Goal: Transaction & Acquisition: Purchase product/service

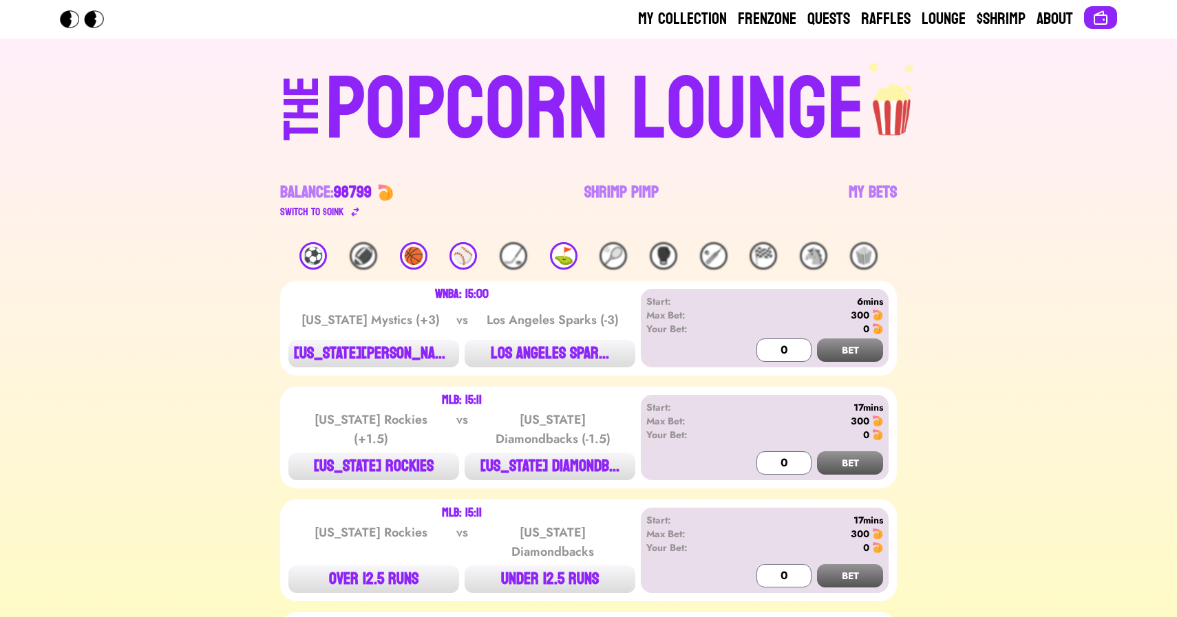
click at [563, 249] on div "⛳️" at bounding box center [564, 256] width 28 height 28
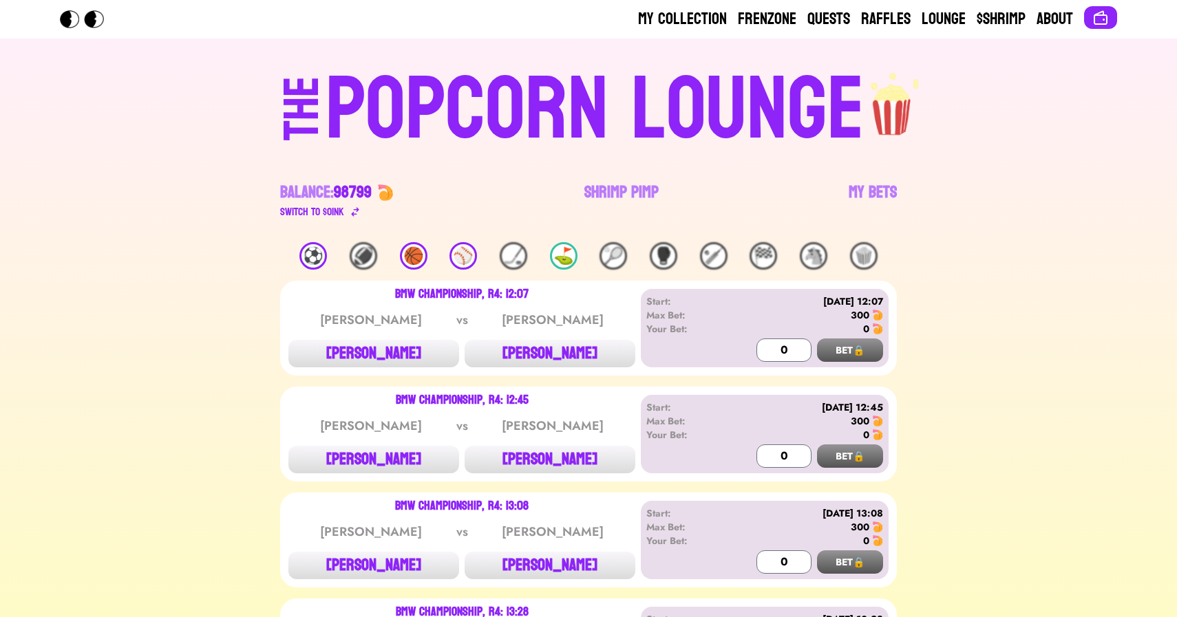
click at [469, 258] on div "⚾️" at bounding box center [463, 256] width 28 height 28
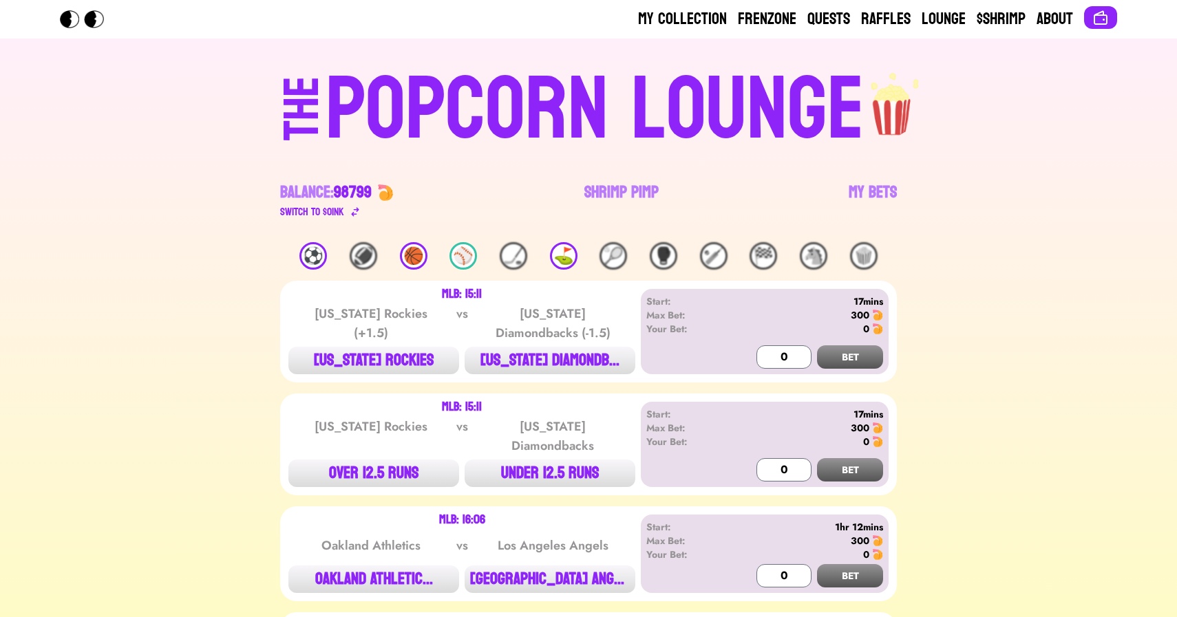
click at [416, 261] on div "🏀" at bounding box center [414, 256] width 28 height 28
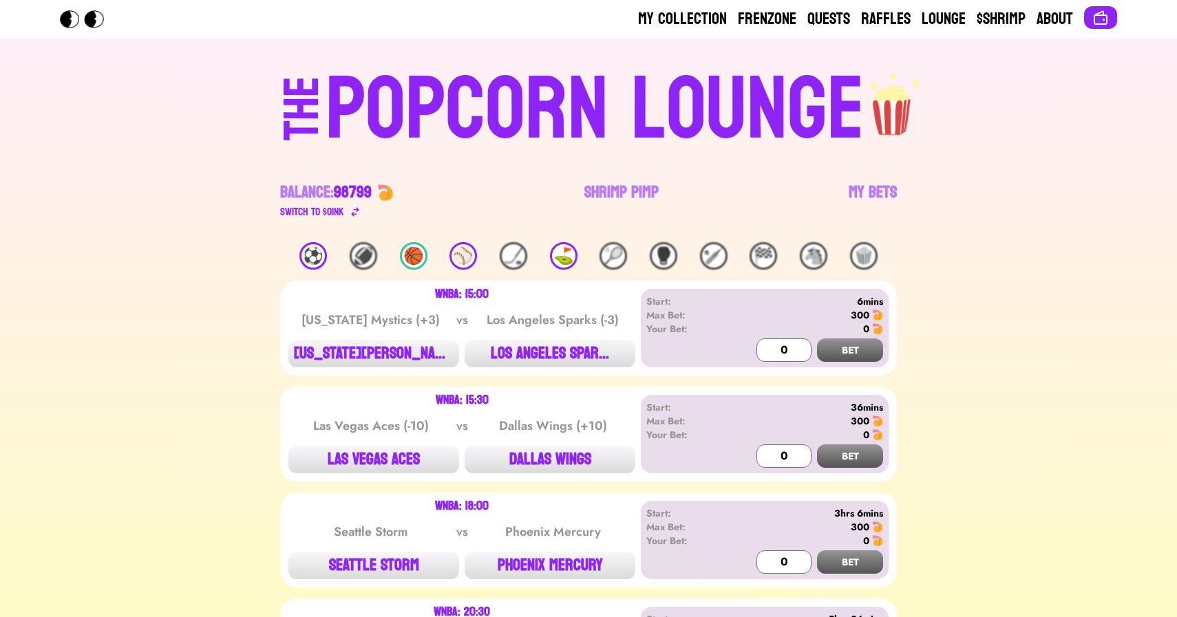
click at [299, 254] on div "⚽️" at bounding box center [313, 256] width 28 height 28
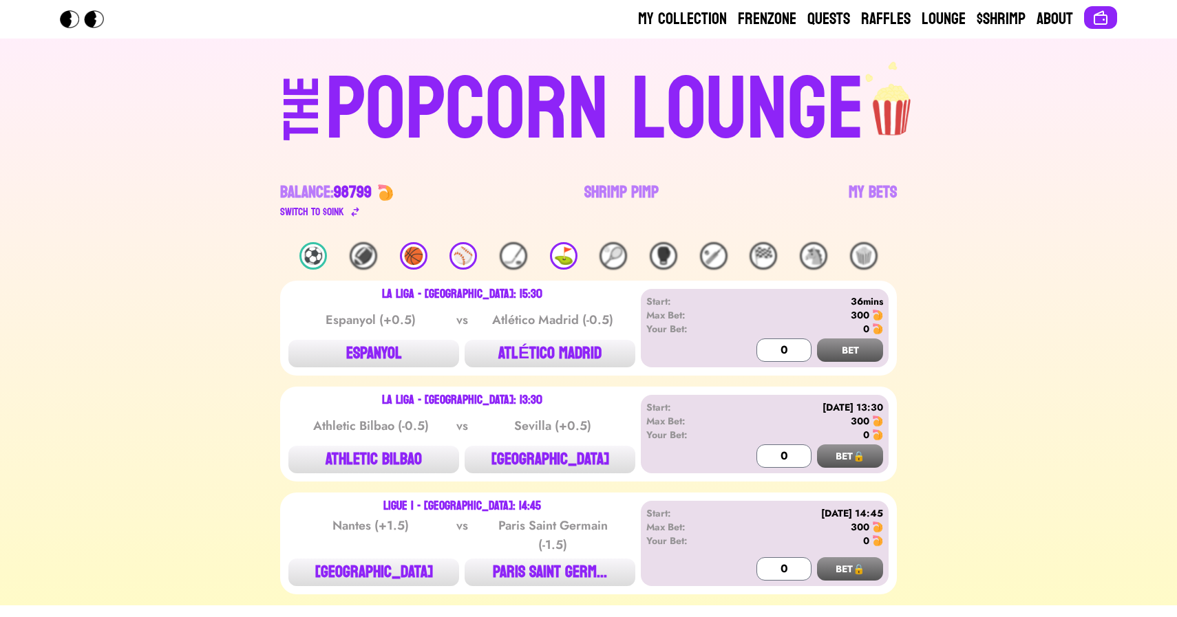
scroll to position [37, 0]
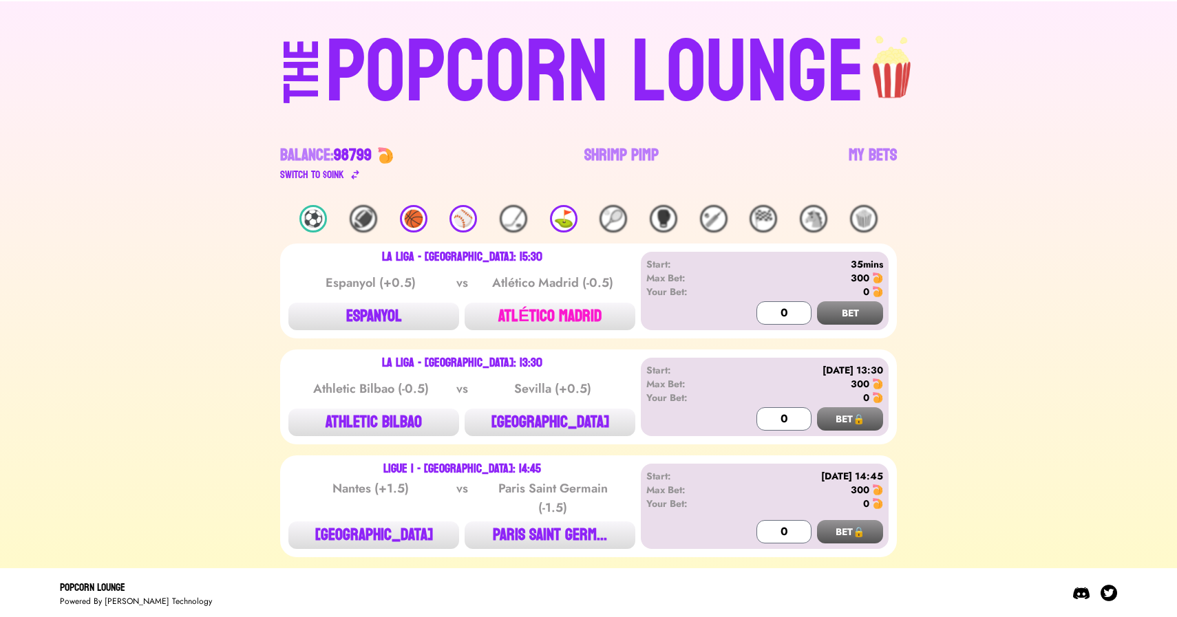
click at [544, 313] on button "ATLÉTICO MADRID" at bounding box center [550, 317] width 171 height 28
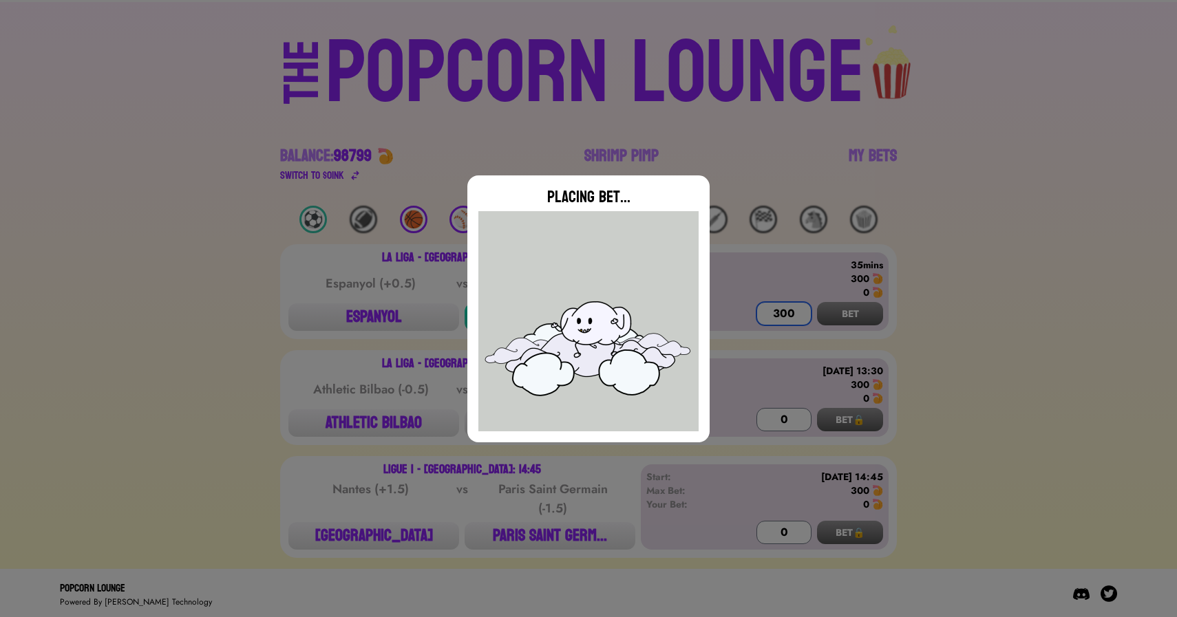
scroll to position [0, 0]
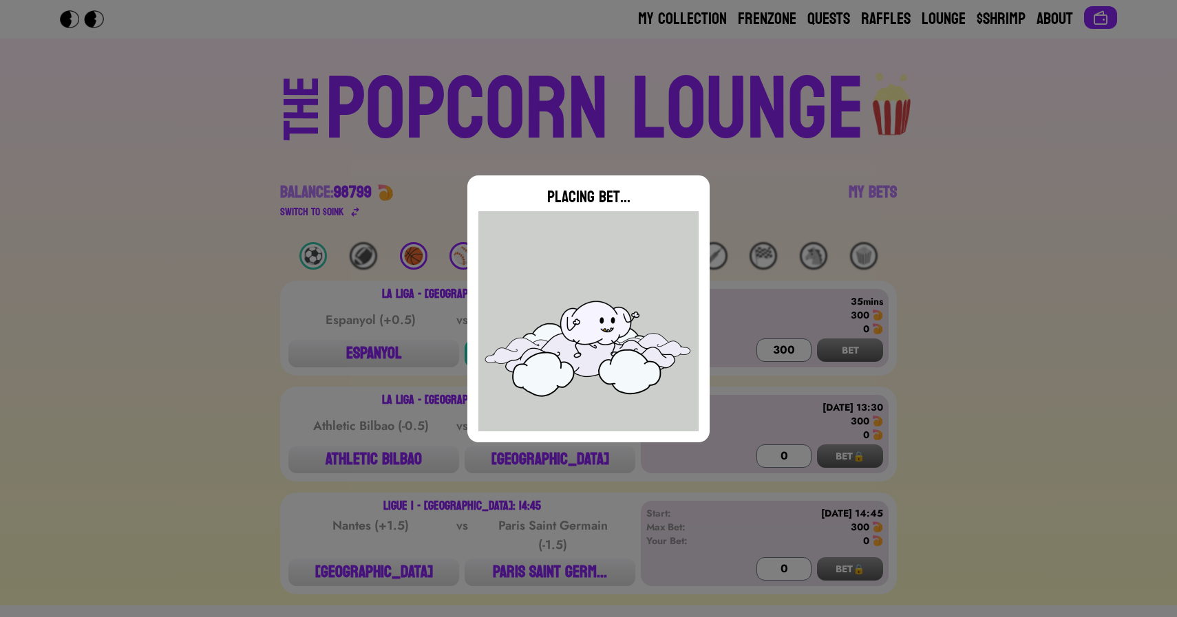
type input "0"
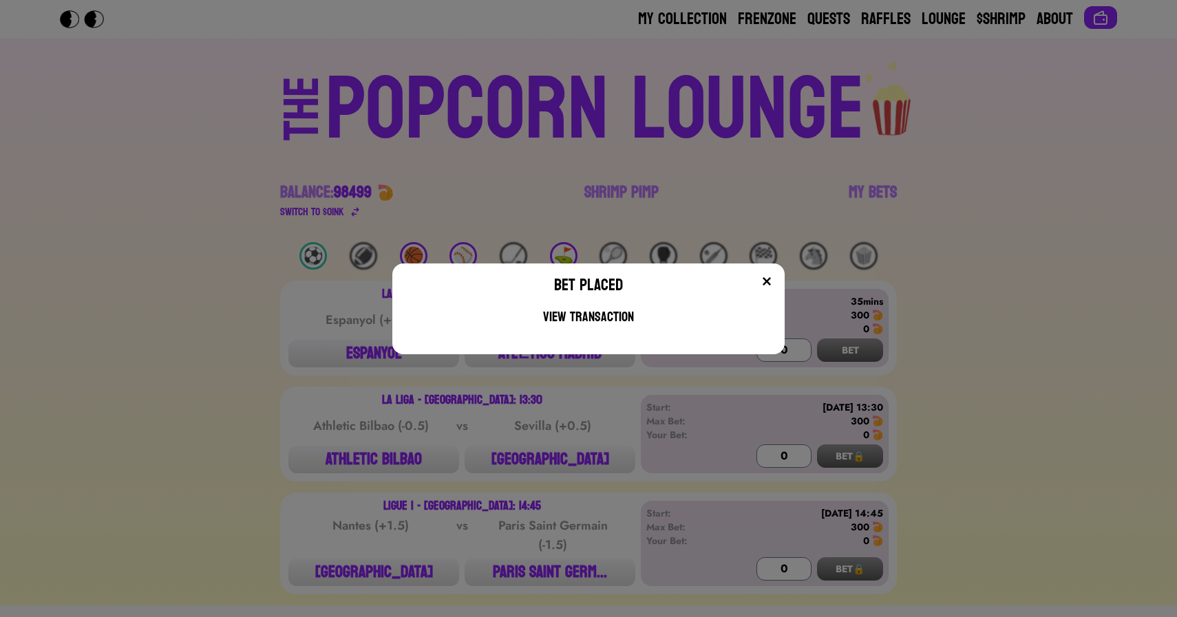
click at [878, 20] on div "Bet Placed View Transaction" at bounding box center [588, 308] width 1177 height 617
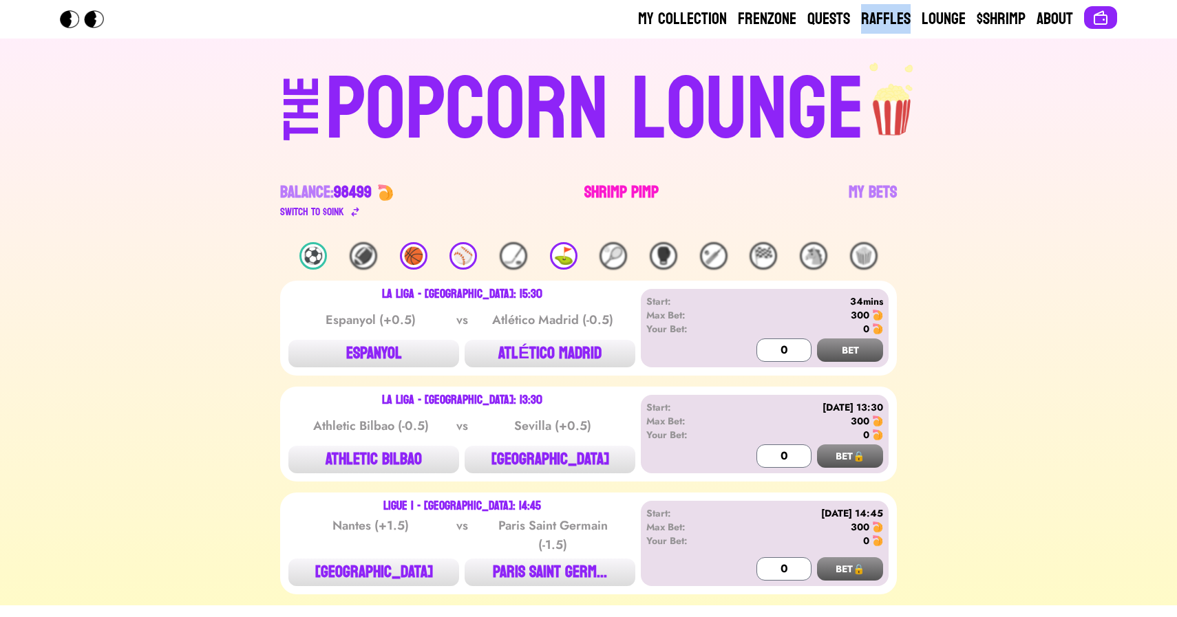
click at [608, 191] on link "Shrimp Pimp" at bounding box center [621, 201] width 74 height 39
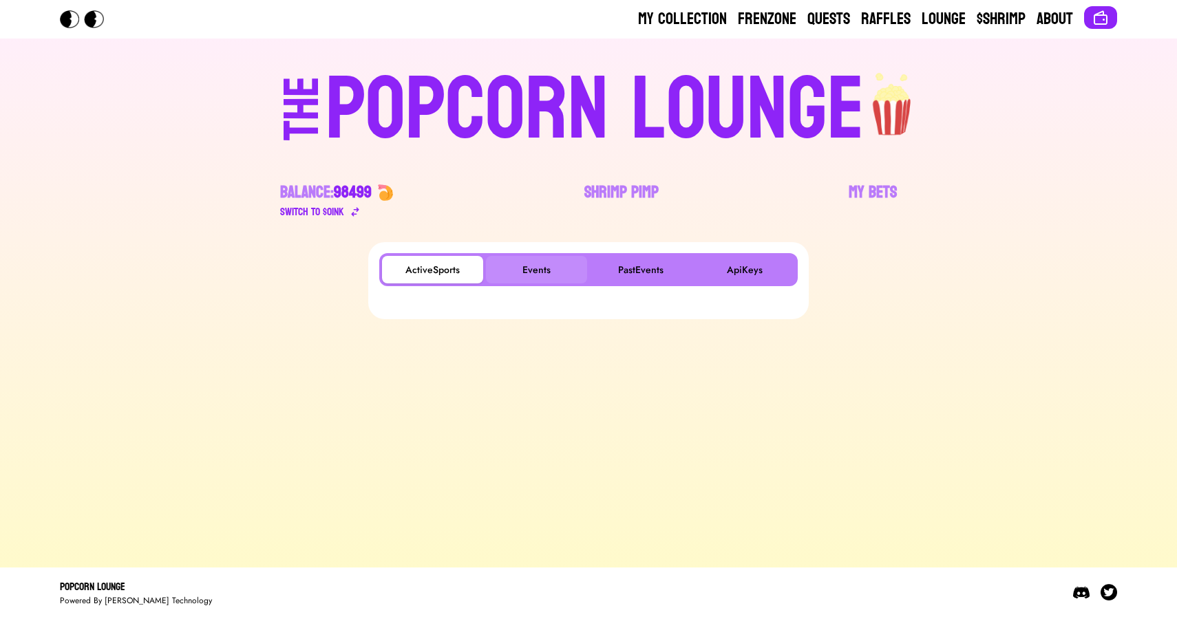
click at [535, 268] on button "Events" at bounding box center [536, 270] width 101 height 28
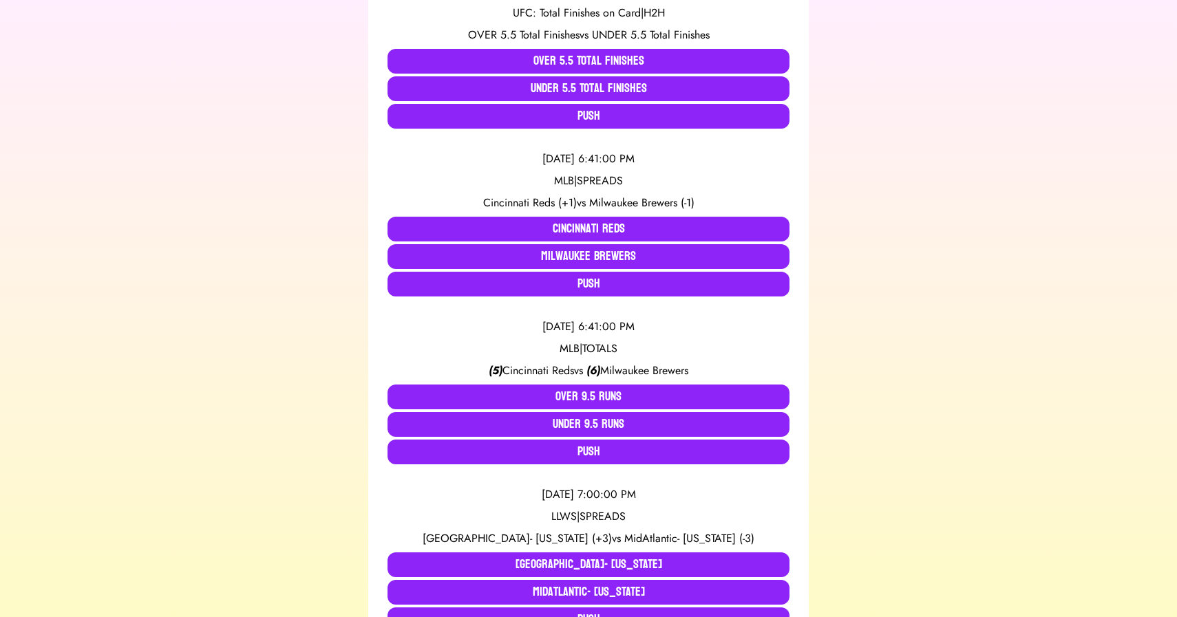
scroll to position [849, 0]
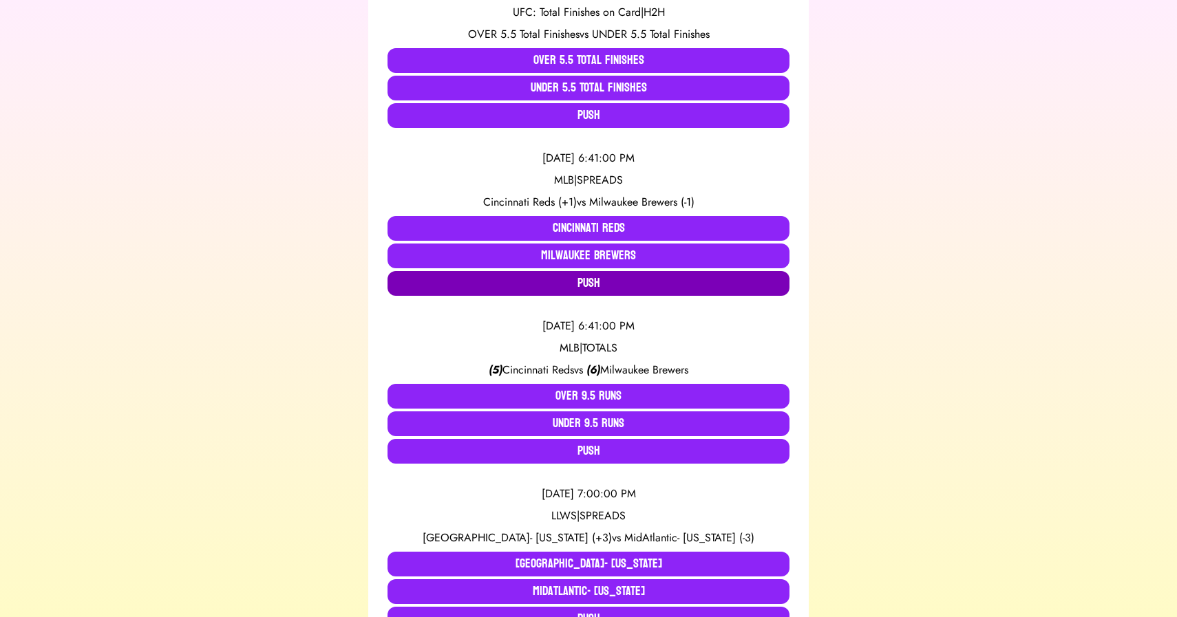
click at [586, 280] on button "Push" at bounding box center [589, 283] width 402 height 25
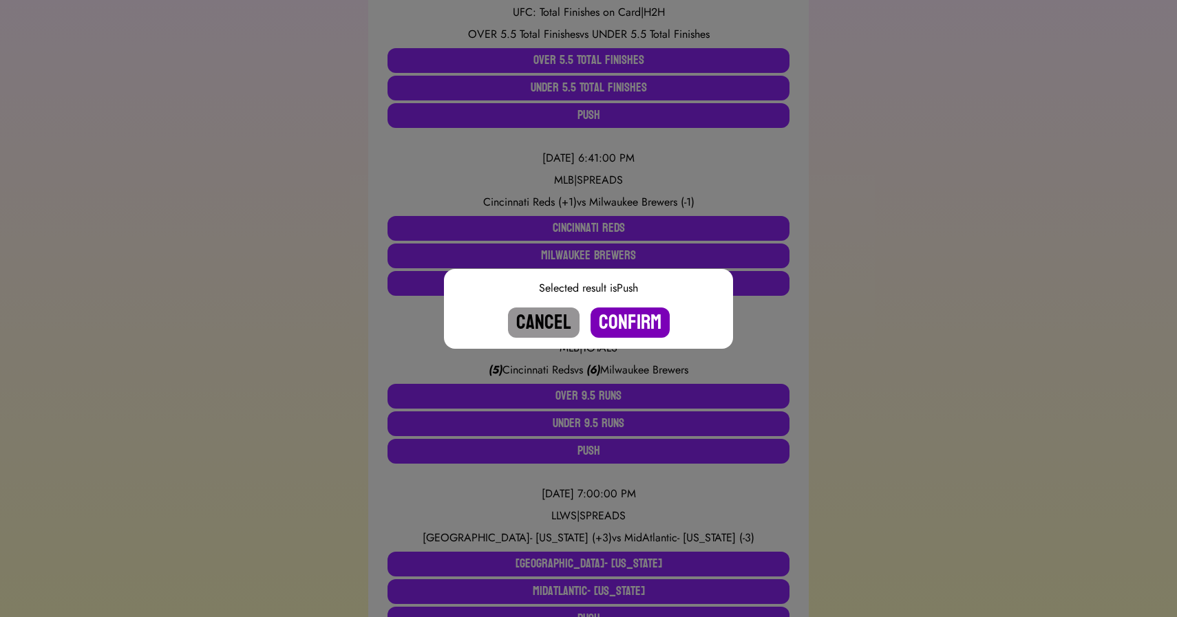
click at [623, 323] on button "Confirm" at bounding box center [630, 323] width 79 height 30
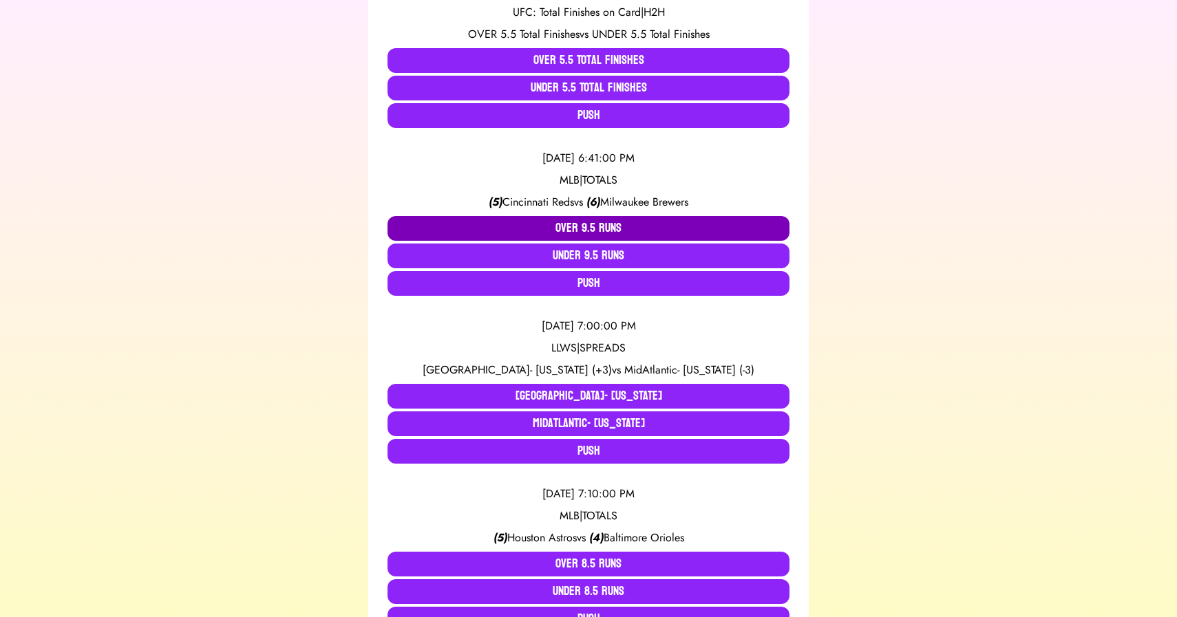
click at [581, 220] on button "Over 9.5 Runs" at bounding box center [589, 228] width 402 height 25
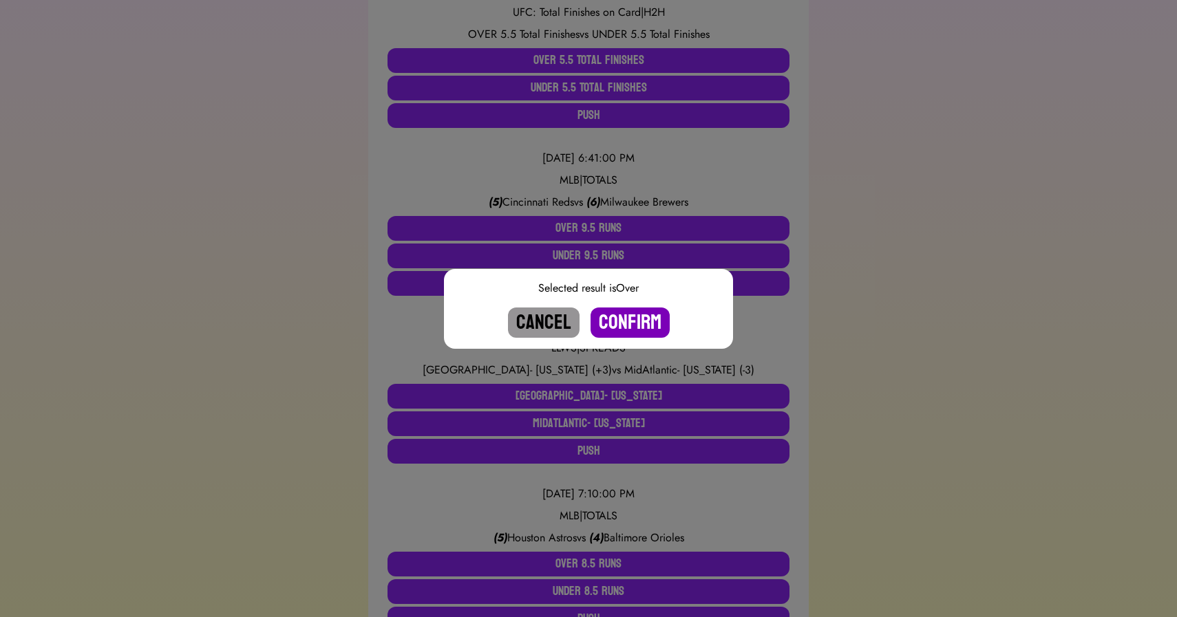
click at [617, 319] on button "Confirm" at bounding box center [630, 323] width 79 height 30
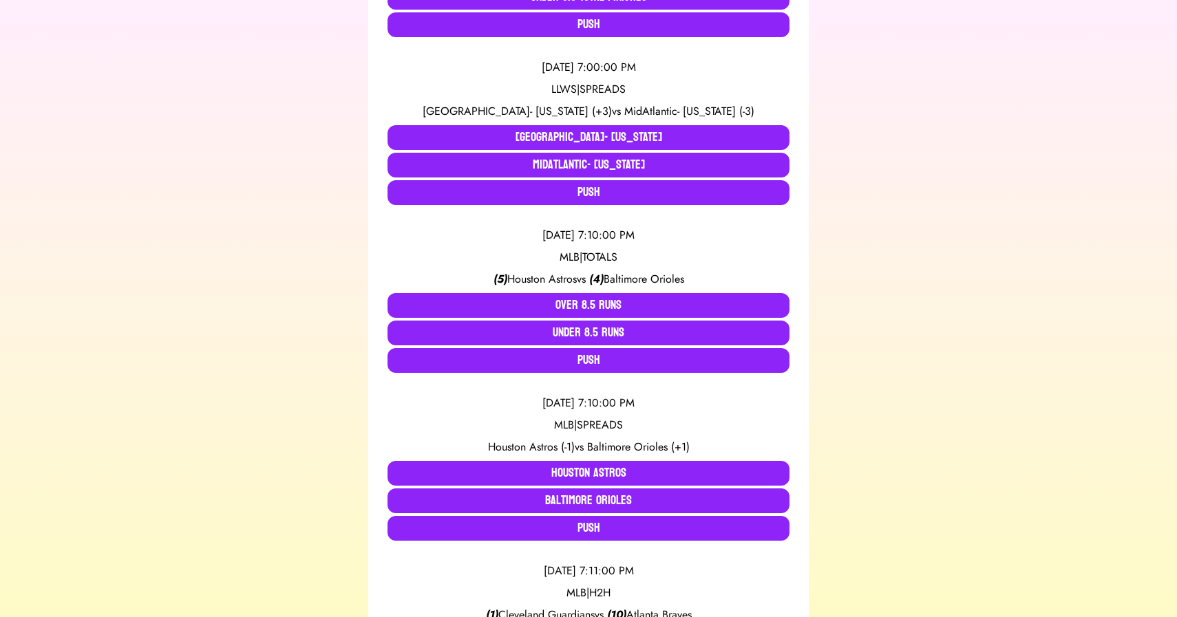
scroll to position [945, 0]
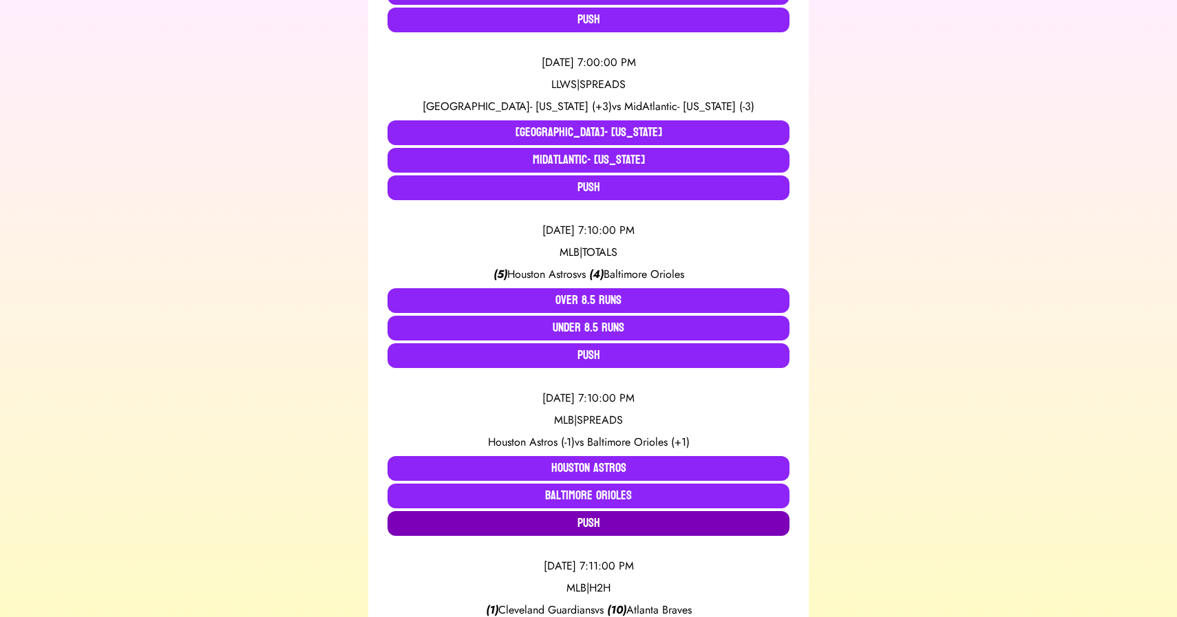
click at [564, 524] on button "Push" at bounding box center [589, 523] width 402 height 25
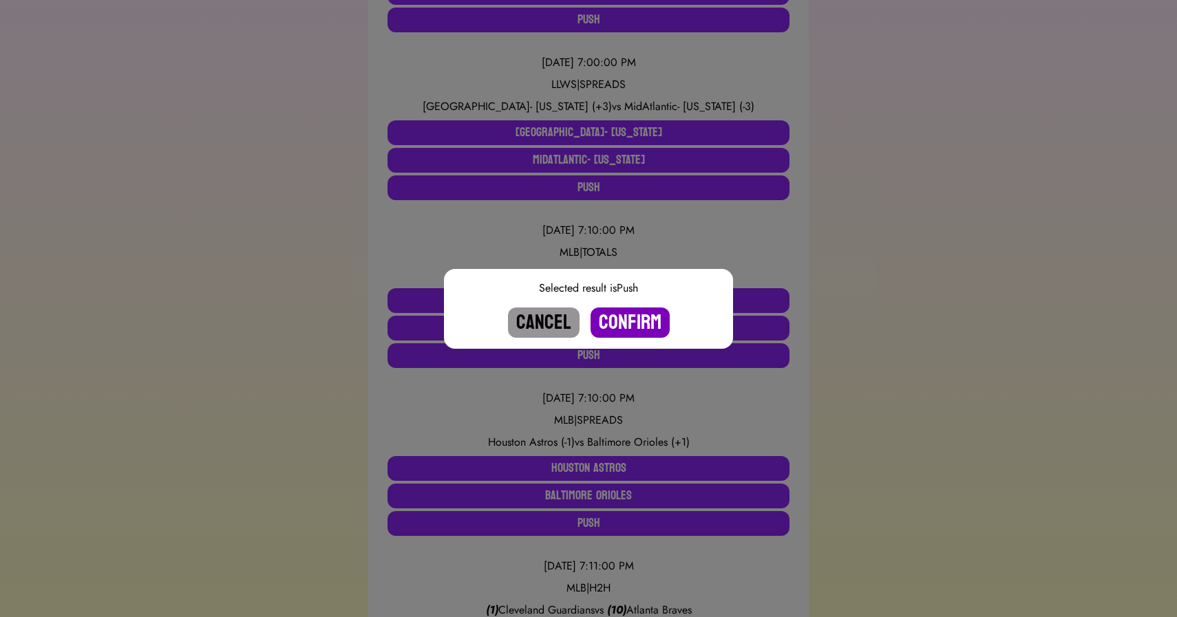
click at [626, 324] on button "Confirm" at bounding box center [630, 323] width 79 height 30
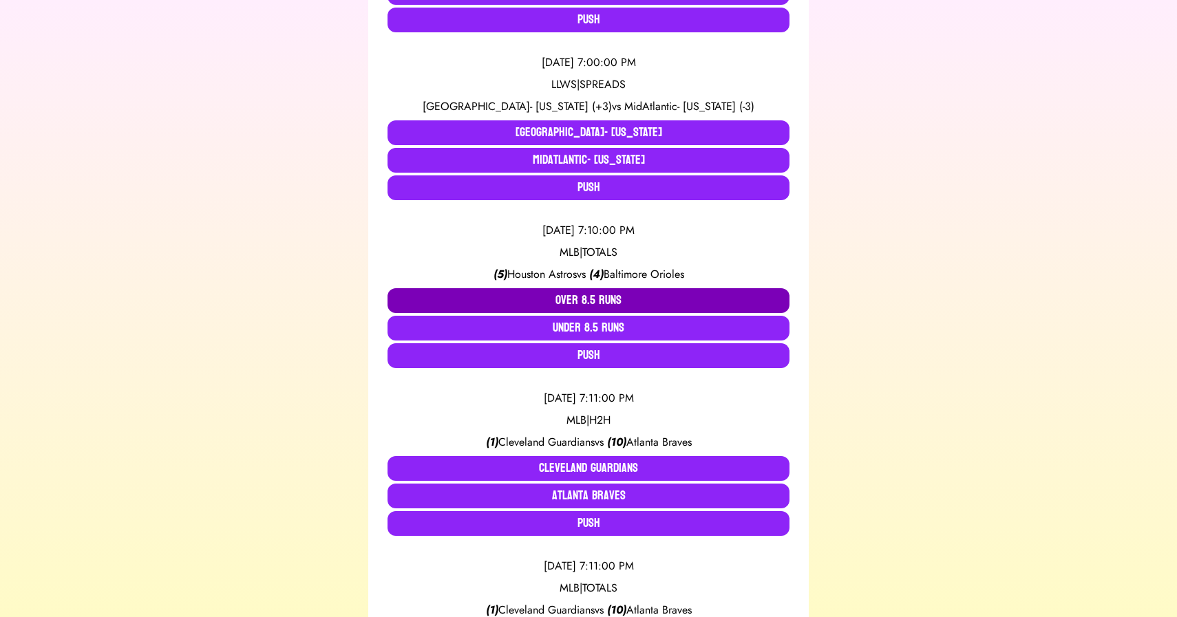
click at [573, 293] on button "Over 8.5 Runs" at bounding box center [589, 300] width 402 height 25
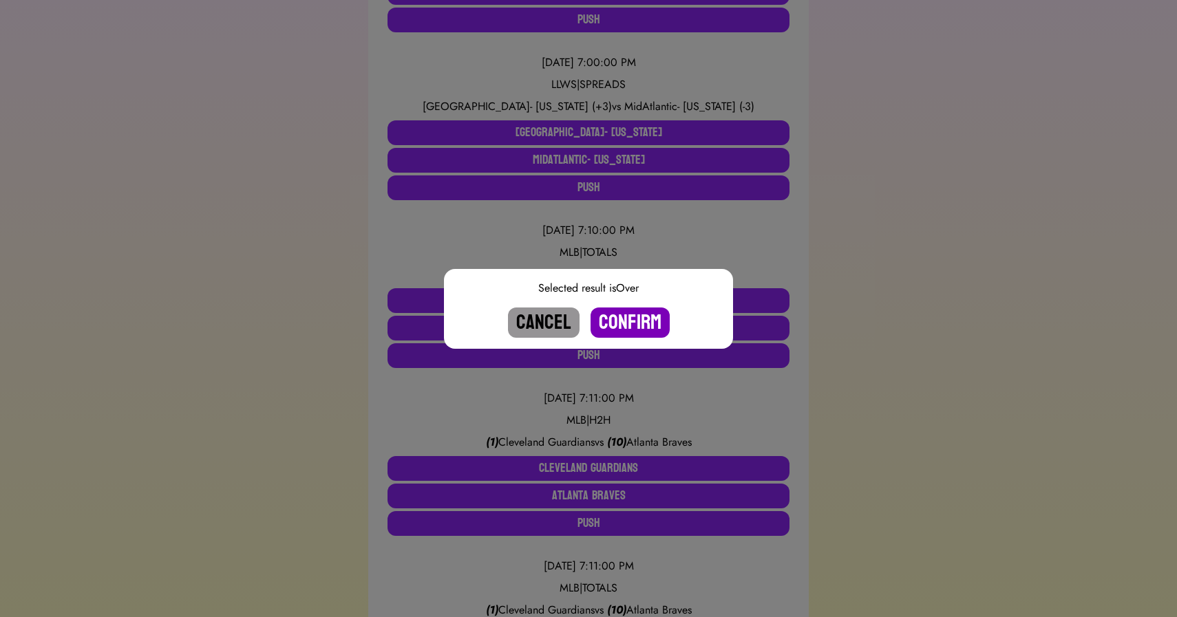
click at [620, 329] on button "Confirm" at bounding box center [630, 323] width 79 height 30
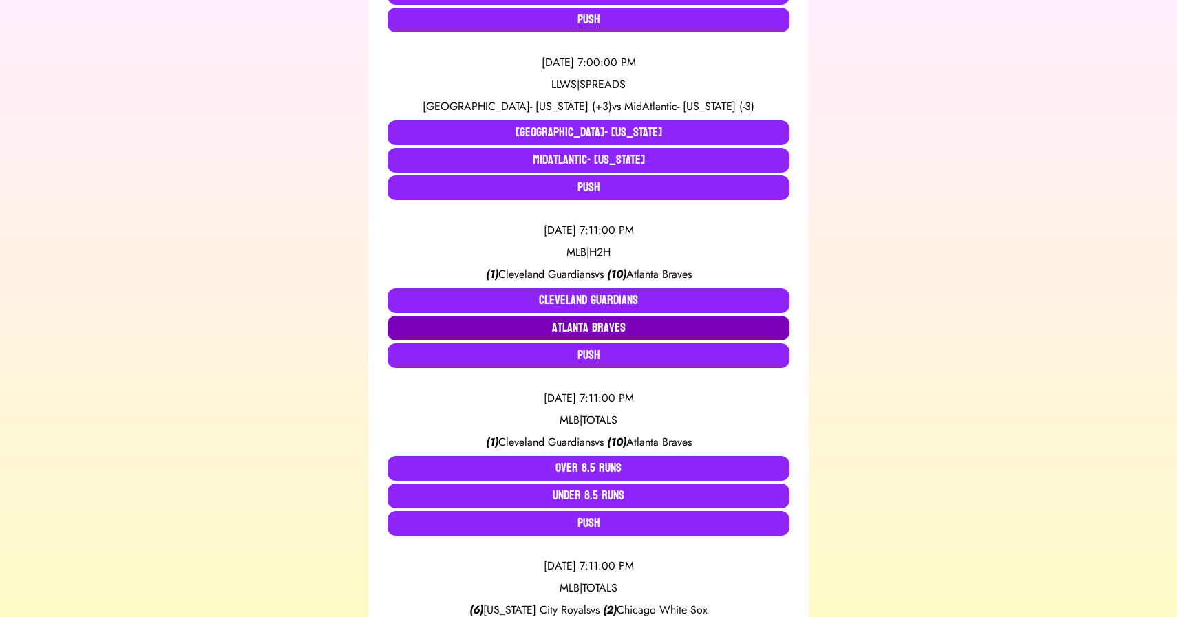
click at [597, 328] on button "Atlanta Braves" at bounding box center [589, 328] width 402 height 25
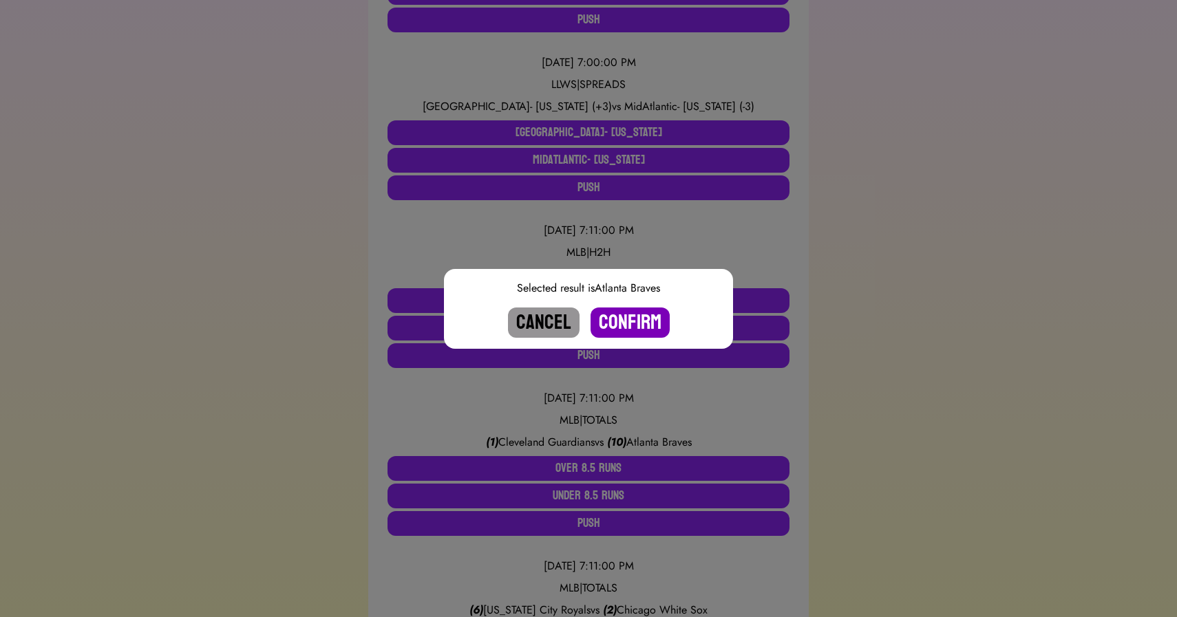
click at [620, 321] on button "Confirm" at bounding box center [630, 323] width 79 height 30
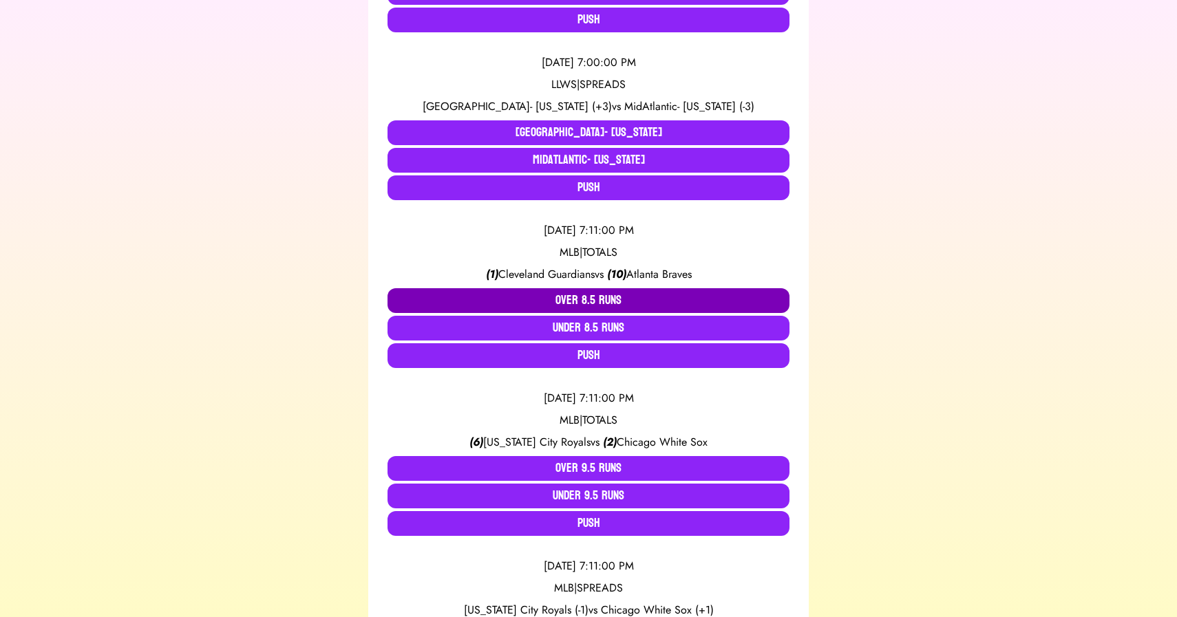
click at [568, 297] on button "Over 8.5 Runs" at bounding box center [589, 300] width 402 height 25
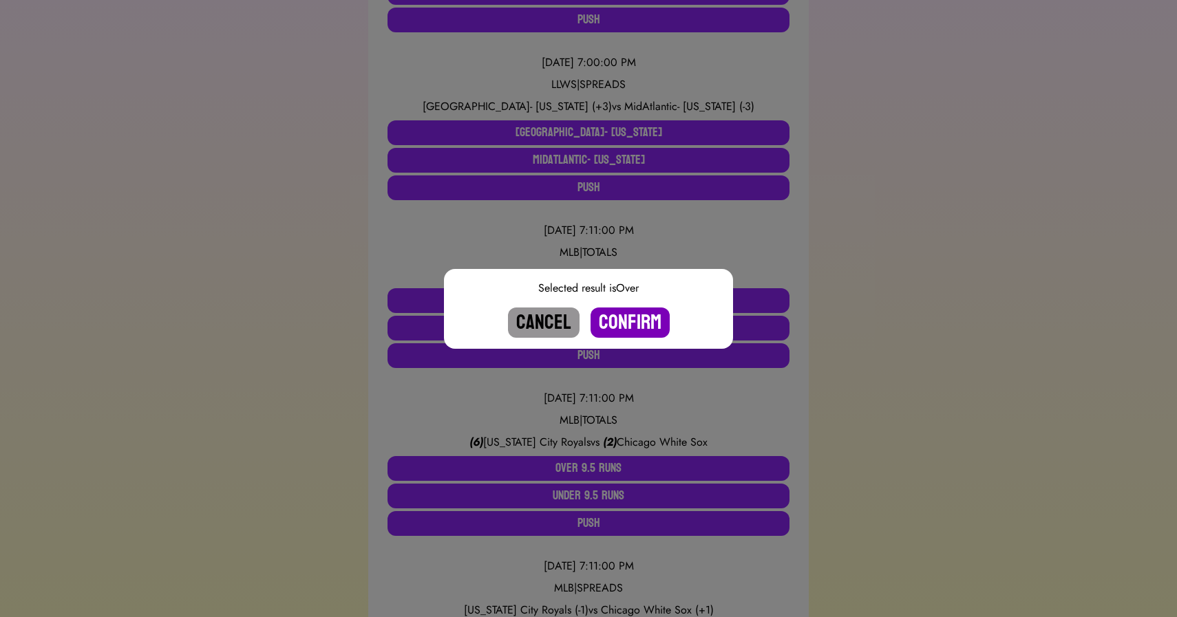
click at [608, 322] on button "Confirm" at bounding box center [630, 323] width 79 height 30
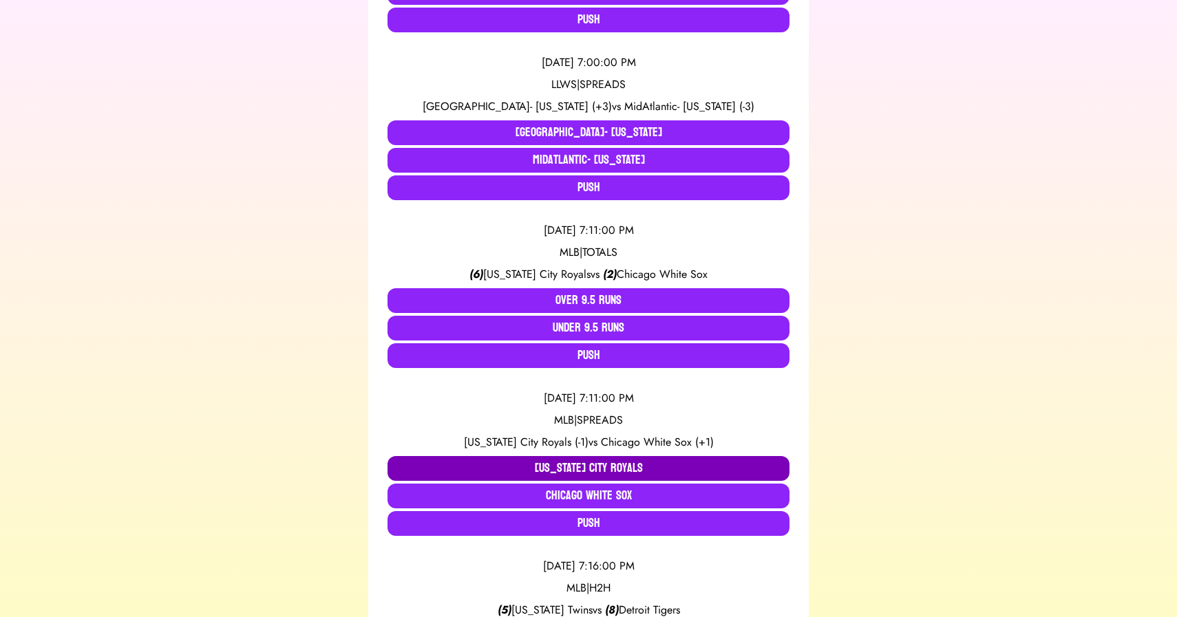
click at [560, 465] on button "[US_STATE] City Royals" at bounding box center [589, 468] width 402 height 25
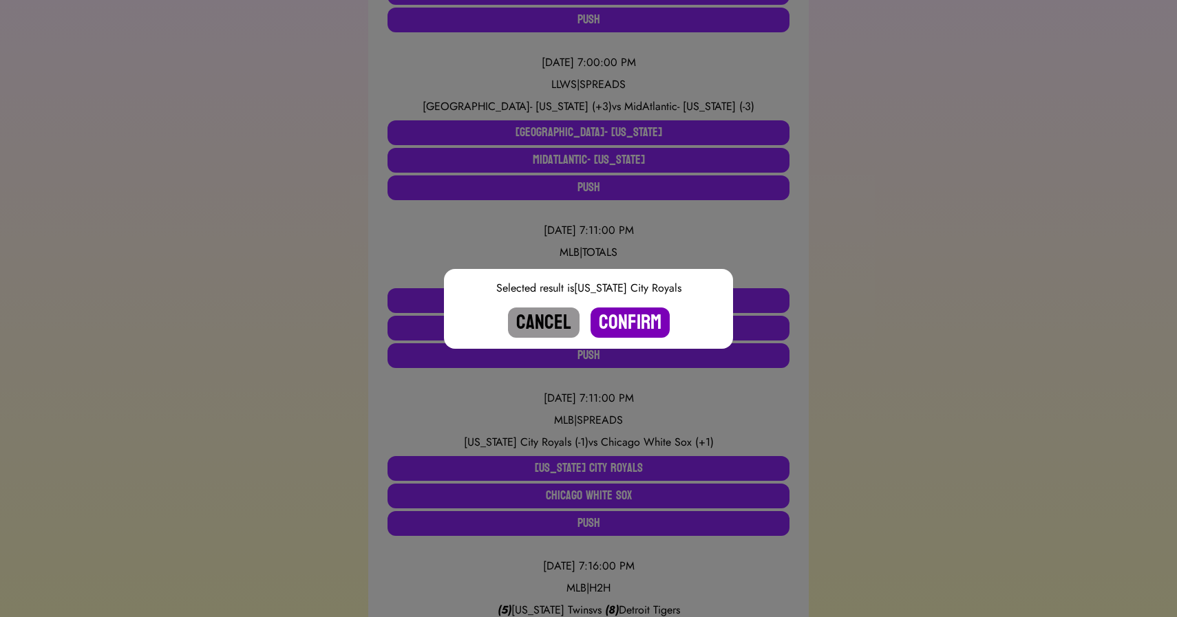
click at [613, 319] on button "Confirm" at bounding box center [630, 323] width 79 height 30
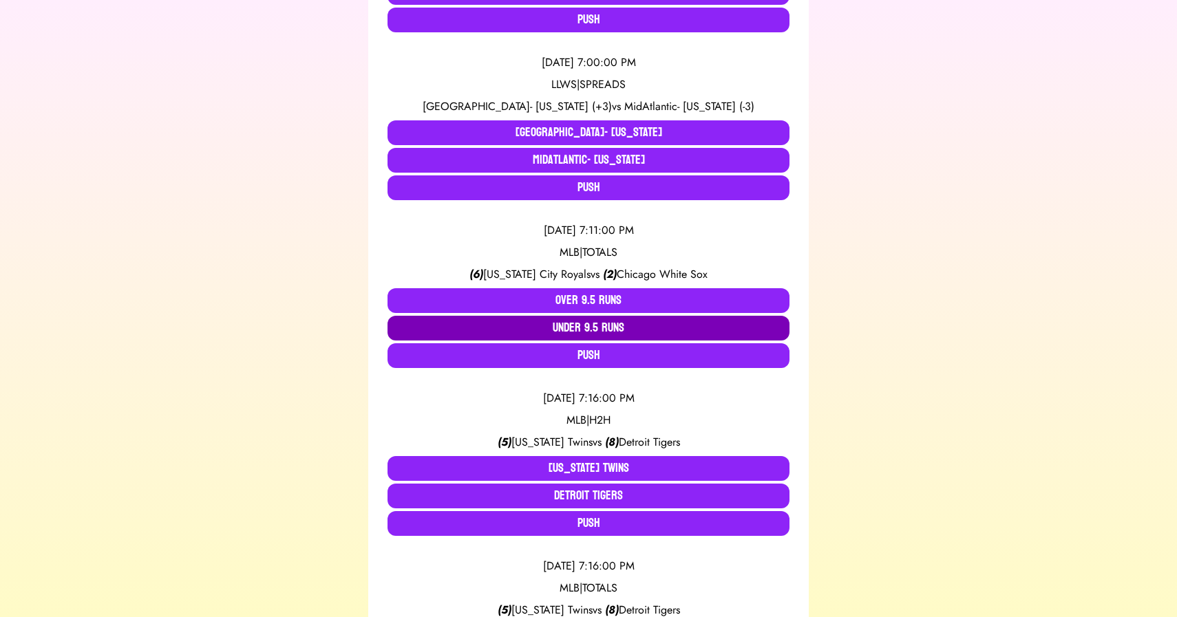
click at [593, 321] on button "Under 9.5 Runs" at bounding box center [589, 328] width 402 height 25
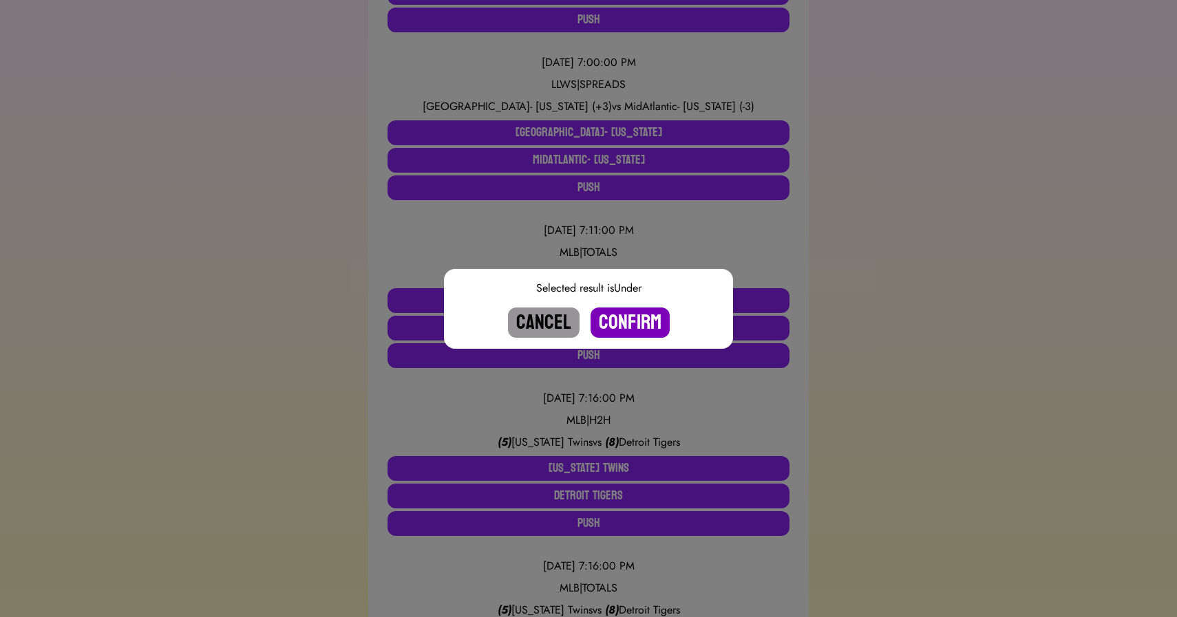
click at [642, 324] on button "Confirm" at bounding box center [630, 323] width 79 height 30
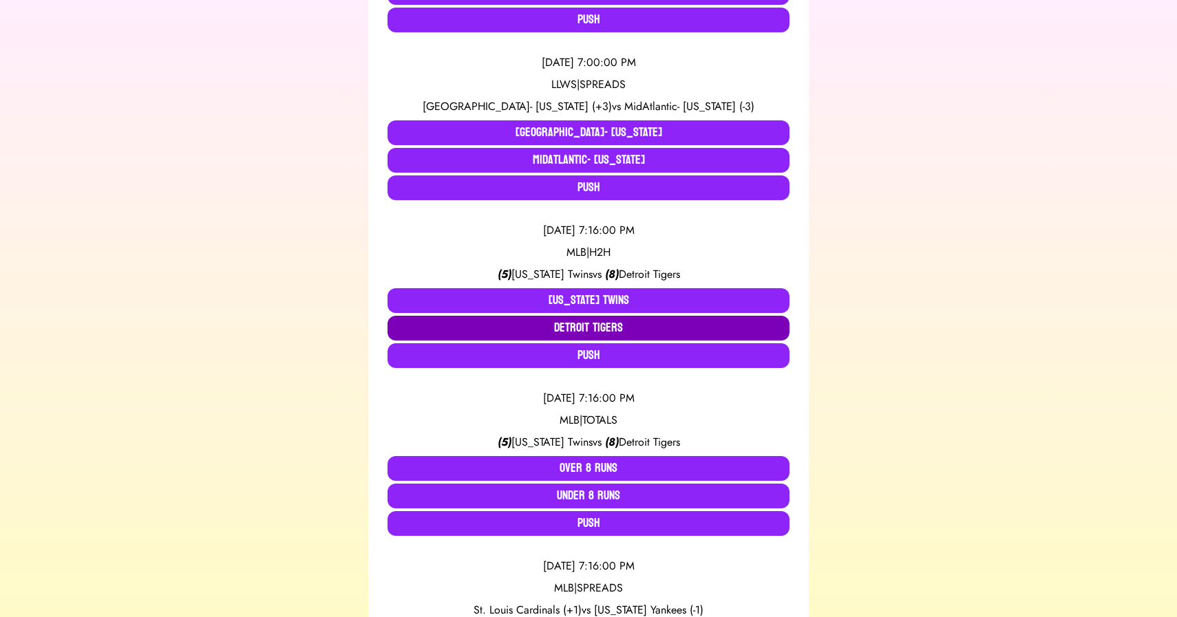
click at [603, 323] on button "Detroit Tigers" at bounding box center [589, 328] width 402 height 25
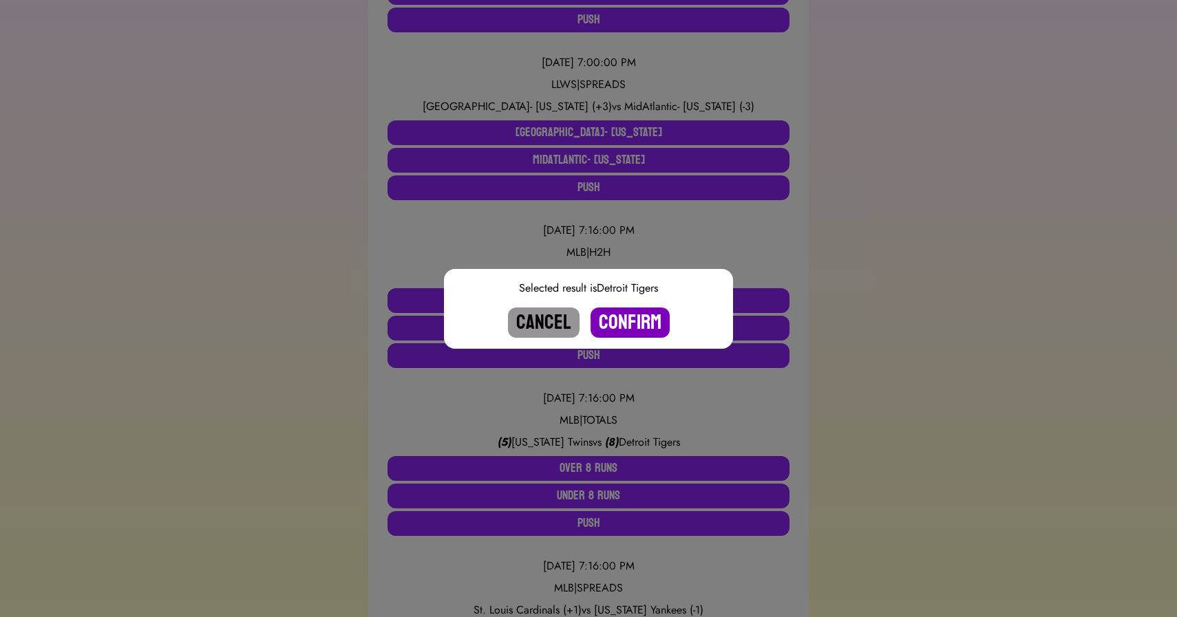
click at [635, 317] on button "Confirm" at bounding box center [630, 323] width 79 height 30
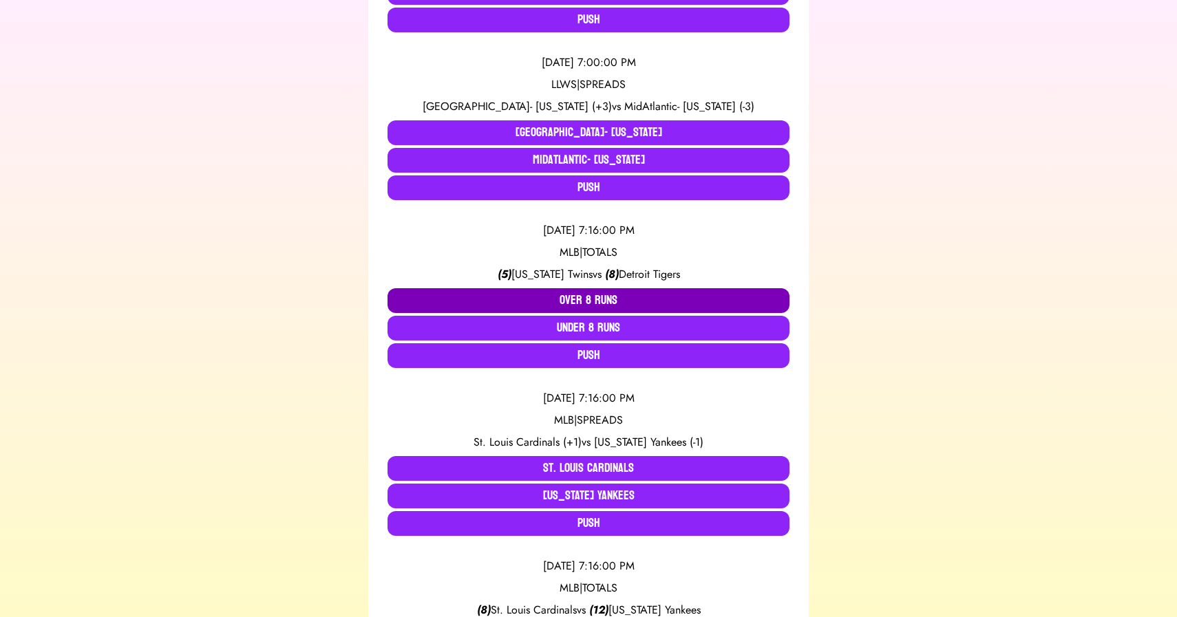
click at [585, 292] on button "Over 8 Runs" at bounding box center [589, 300] width 402 height 25
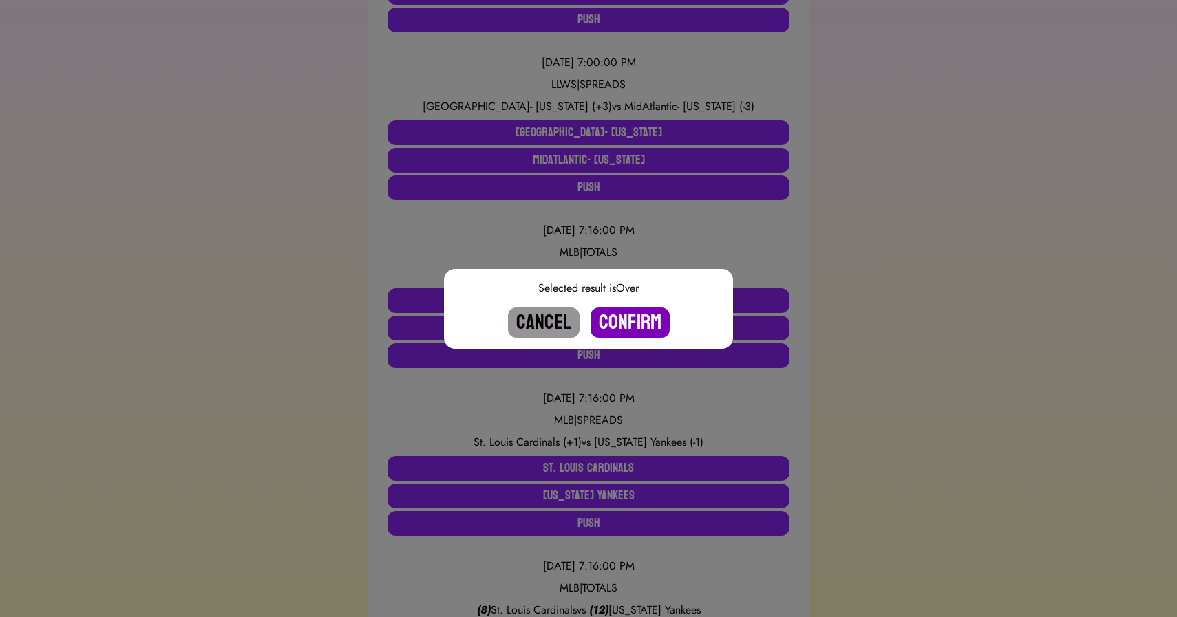
click at [622, 317] on button "Confirm" at bounding box center [630, 323] width 79 height 30
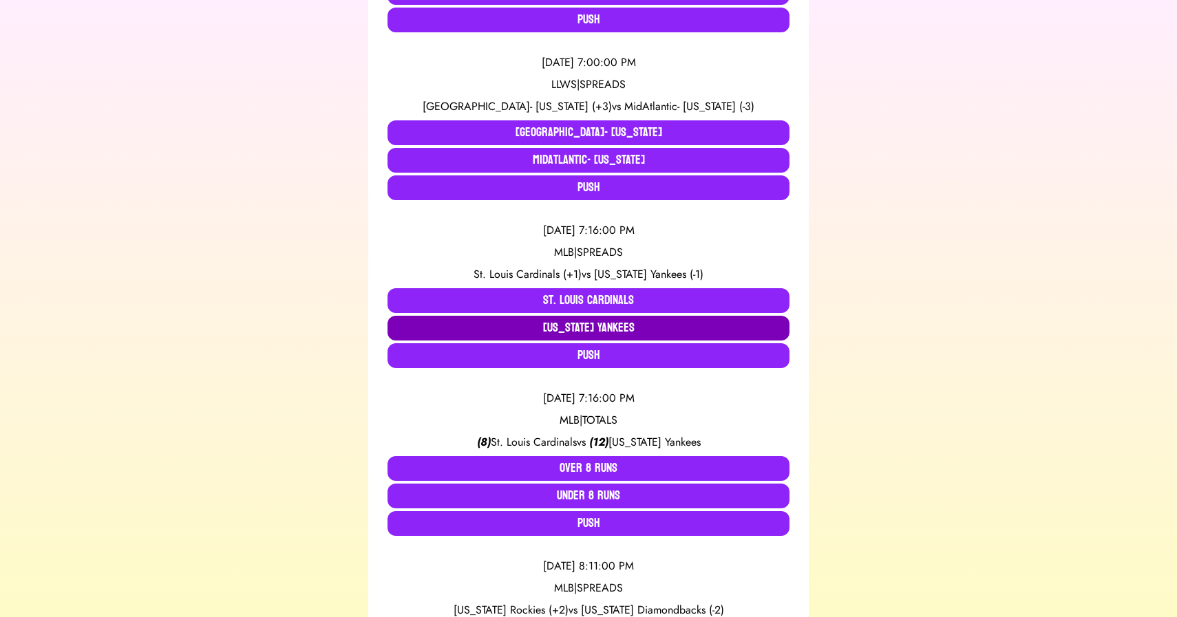
click at [582, 326] on button "[US_STATE] Yankees" at bounding box center [589, 328] width 402 height 25
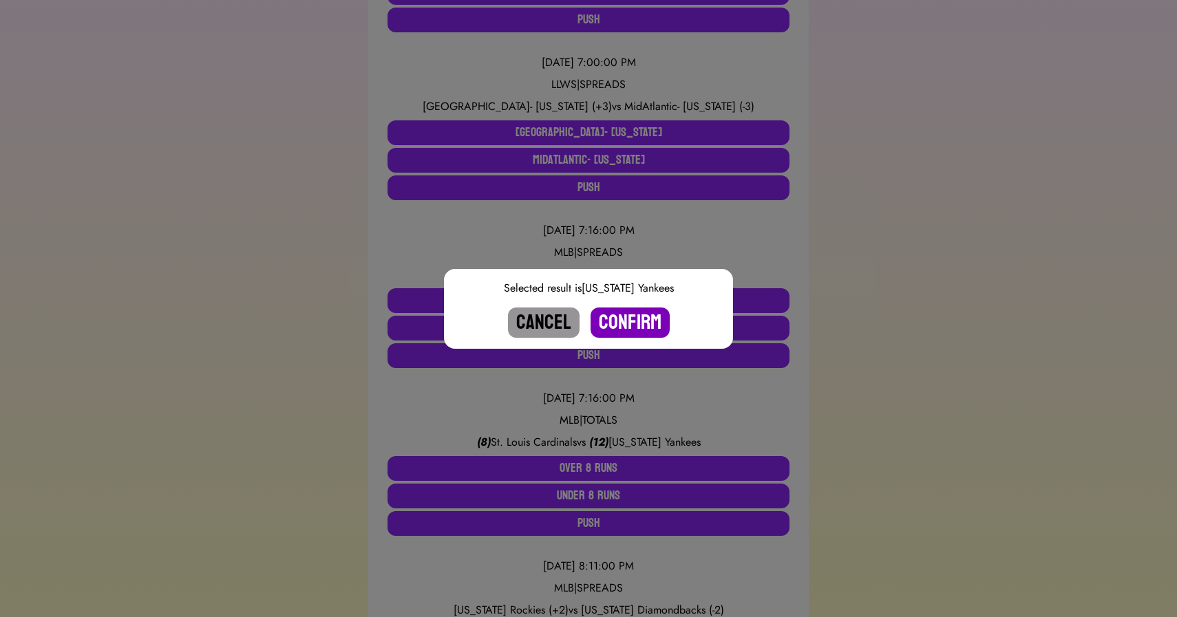
click at [624, 321] on button "Confirm" at bounding box center [630, 323] width 79 height 30
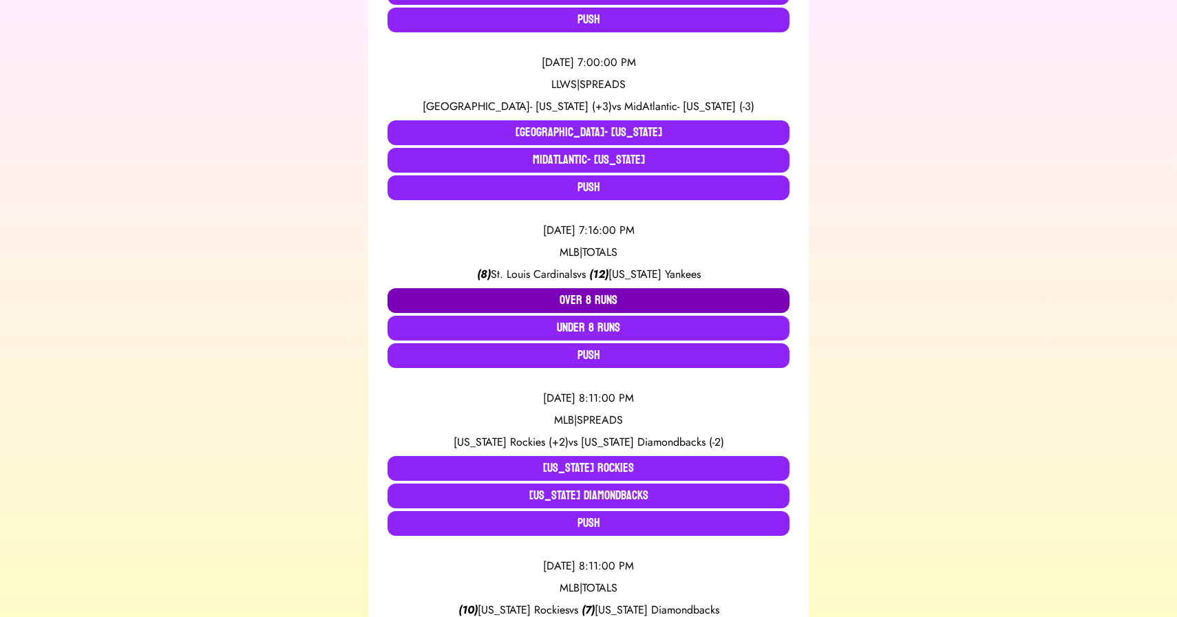
click at [581, 296] on button "Over 8 Runs" at bounding box center [589, 300] width 402 height 25
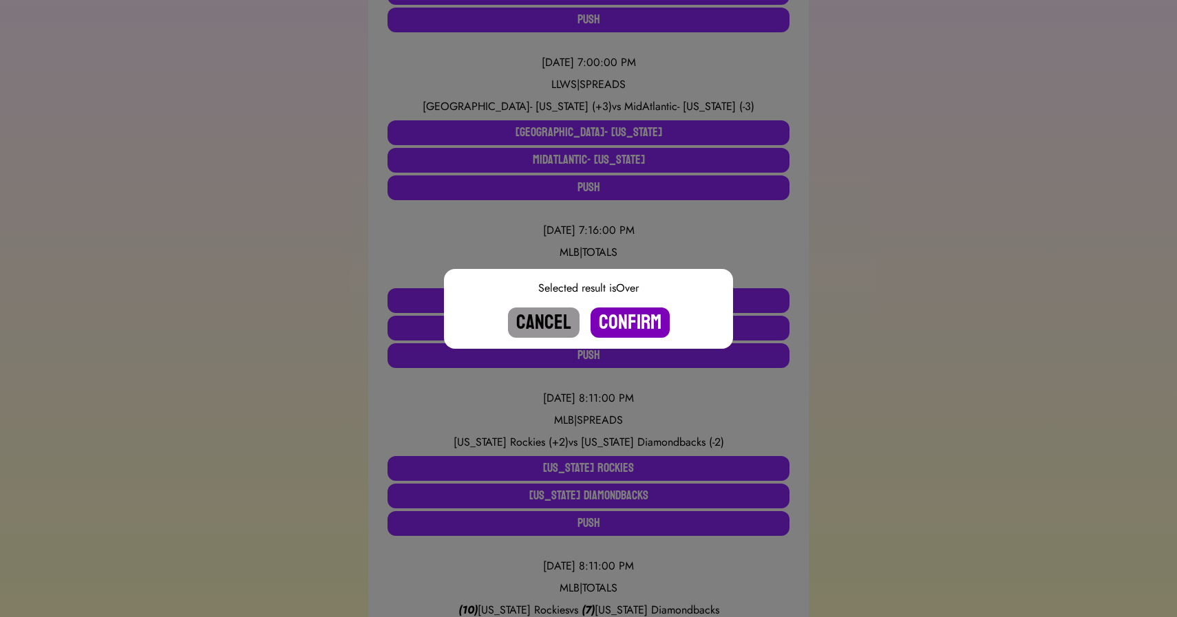
click at [633, 319] on button "Confirm" at bounding box center [630, 323] width 79 height 30
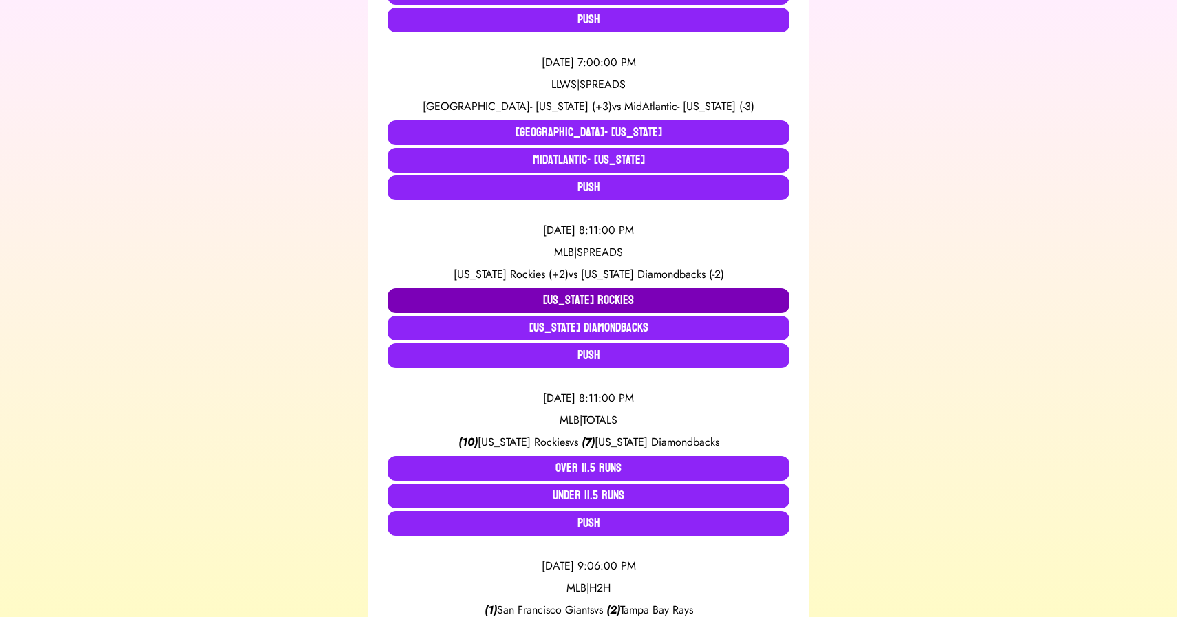
click at [514, 296] on button "[US_STATE] Rockies" at bounding box center [589, 300] width 402 height 25
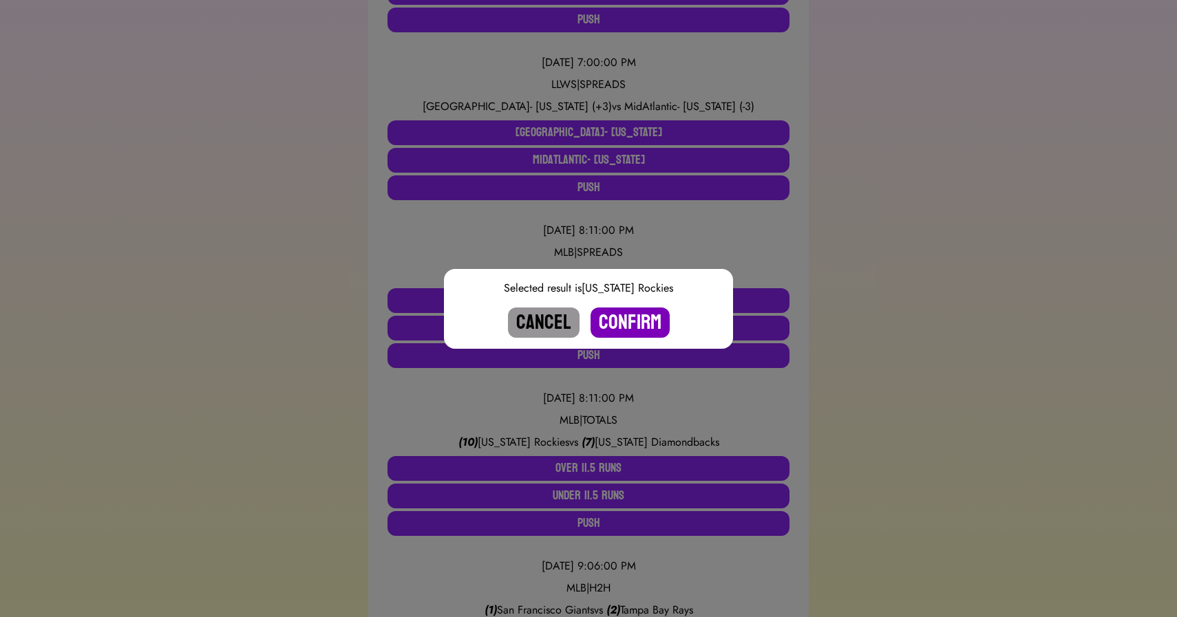
click at [632, 321] on button "Confirm" at bounding box center [630, 323] width 79 height 30
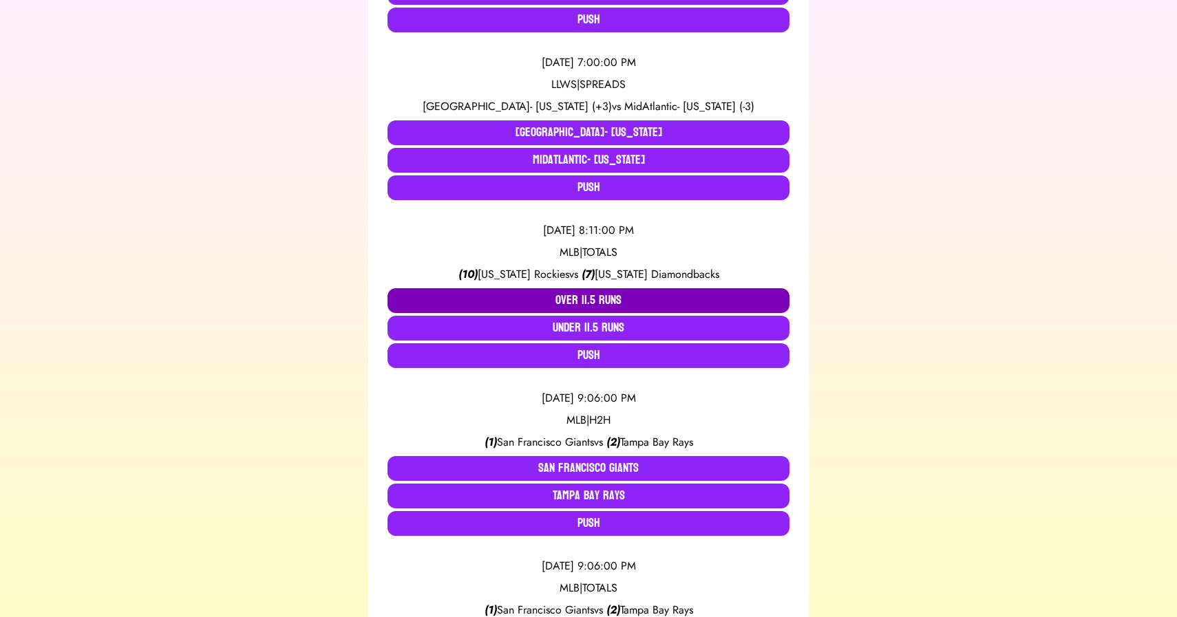
click at [580, 297] on button "Over 11.5 Runs" at bounding box center [589, 300] width 402 height 25
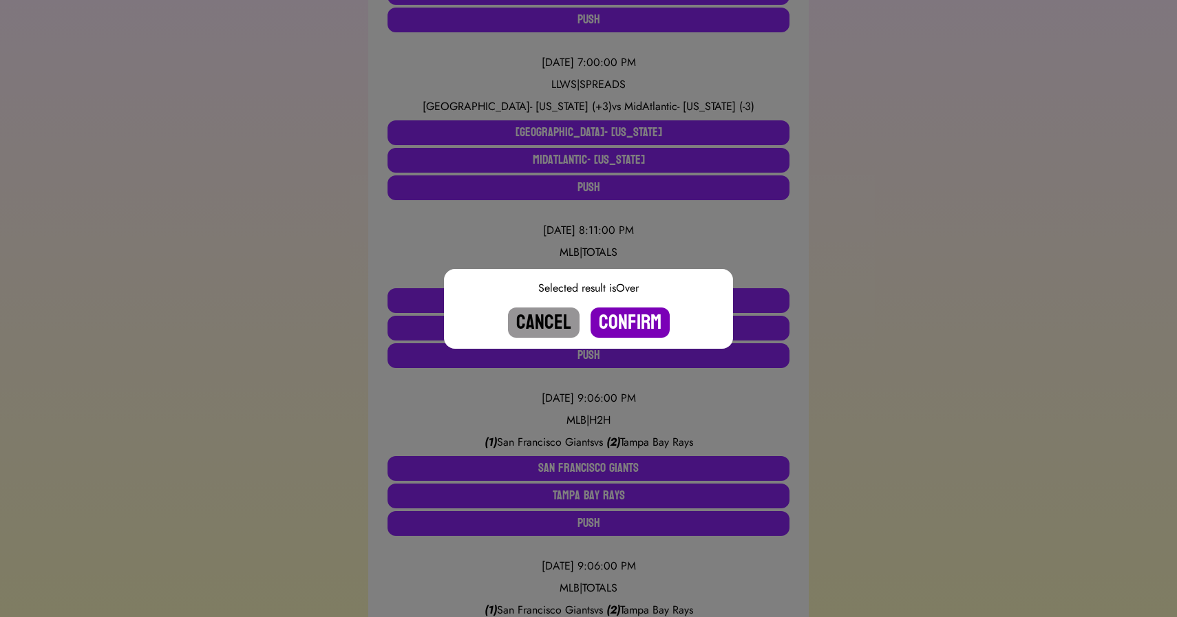
click at [635, 319] on button "Confirm" at bounding box center [630, 323] width 79 height 30
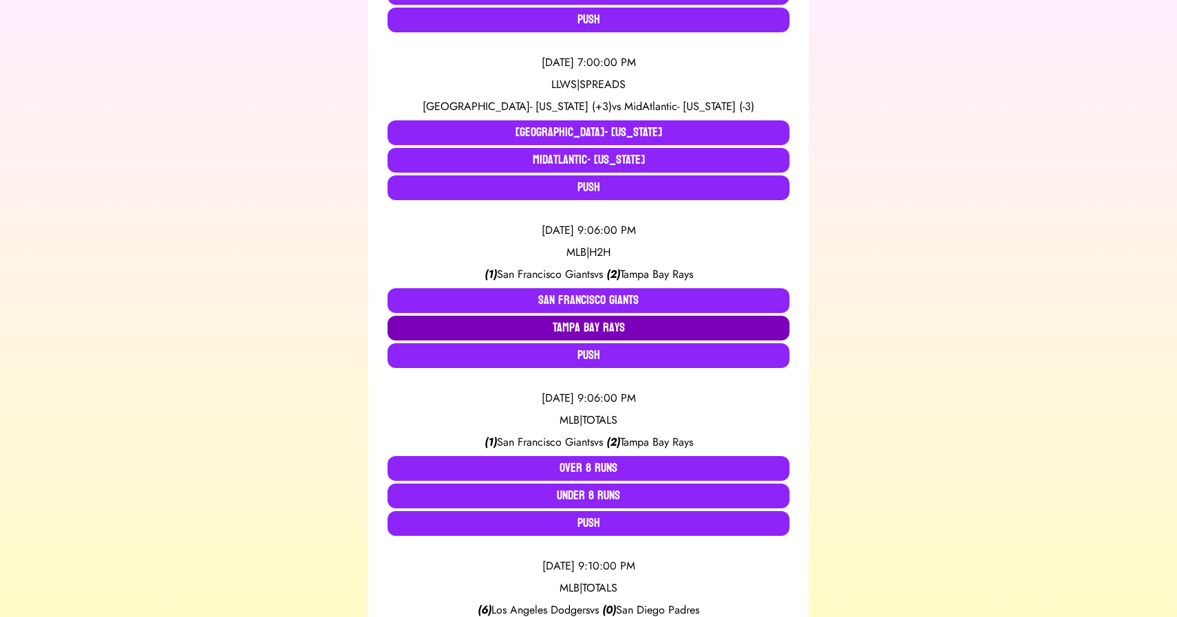
click at [591, 322] on button "Tampa Bay Rays" at bounding box center [589, 328] width 402 height 25
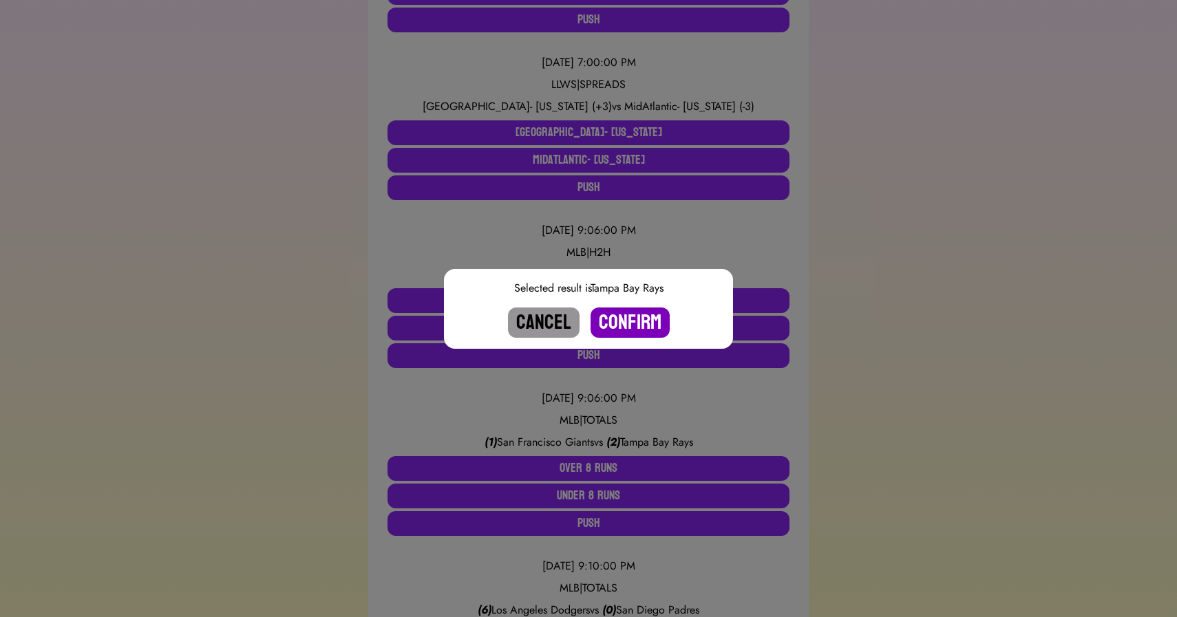
click at [613, 323] on button "Confirm" at bounding box center [630, 323] width 79 height 30
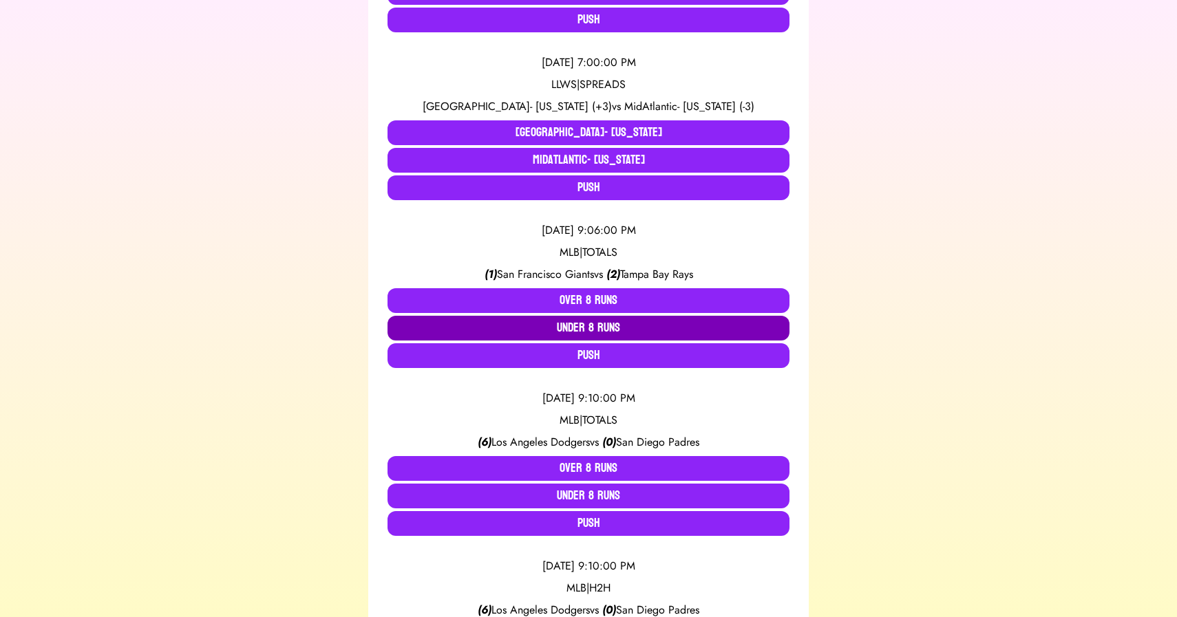
click at [584, 327] on button "Under 8 Runs" at bounding box center [589, 328] width 402 height 25
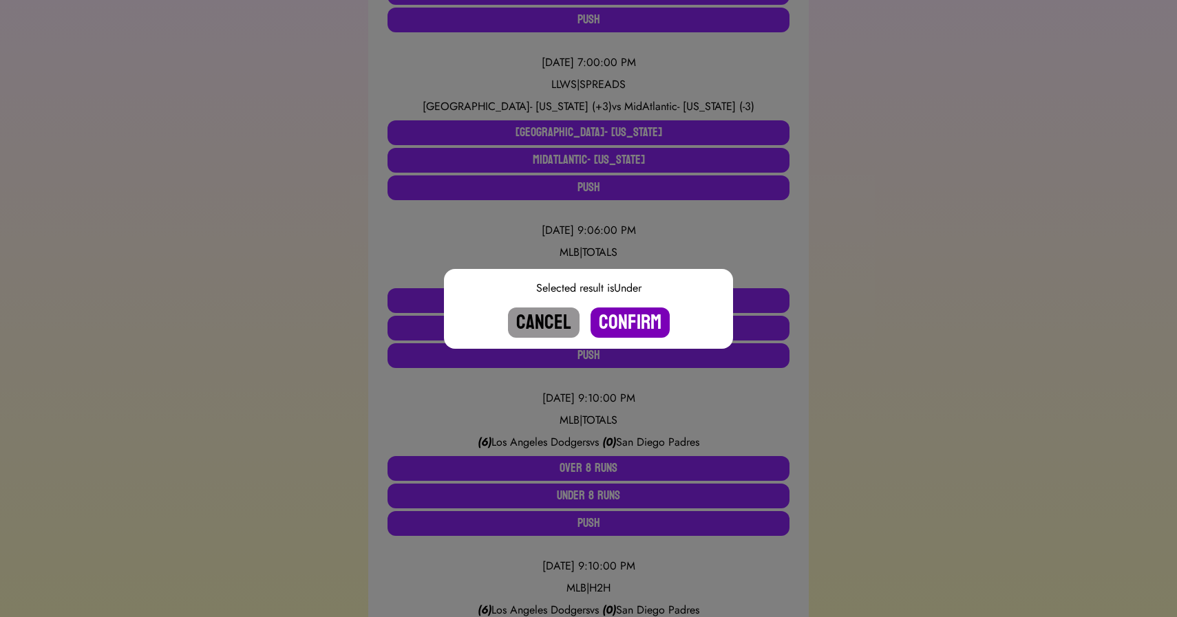
click at [631, 319] on button "Confirm" at bounding box center [630, 323] width 79 height 30
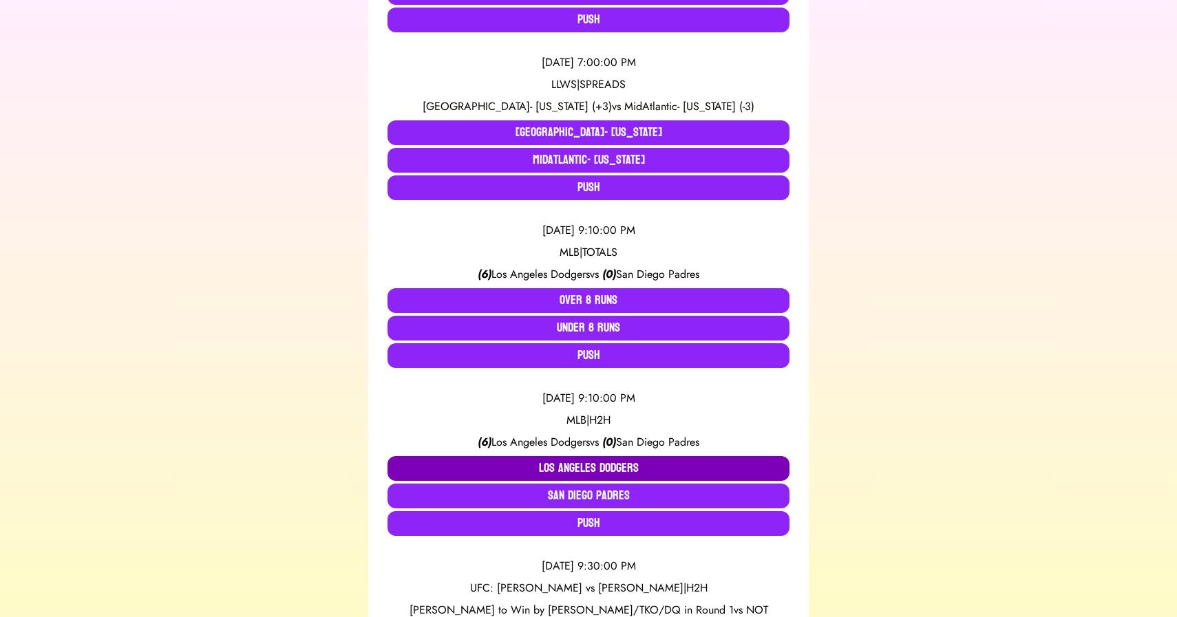
click at [560, 471] on button "Los Angeles Dodgers" at bounding box center [589, 468] width 402 height 25
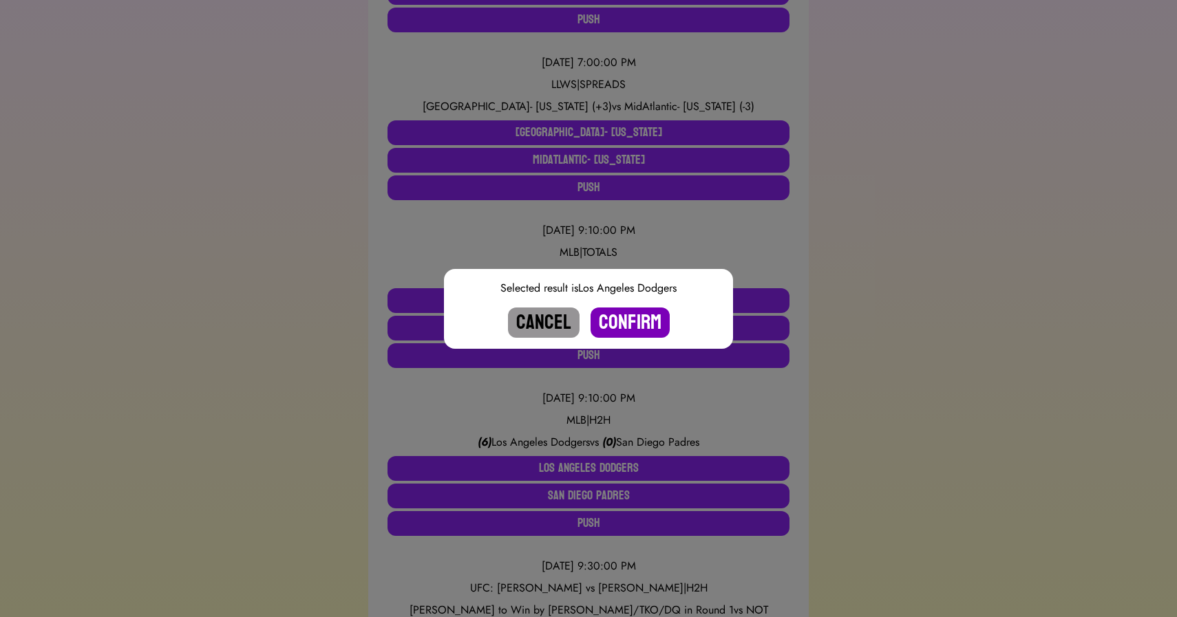
click at [616, 330] on button "Confirm" at bounding box center [630, 323] width 79 height 30
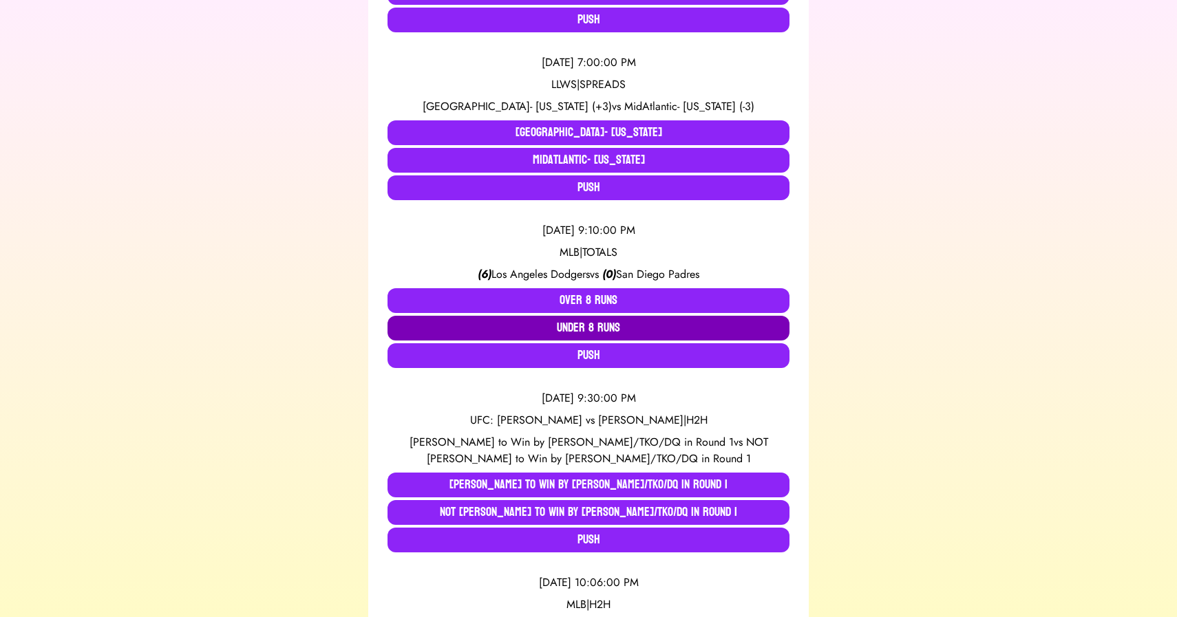
click at [565, 324] on button "Under 8 Runs" at bounding box center [589, 328] width 402 height 25
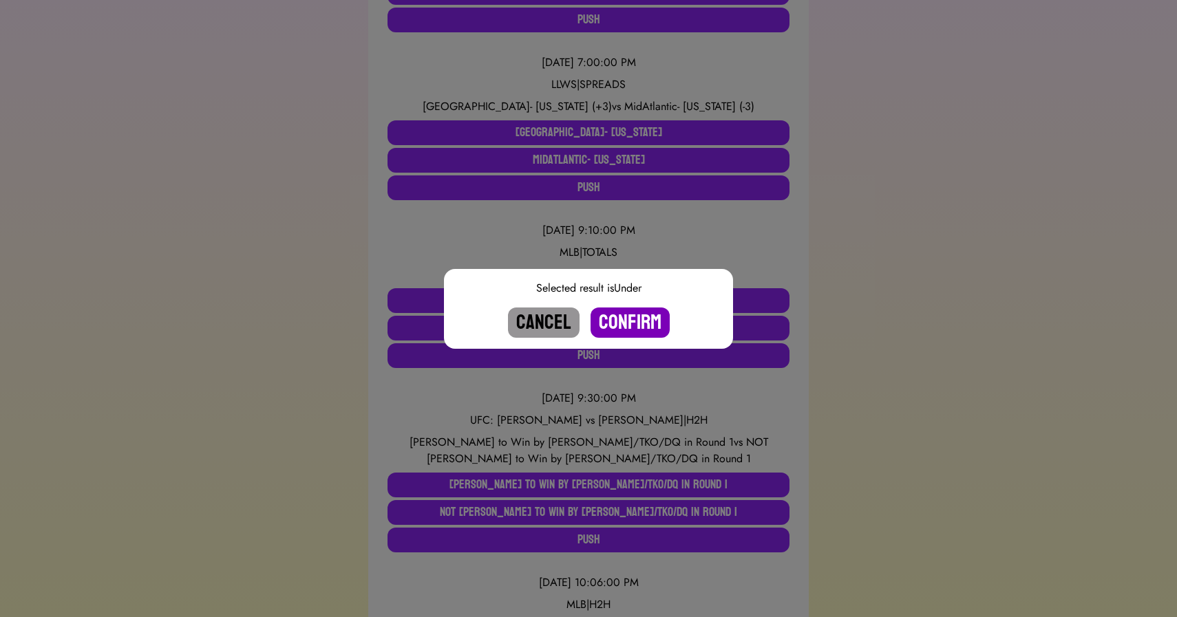
click at [626, 323] on button "Confirm" at bounding box center [630, 323] width 79 height 30
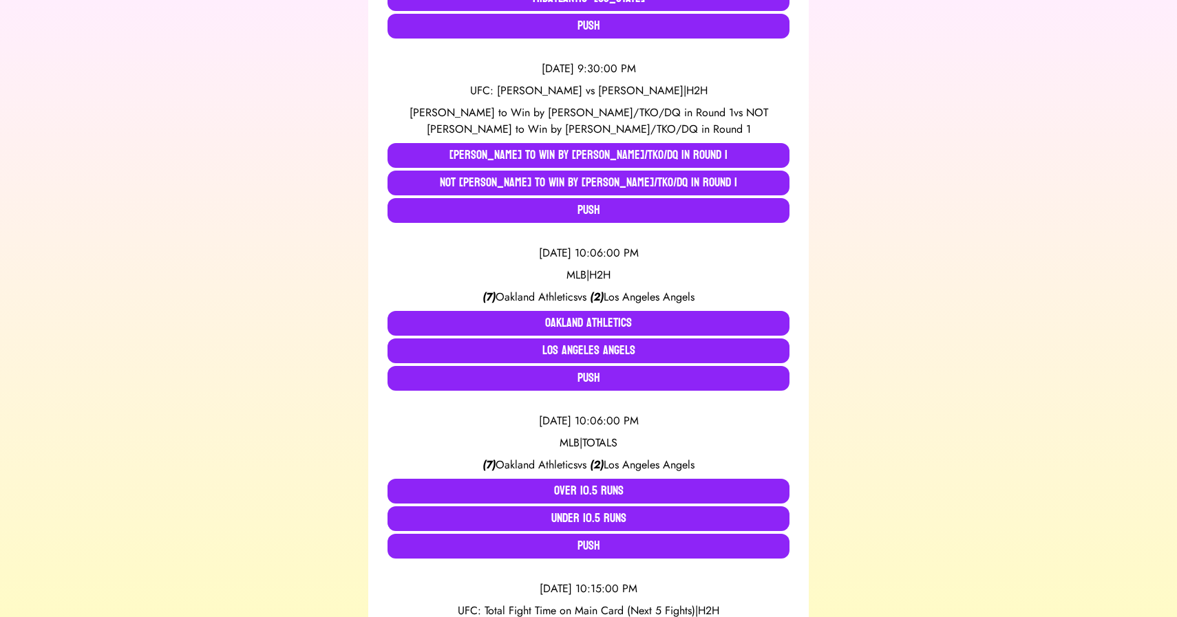
scroll to position [1135, 0]
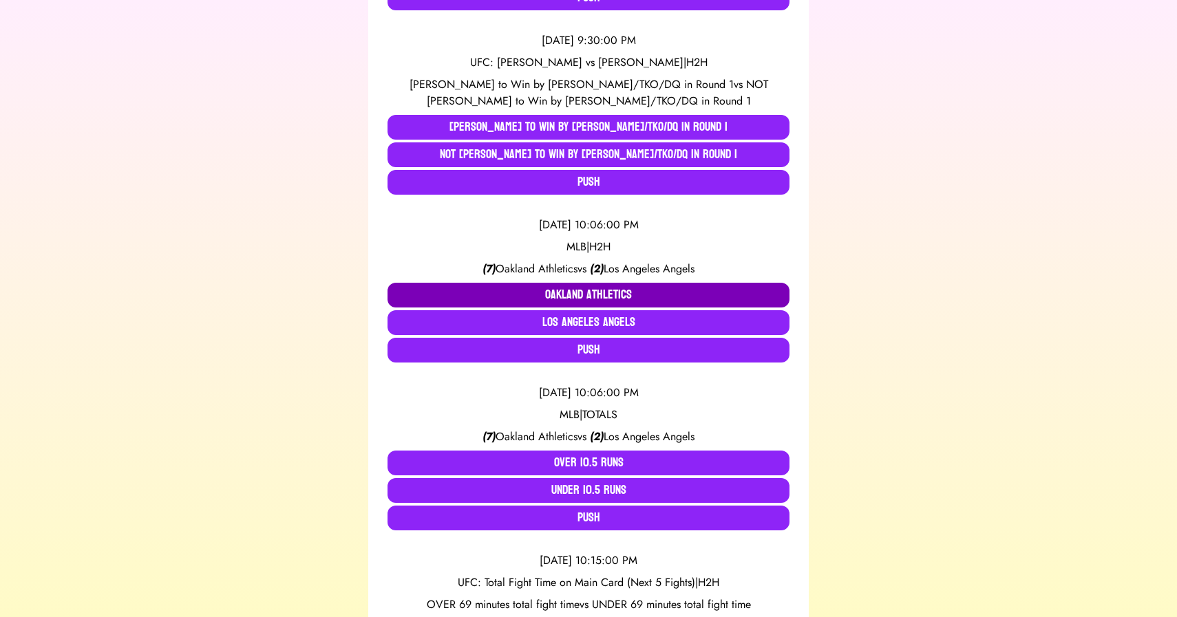
click at [574, 289] on button "Oakland Athletics" at bounding box center [589, 295] width 402 height 25
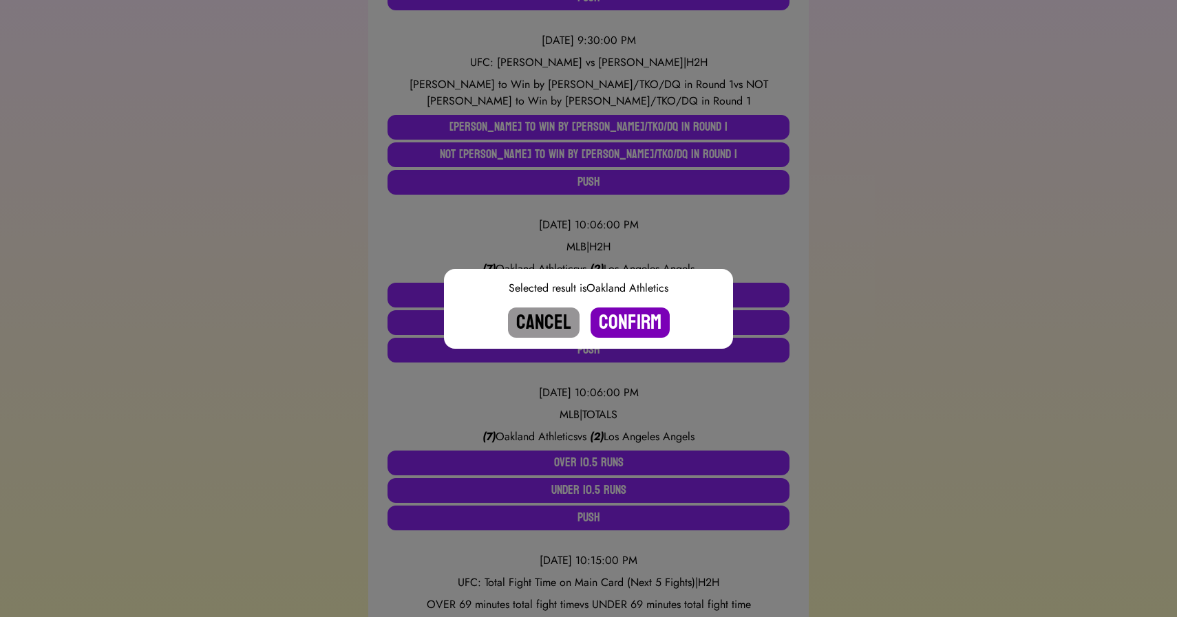
click at [646, 317] on button "Confirm" at bounding box center [630, 323] width 79 height 30
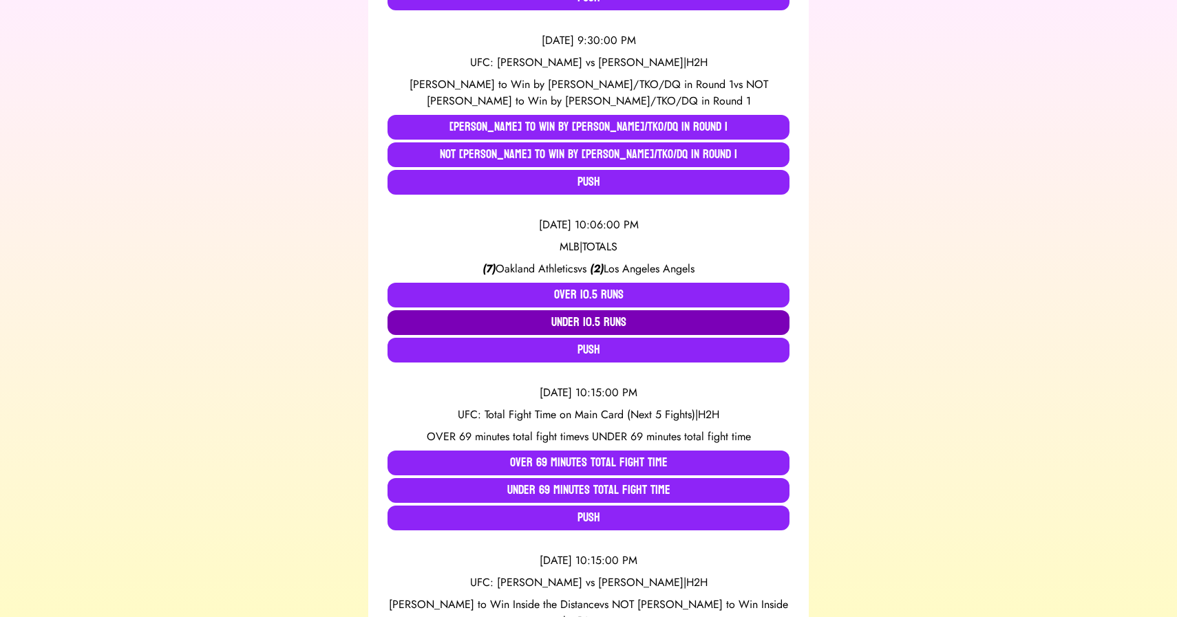
click at [571, 316] on button "Under 10.5 Runs" at bounding box center [589, 322] width 402 height 25
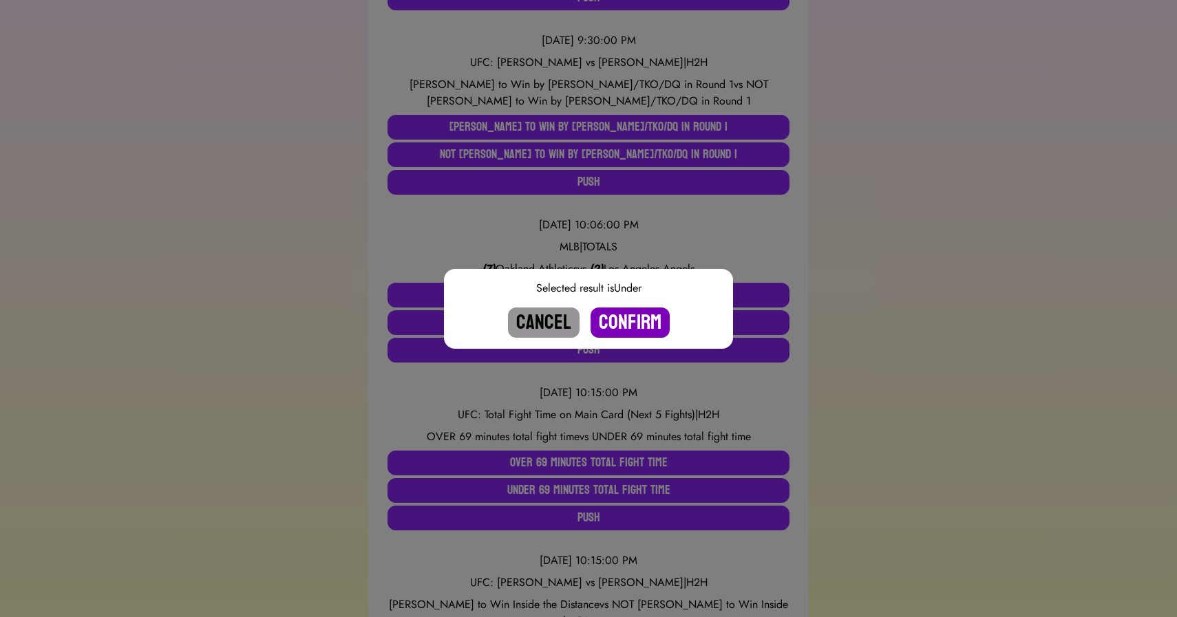
click at [632, 321] on button "Confirm" at bounding box center [630, 323] width 79 height 30
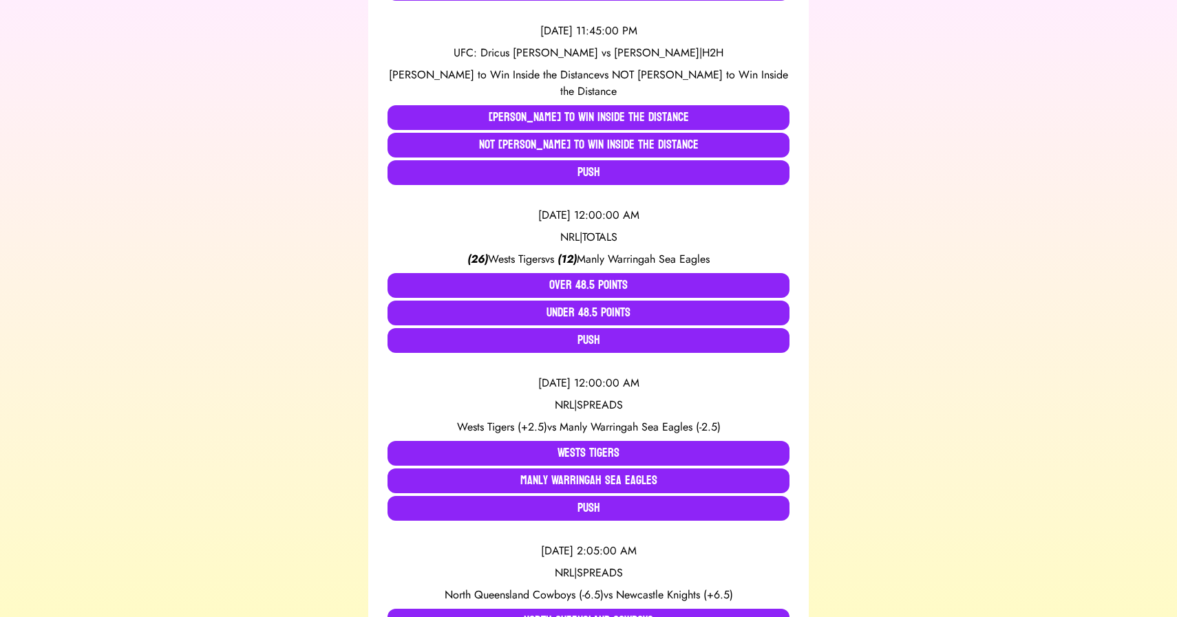
scroll to position [2203, 0]
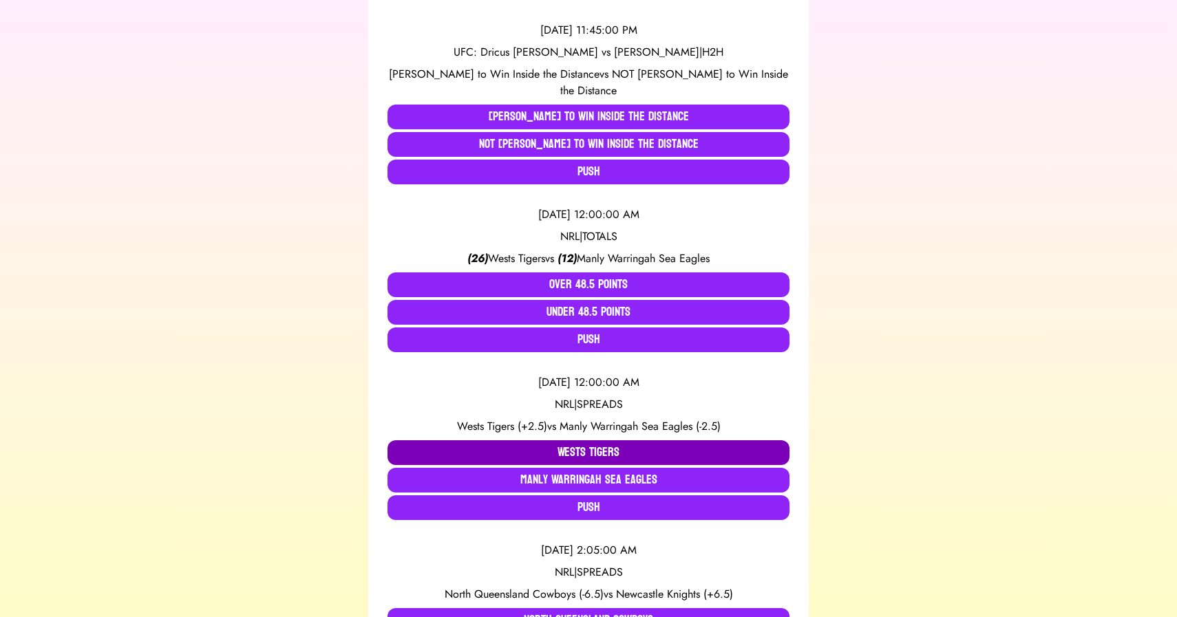
click at [525, 441] on button "Wests Tigers" at bounding box center [589, 453] width 402 height 25
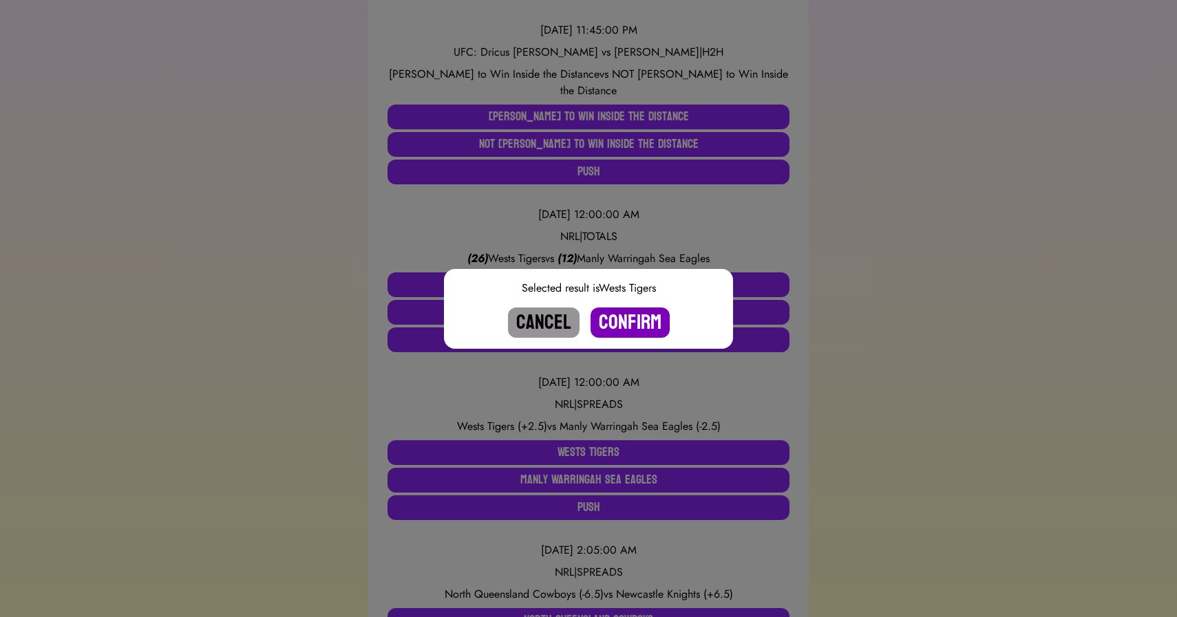
click at [624, 328] on button "Confirm" at bounding box center [630, 323] width 79 height 30
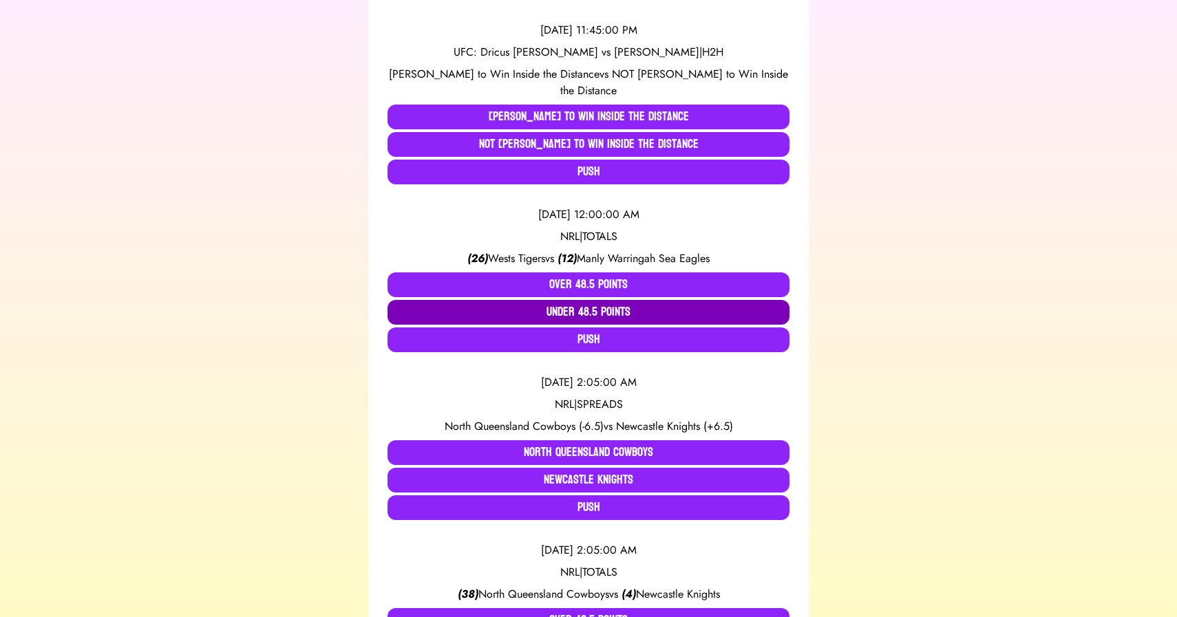
click at [582, 300] on button "Under 48.5 Points" at bounding box center [589, 312] width 402 height 25
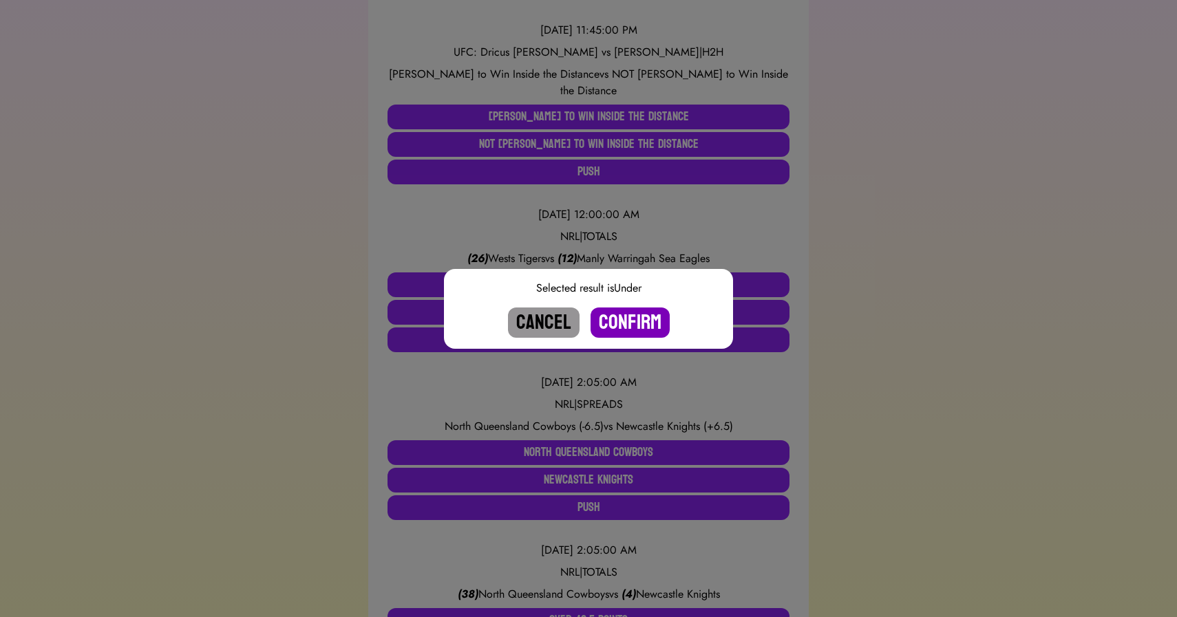
click at [612, 324] on button "Confirm" at bounding box center [630, 323] width 79 height 30
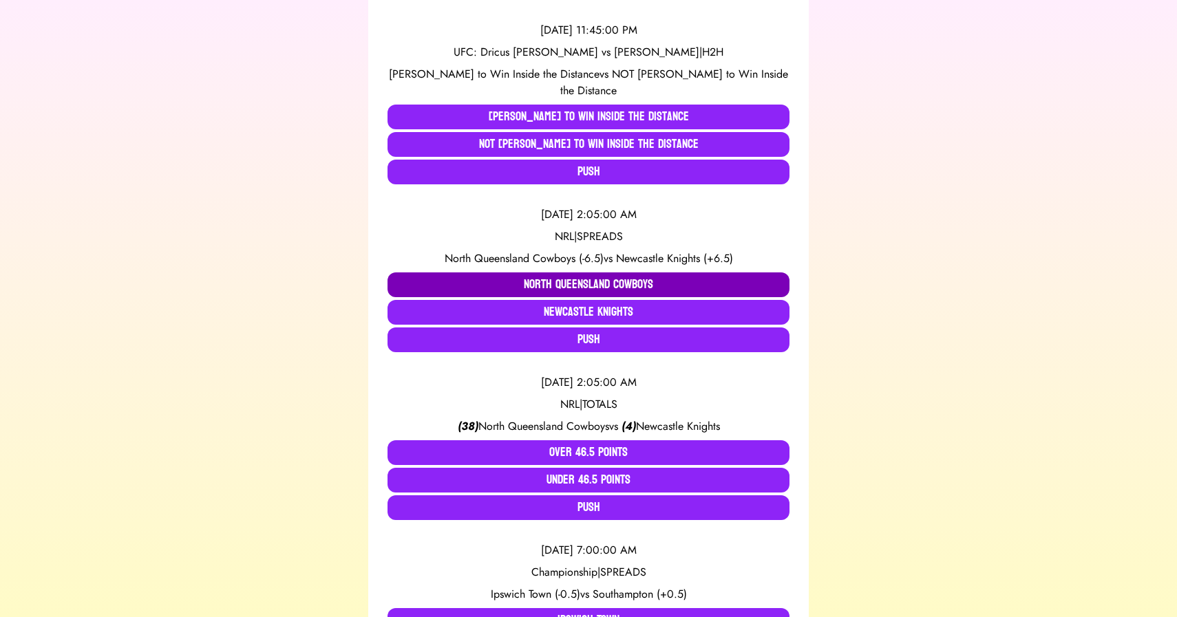
click at [531, 273] on button "North Queensland Cowboys" at bounding box center [589, 285] width 402 height 25
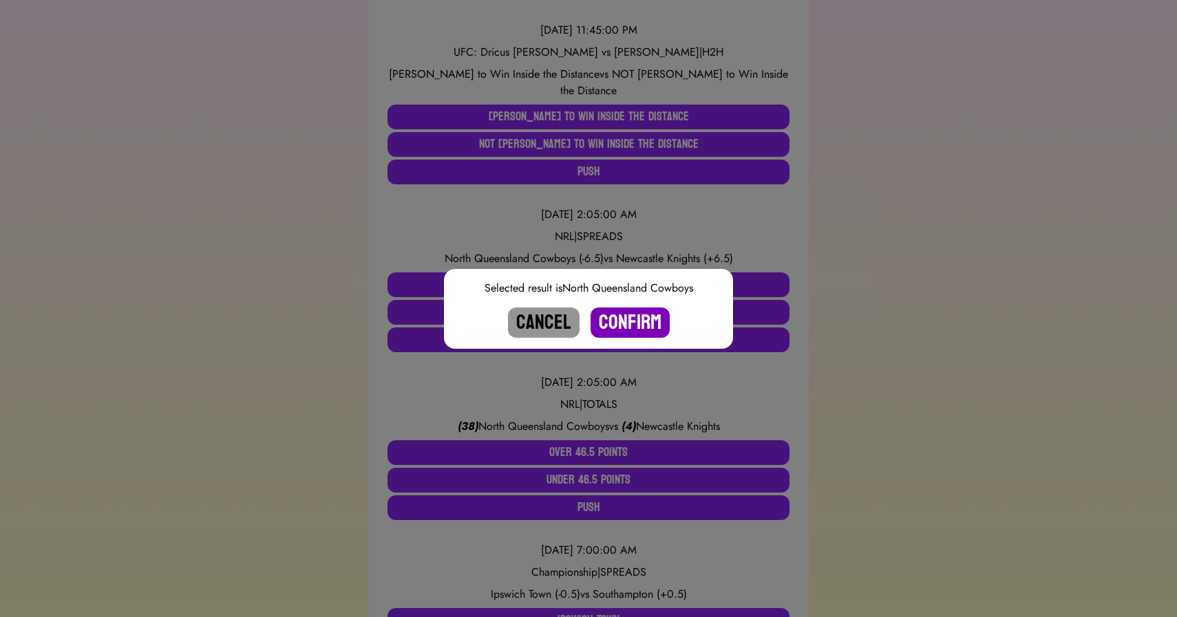
click at [616, 319] on button "Confirm" at bounding box center [630, 323] width 79 height 30
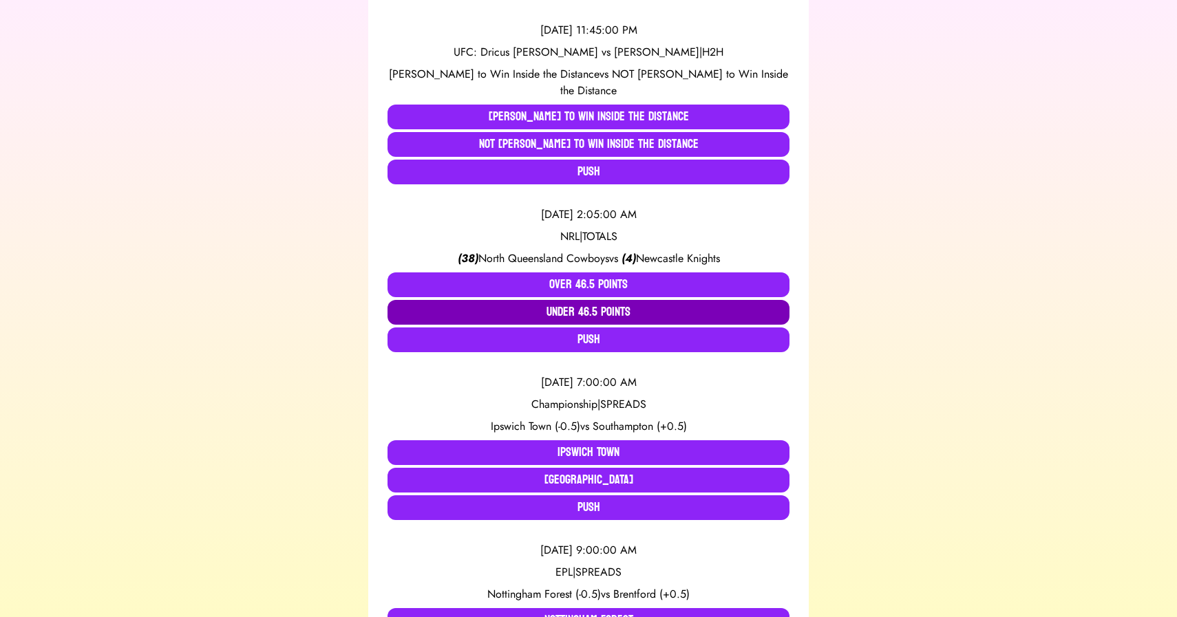
click at [575, 300] on button "Under 46.5 Points" at bounding box center [589, 312] width 402 height 25
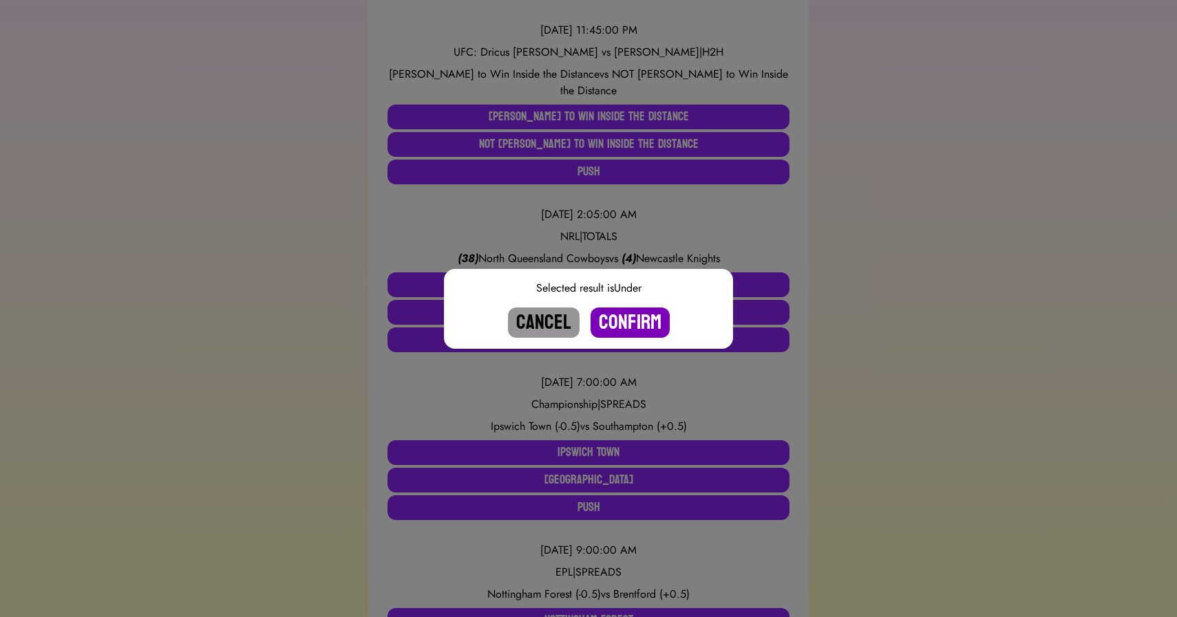
click at [626, 324] on button "Confirm" at bounding box center [630, 323] width 79 height 30
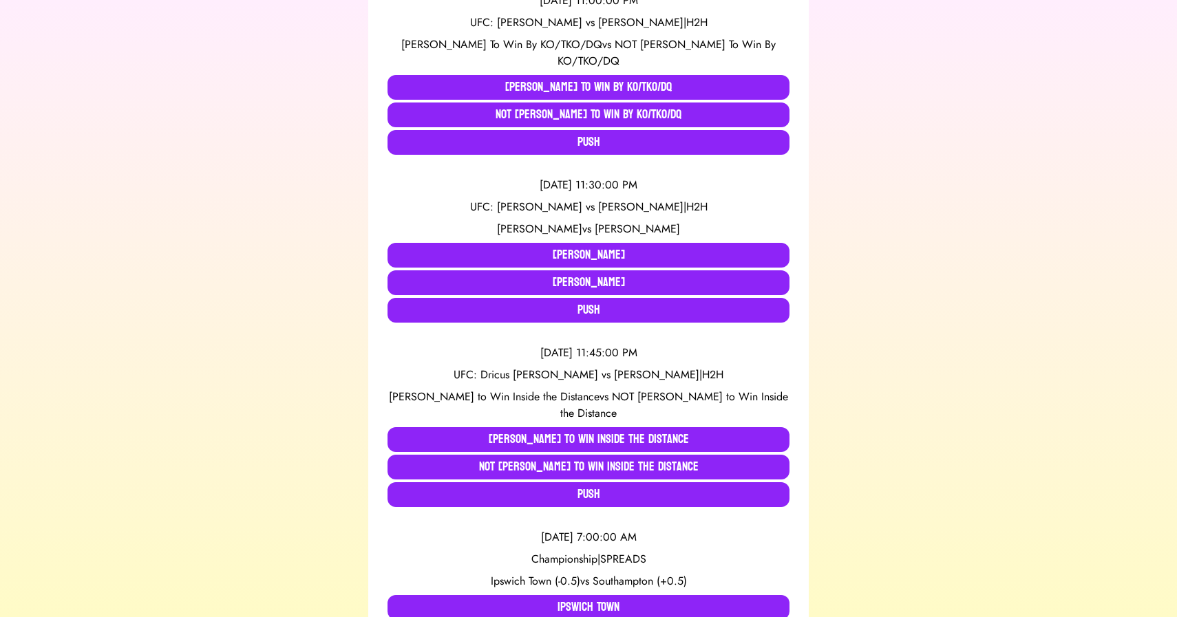
scroll to position [1881, 0]
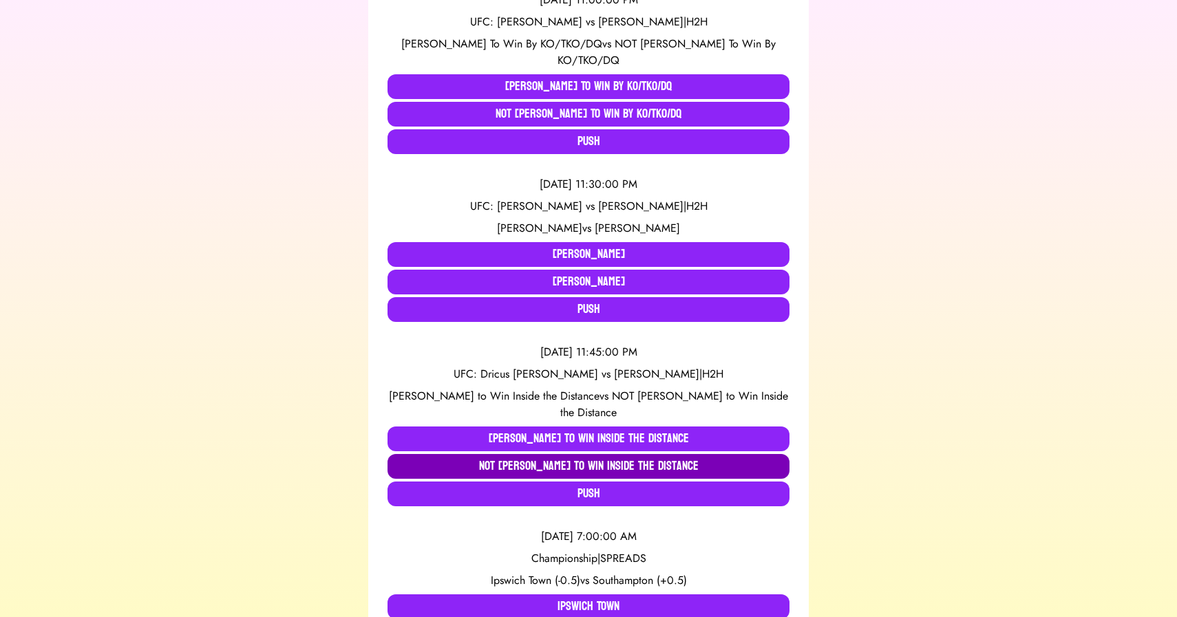
click at [516, 454] on button "NOT [PERSON_NAME] to Win Inside the Distance" at bounding box center [589, 466] width 402 height 25
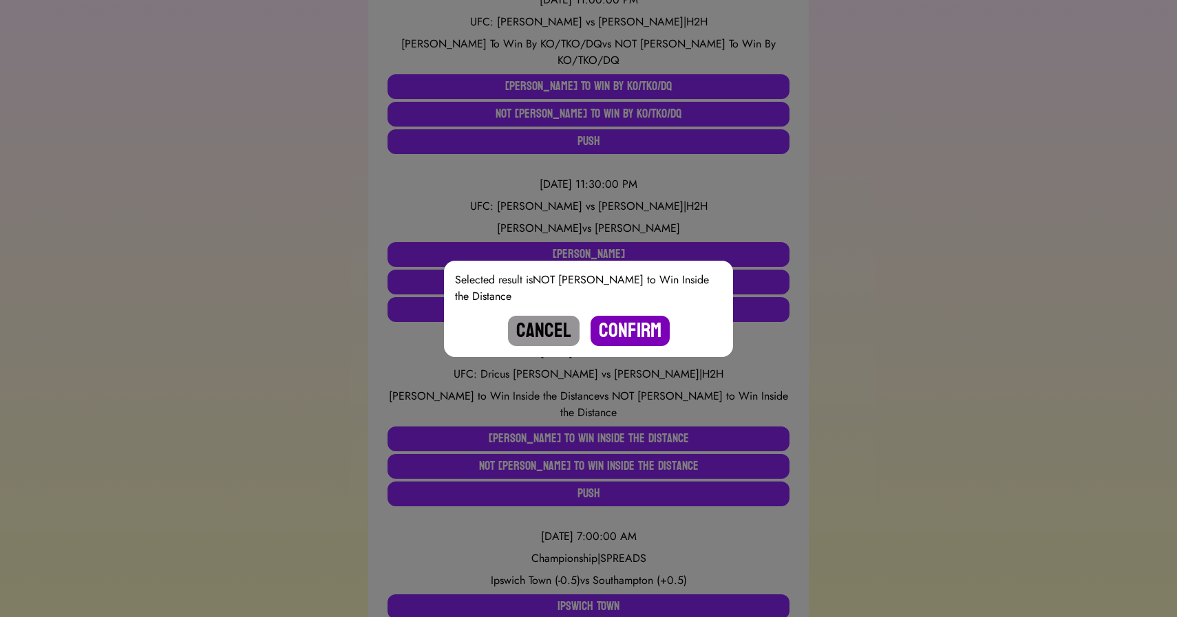
click at [615, 334] on button "Confirm" at bounding box center [630, 331] width 79 height 30
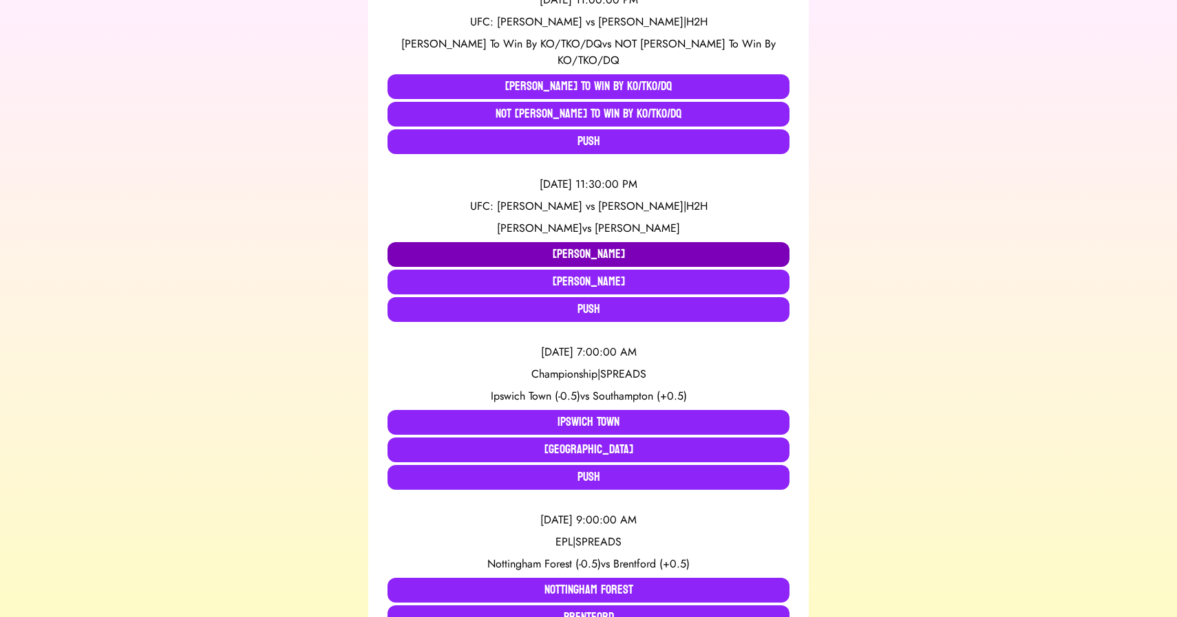
click at [523, 242] on button "[PERSON_NAME]" at bounding box center [589, 254] width 402 height 25
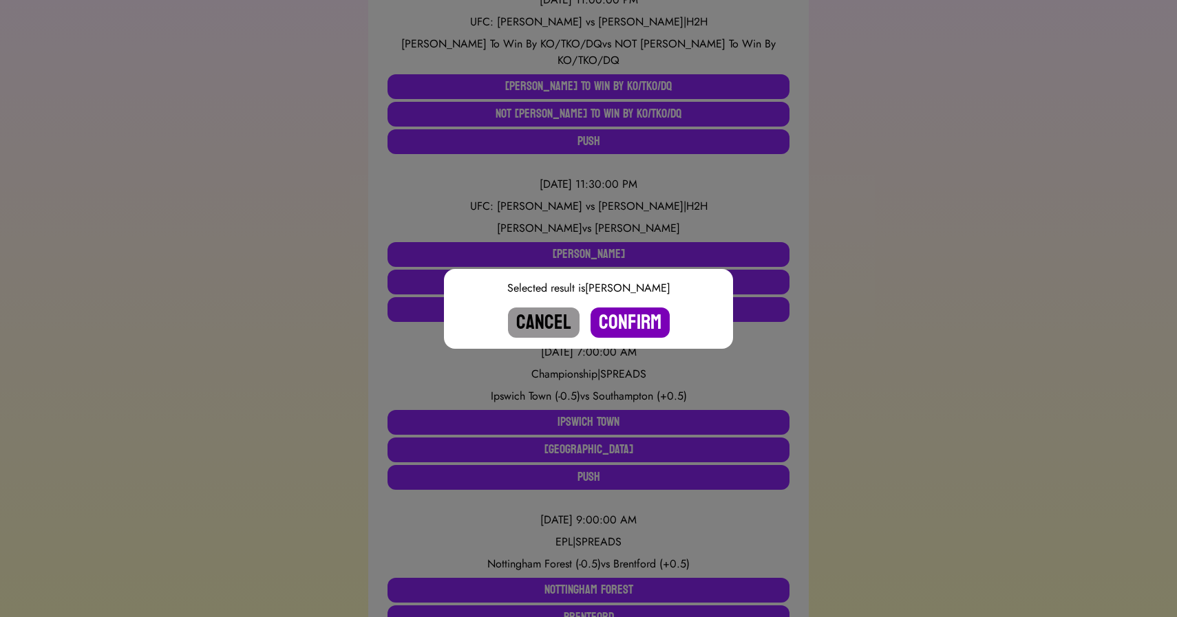
click at [628, 324] on button "Confirm" at bounding box center [630, 323] width 79 height 30
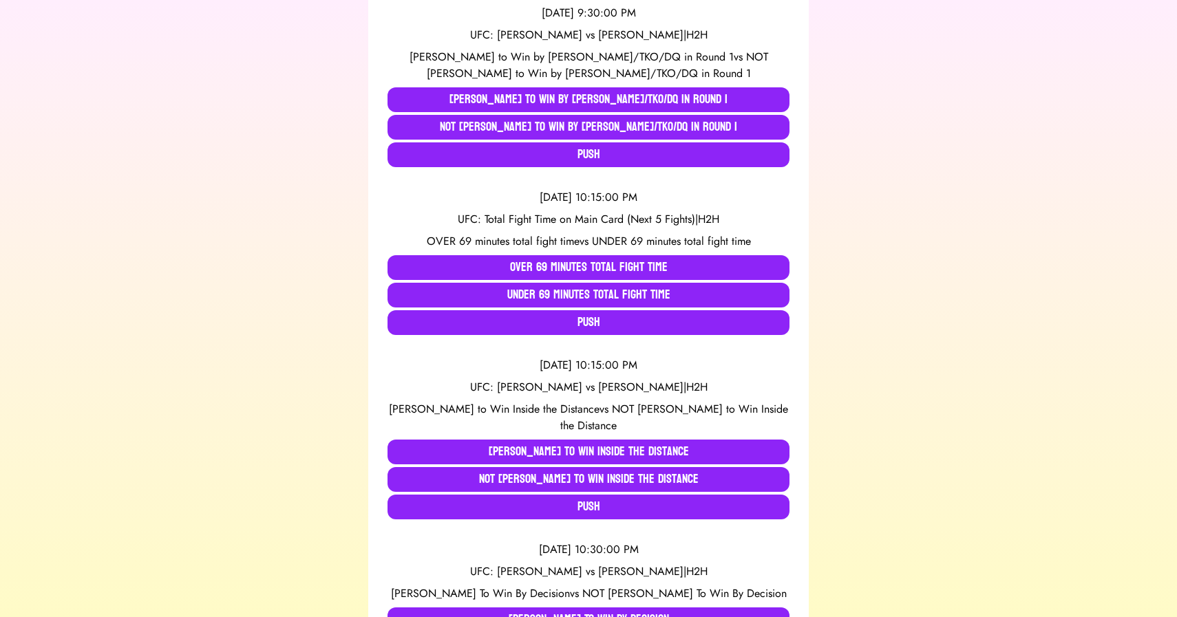
scroll to position [1172, 0]
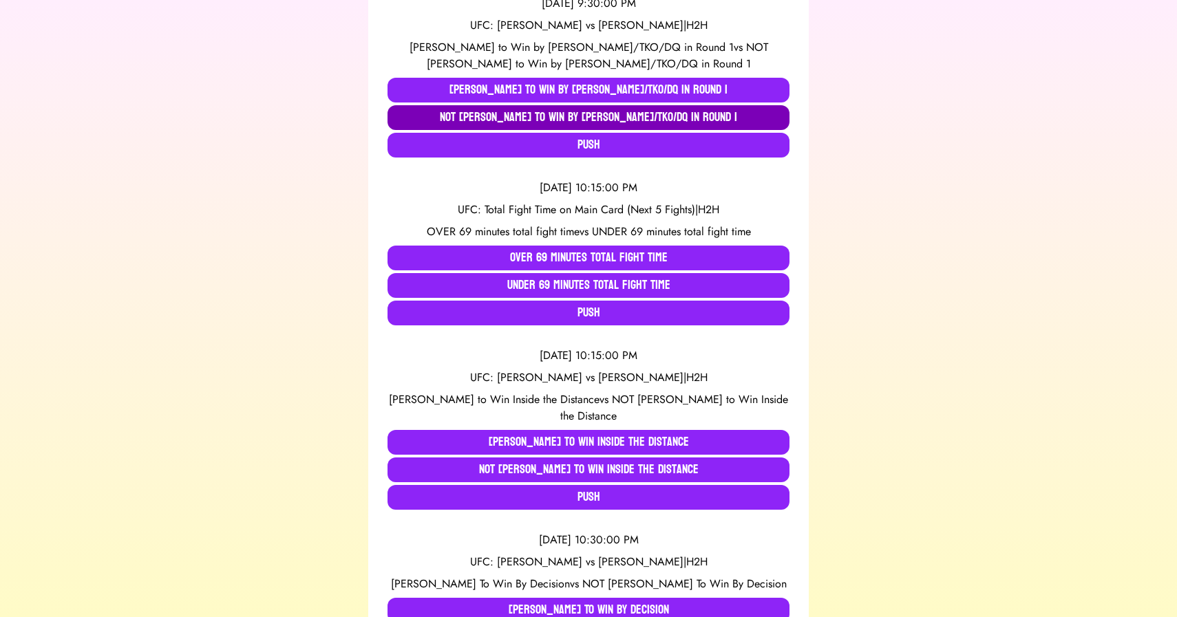
click at [558, 113] on button "NOT [PERSON_NAME] to Win by [PERSON_NAME]/TKO/DQ in Round 1" at bounding box center [589, 117] width 402 height 25
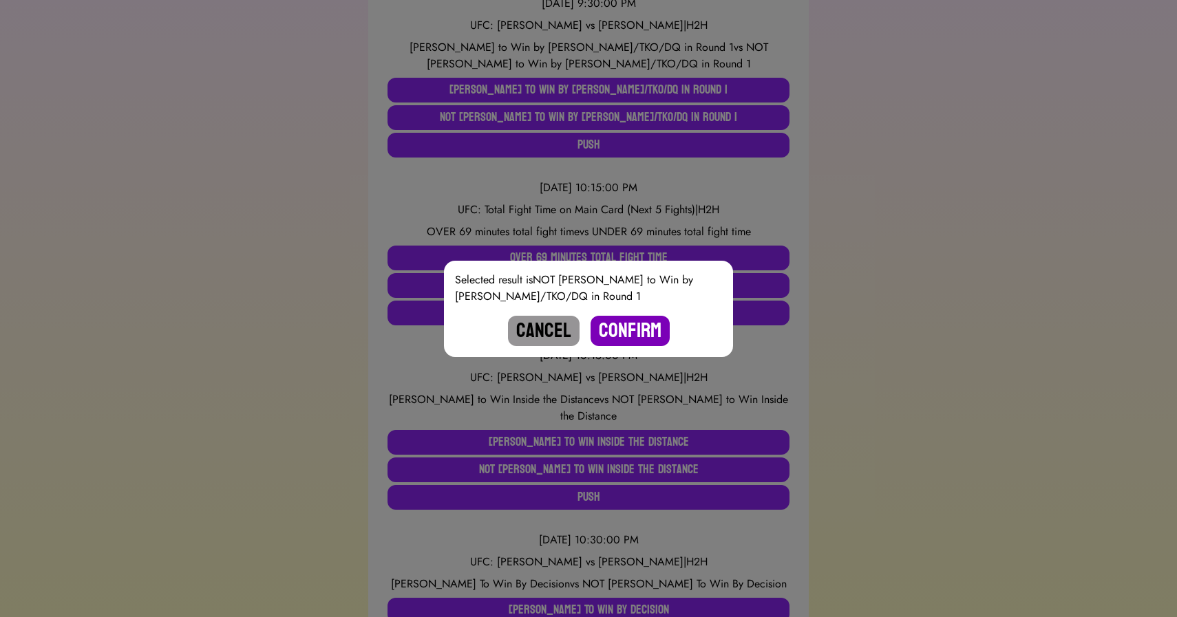
click at [613, 323] on button "Confirm" at bounding box center [630, 331] width 79 height 30
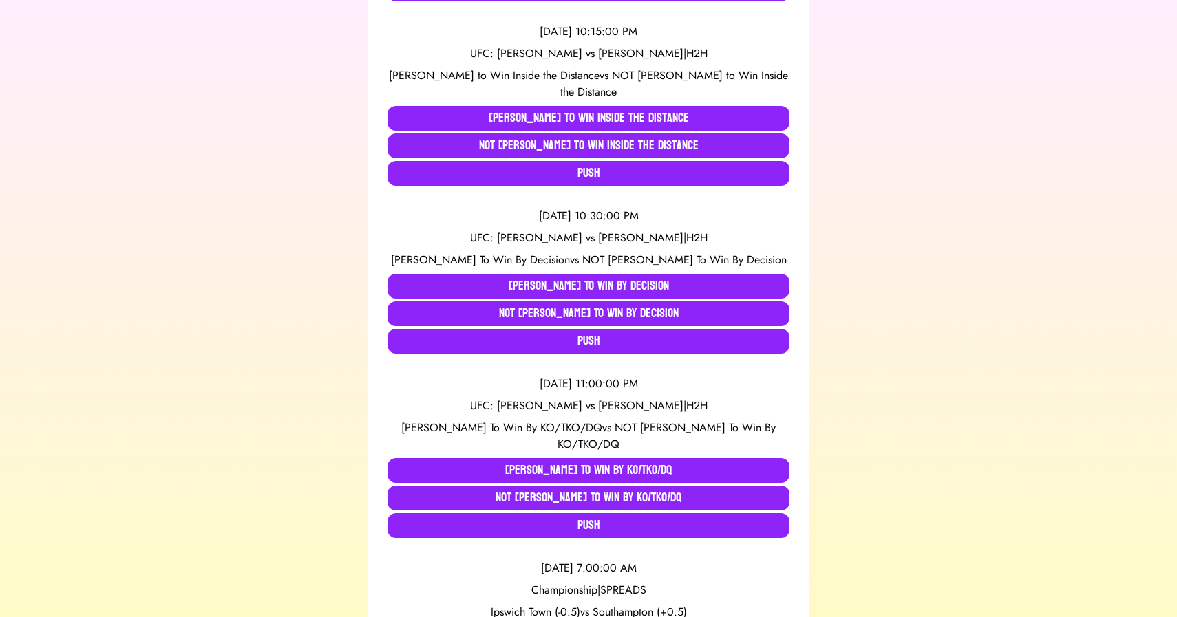
scroll to position [1313, 0]
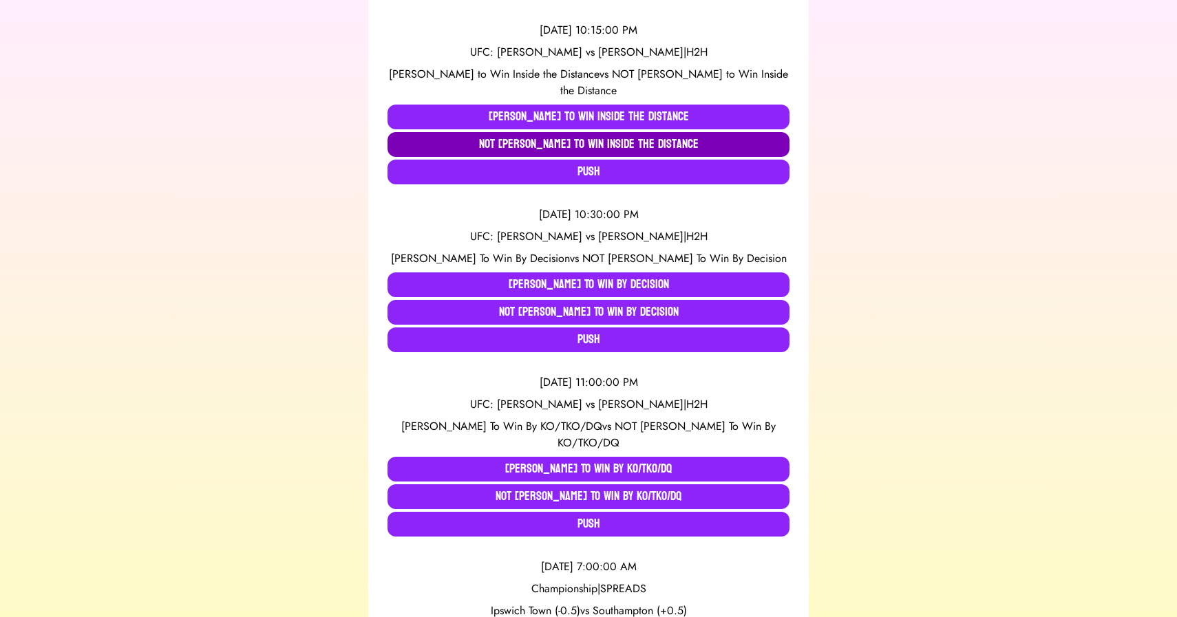
click at [531, 132] on button "NOT [PERSON_NAME] to Win Inside the Distance" at bounding box center [589, 144] width 402 height 25
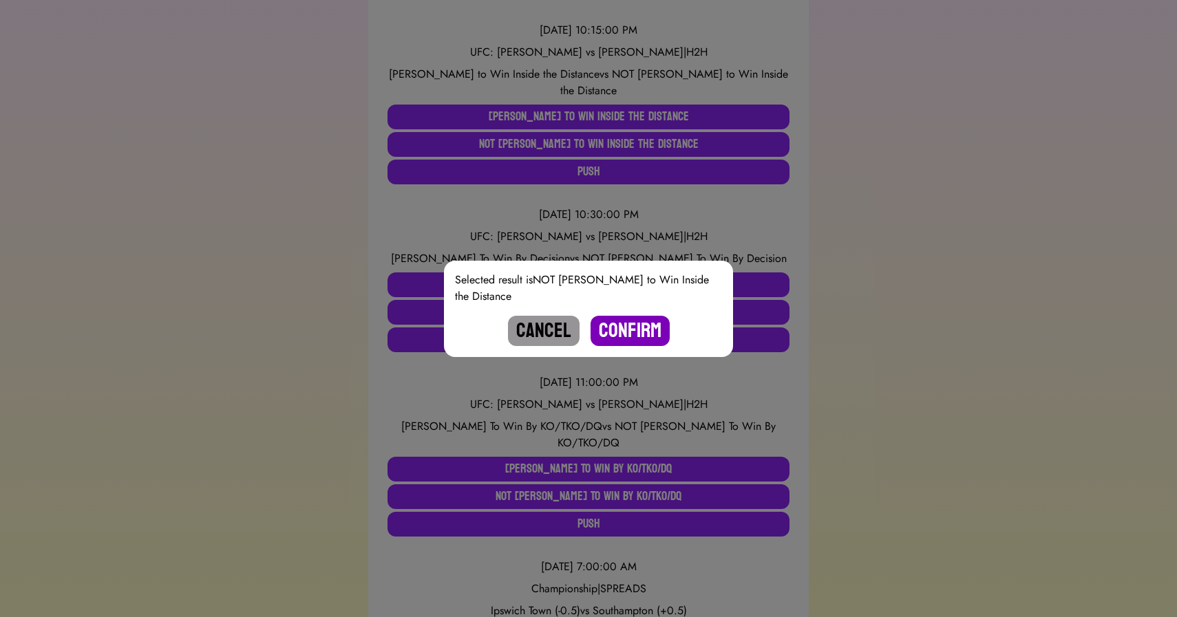
click at [617, 325] on button "Confirm" at bounding box center [630, 331] width 79 height 30
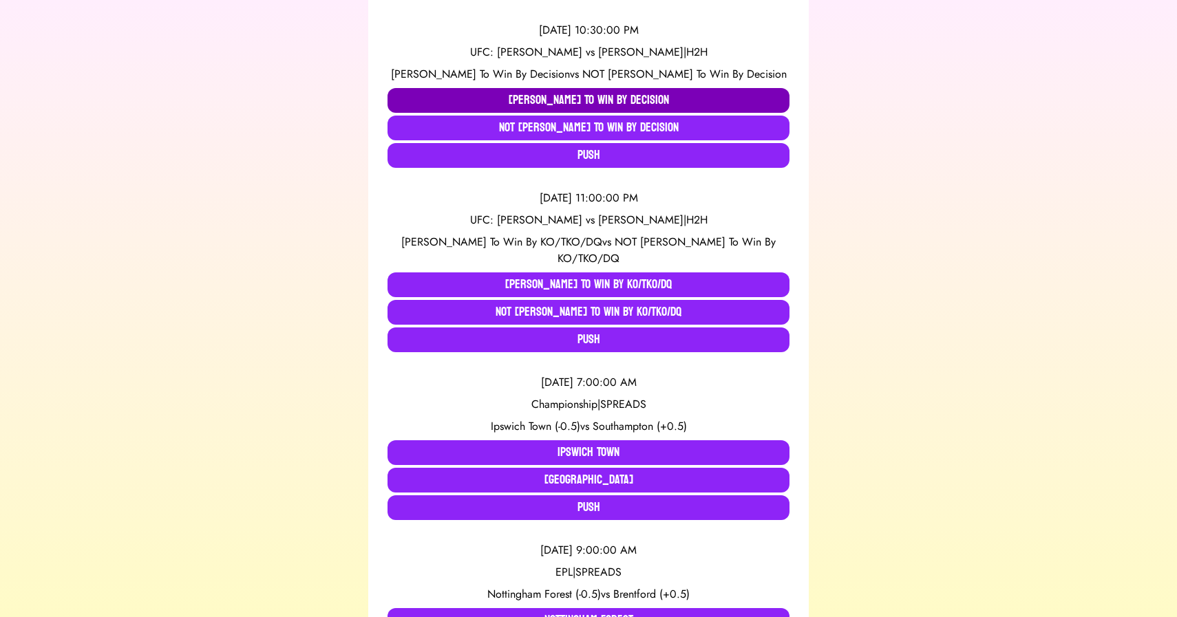
click at [483, 105] on button "[PERSON_NAME] To Win By Decision" at bounding box center [589, 100] width 402 height 25
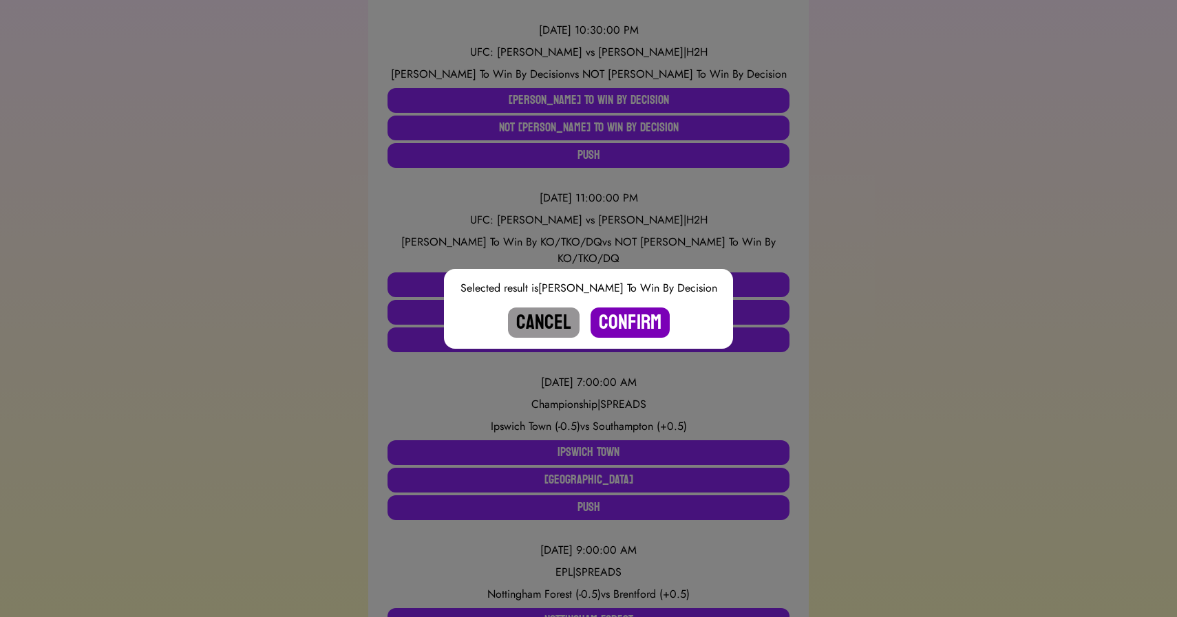
click at [612, 313] on button "Confirm" at bounding box center [630, 323] width 79 height 30
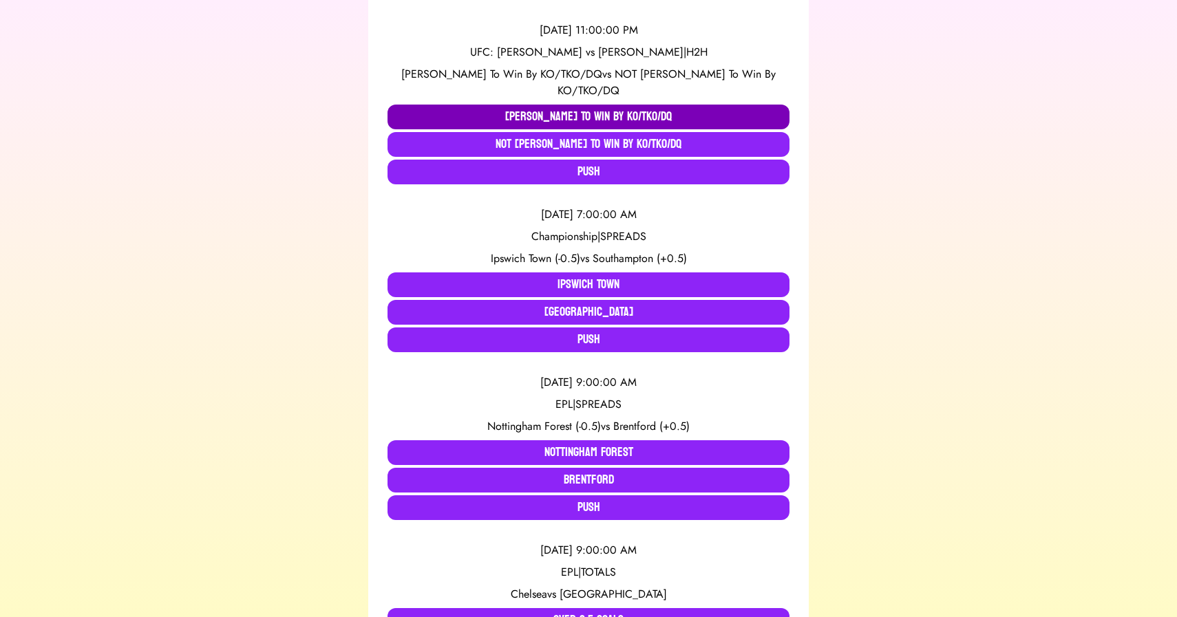
click at [469, 105] on button "[PERSON_NAME] To Win By KO/TKO/DQ" at bounding box center [589, 117] width 402 height 25
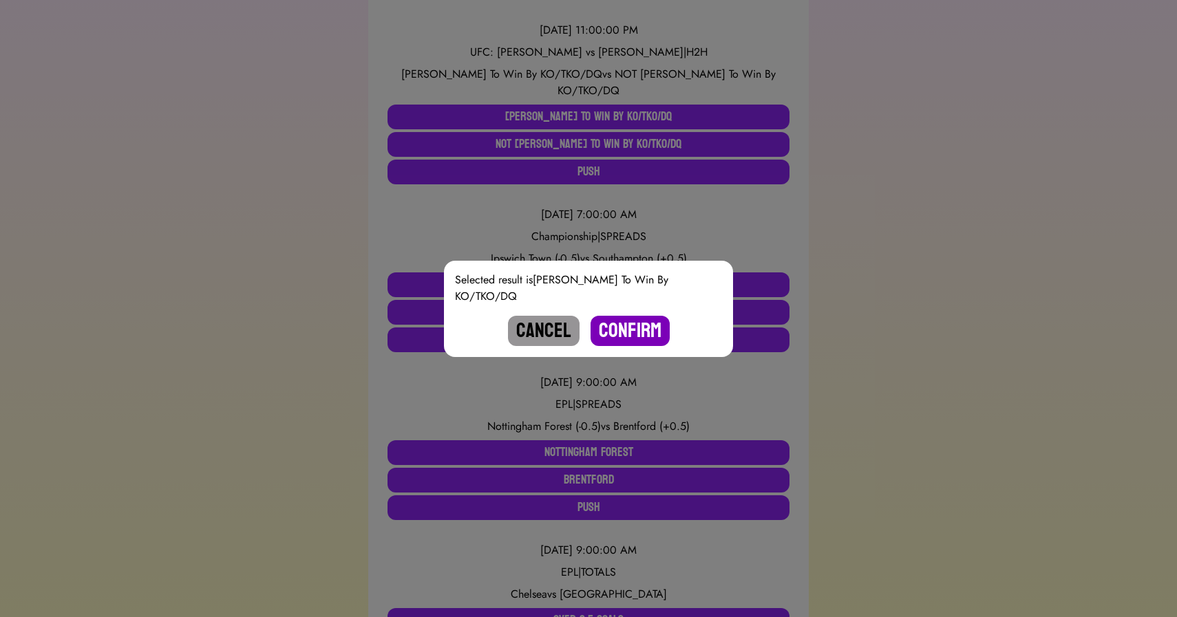
click at [624, 326] on button "Confirm" at bounding box center [630, 331] width 79 height 30
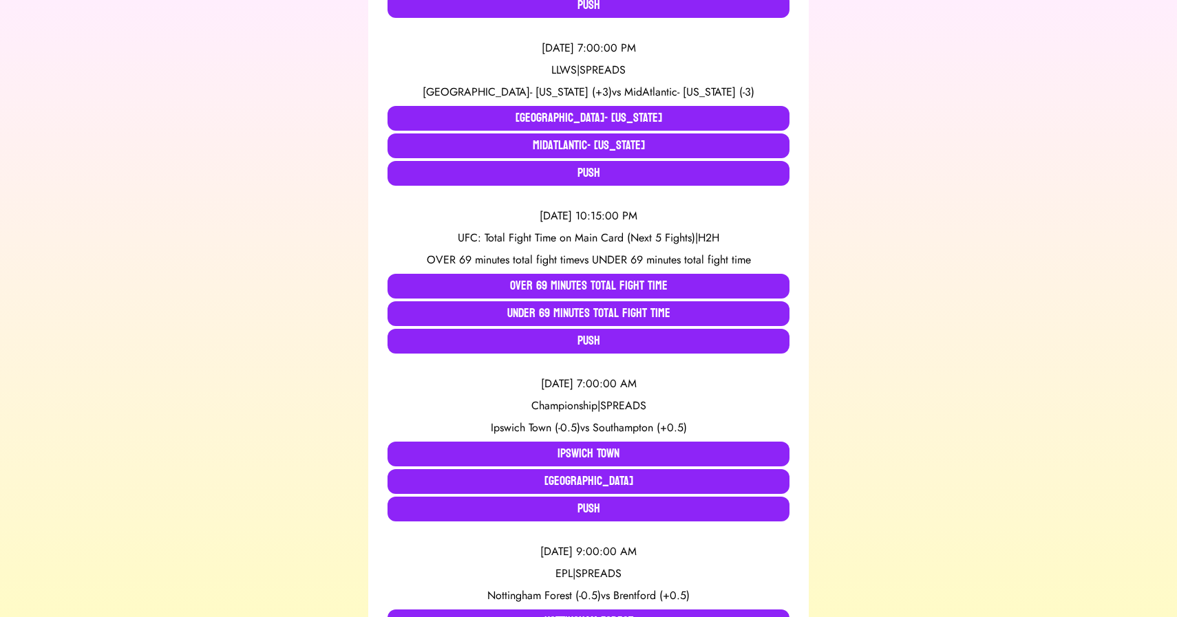
scroll to position [979, 0]
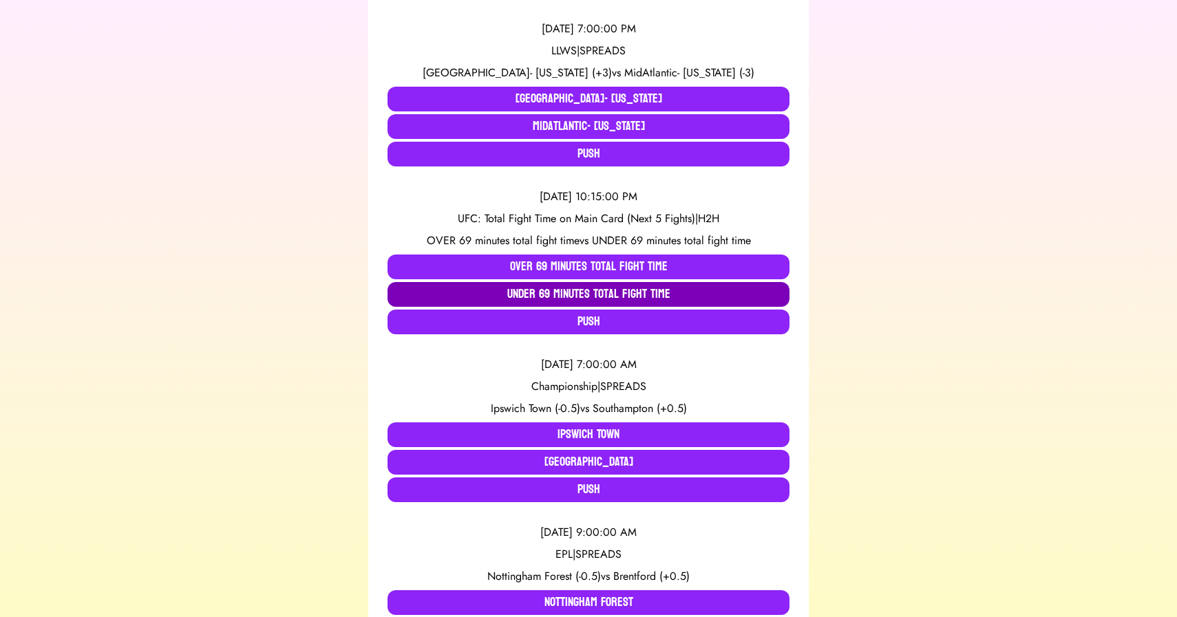
click at [459, 294] on button "UNDER 69 minutes total fight time" at bounding box center [589, 294] width 402 height 25
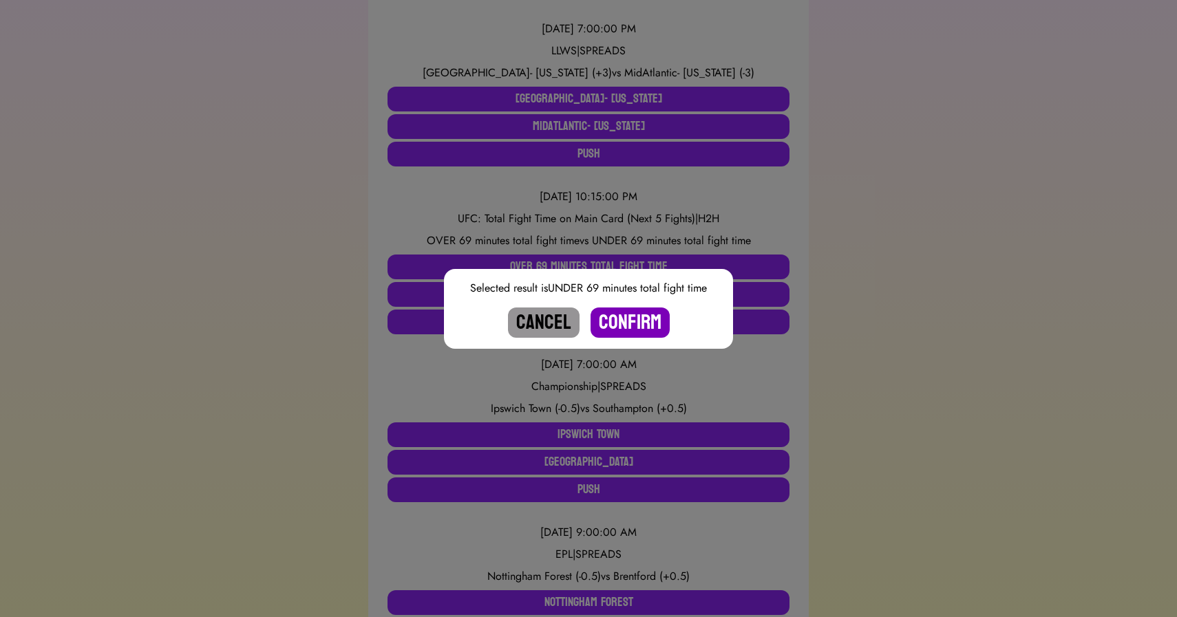
click at [635, 322] on button "Confirm" at bounding box center [630, 323] width 79 height 30
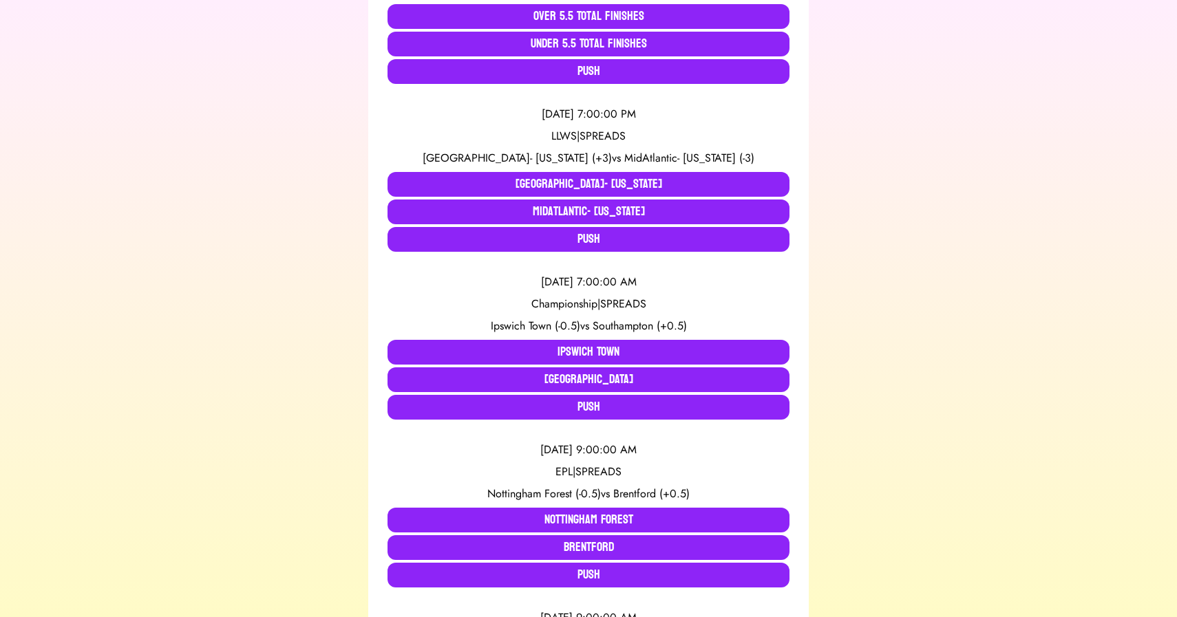
scroll to position [842, 0]
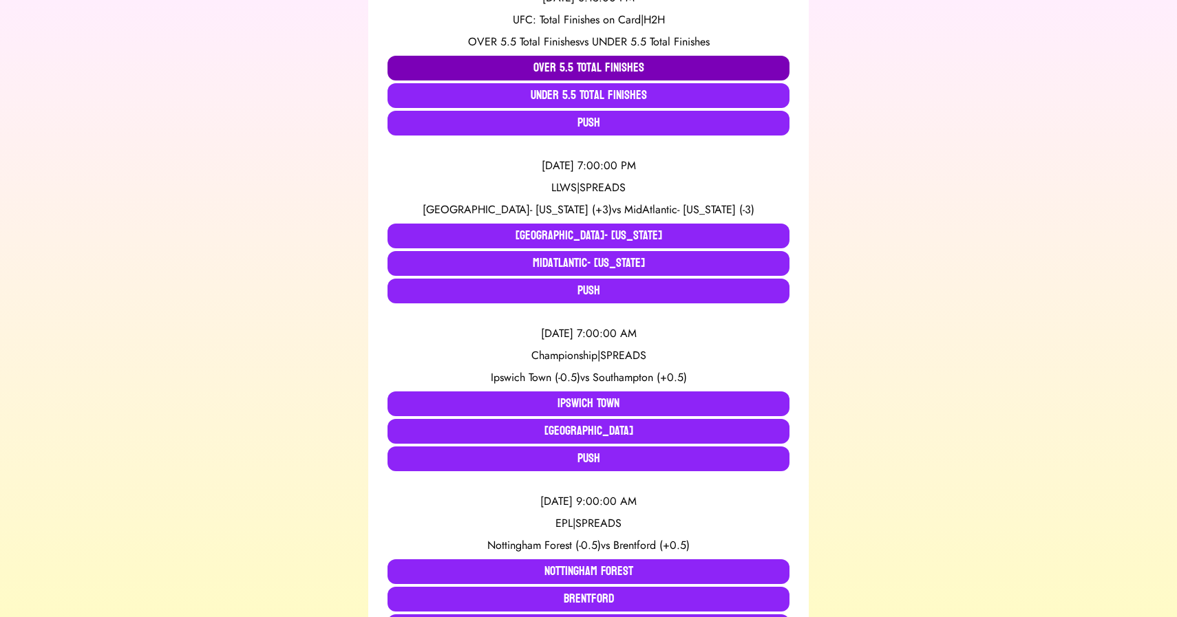
click at [487, 65] on button "OVER 5.5 Total Finishes" at bounding box center [589, 68] width 402 height 25
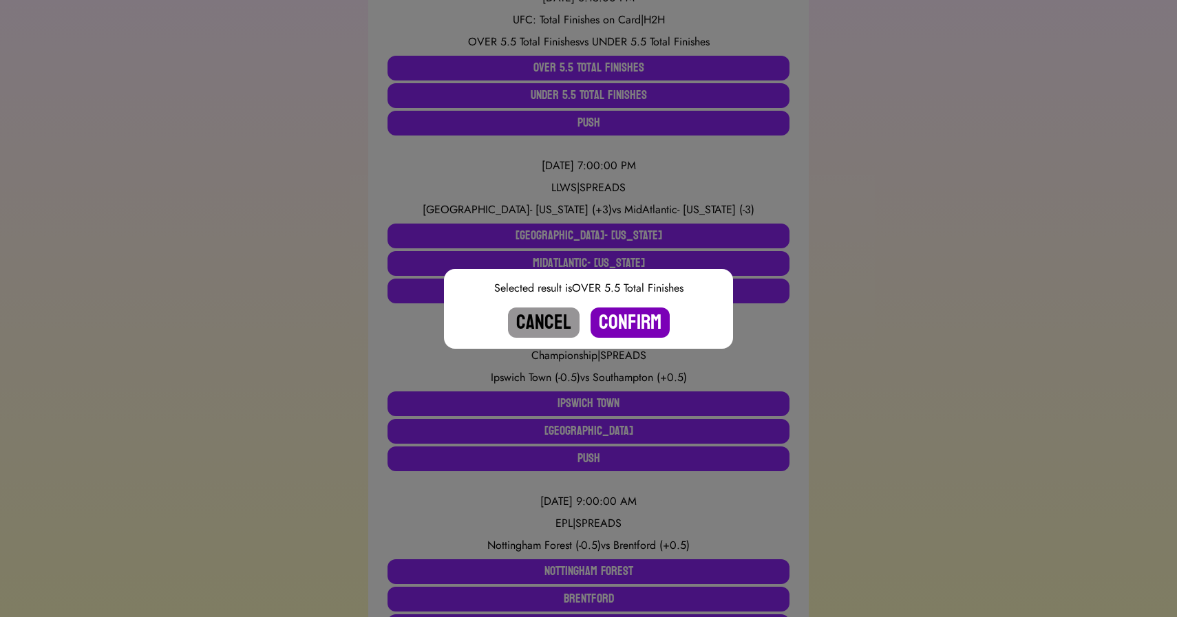
click at [635, 324] on button "Confirm" at bounding box center [630, 323] width 79 height 30
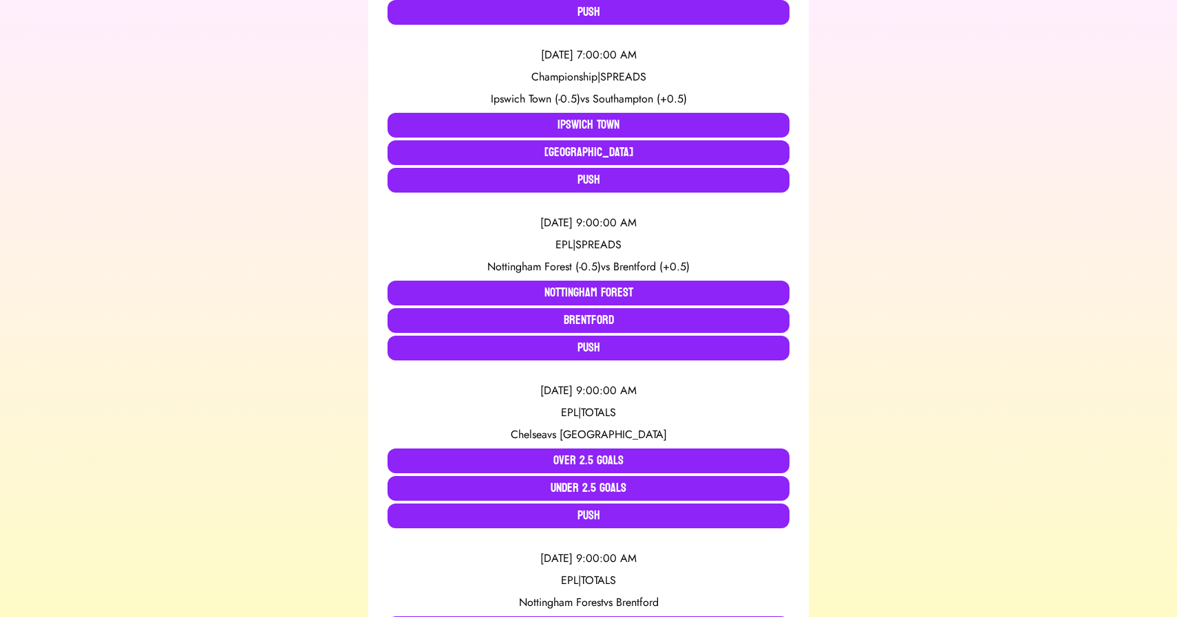
scroll to position [953, 0]
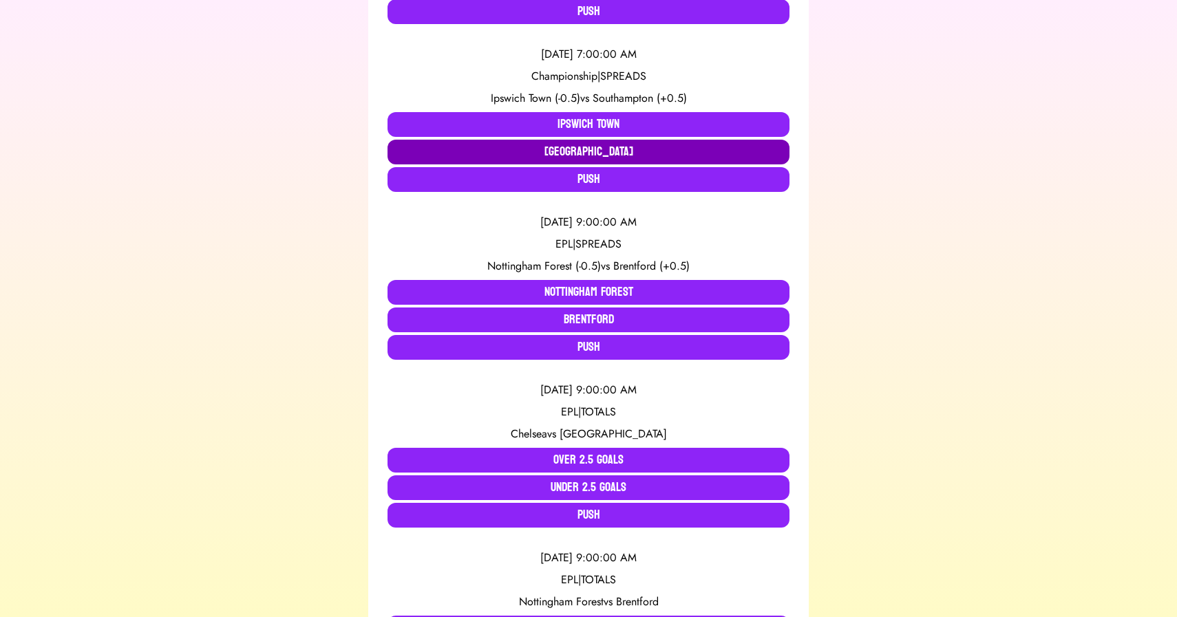
click at [566, 147] on button "Southampton" at bounding box center [589, 152] width 402 height 25
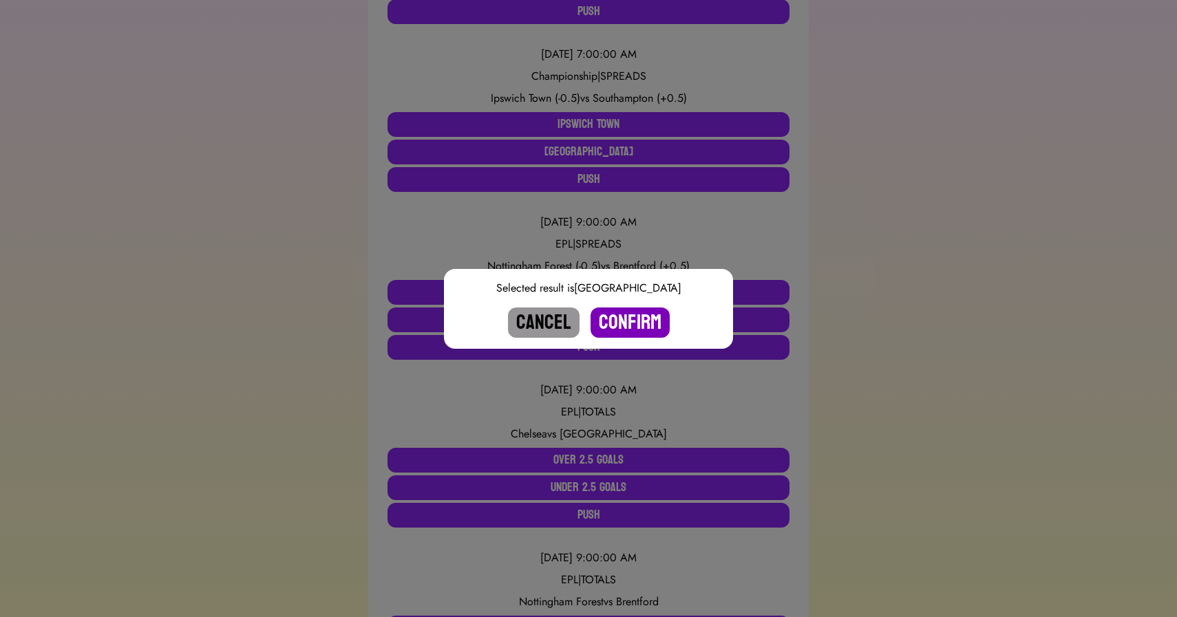
click at [637, 326] on button "Confirm" at bounding box center [630, 323] width 79 height 30
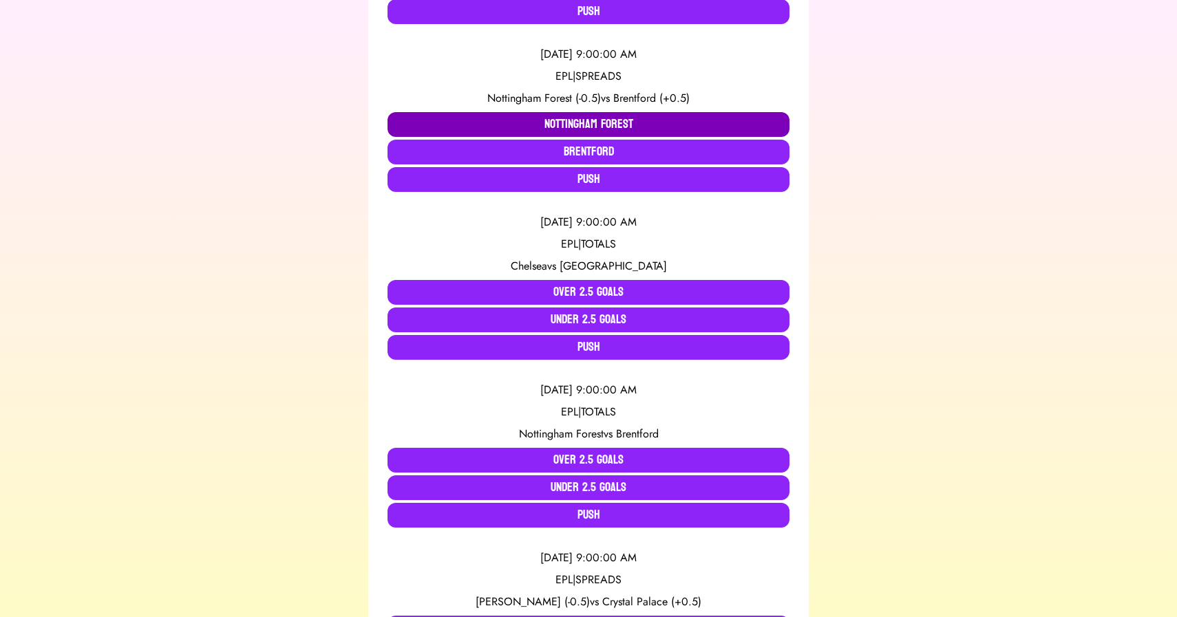
click at [516, 120] on button "Nottingham Forest" at bounding box center [589, 124] width 402 height 25
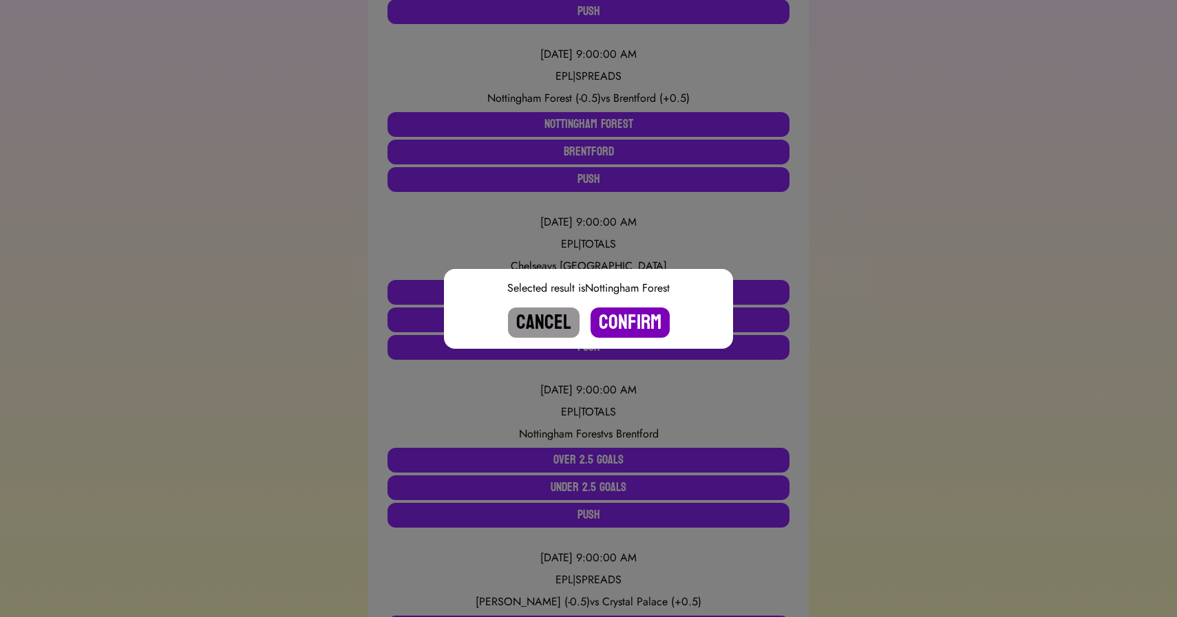
click at [628, 316] on button "Confirm" at bounding box center [630, 323] width 79 height 30
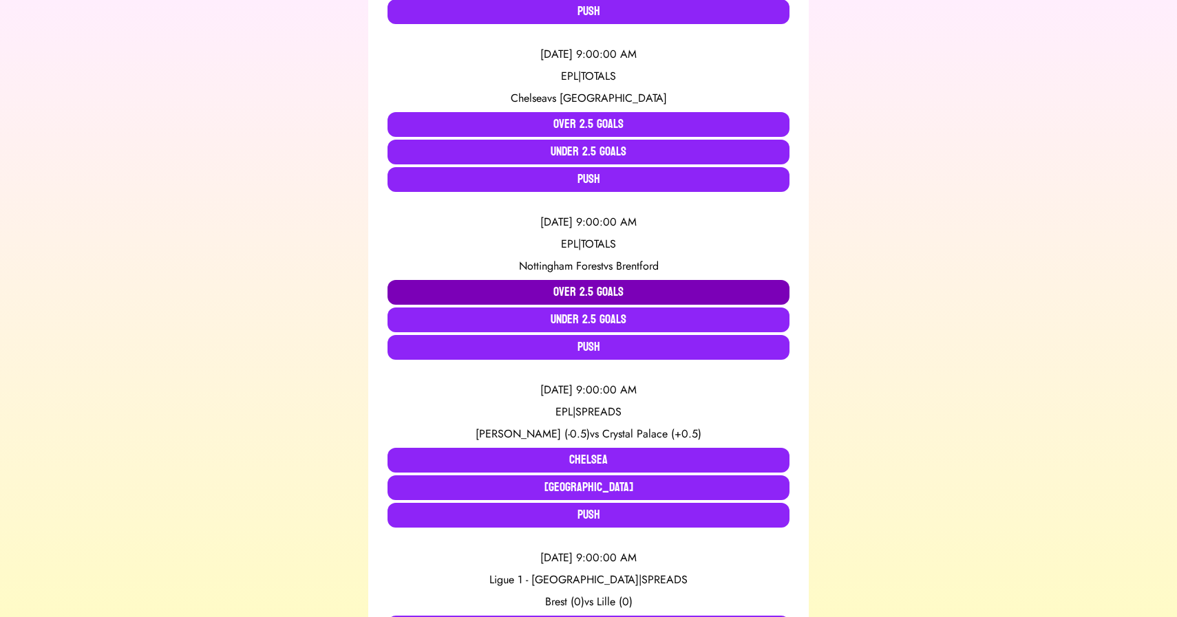
click at [542, 285] on button "Over 2.5 Goals" at bounding box center [589, 292] width 402 height 25
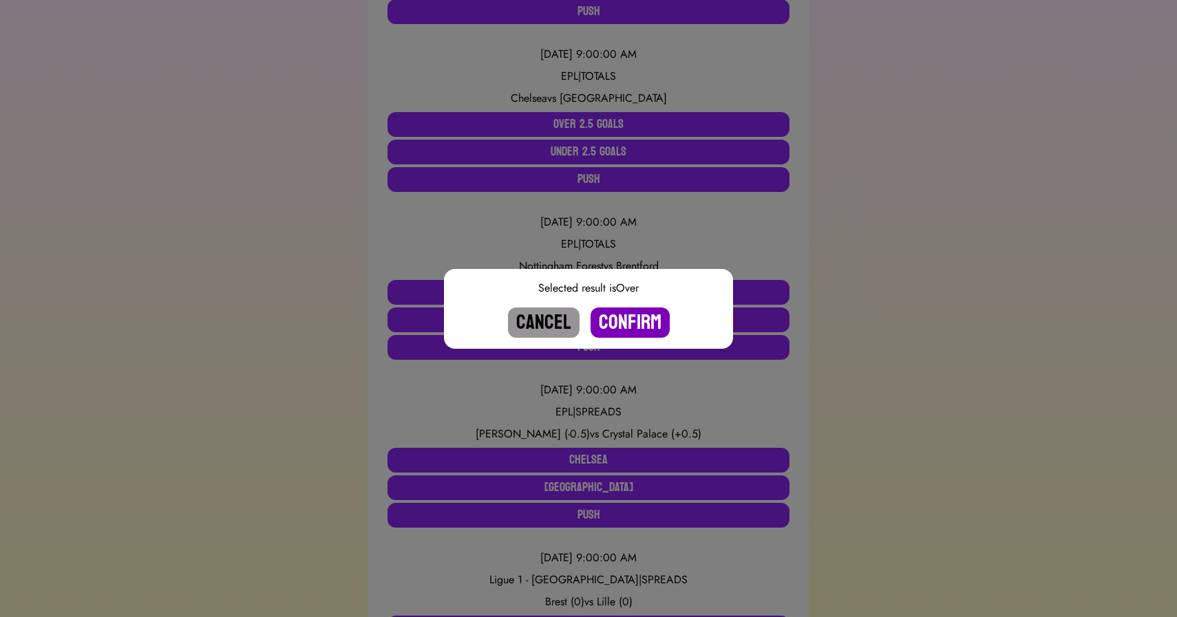
click at [633, 325] on button "Confirm" at bounding box center [630, 323] width 79 height 30
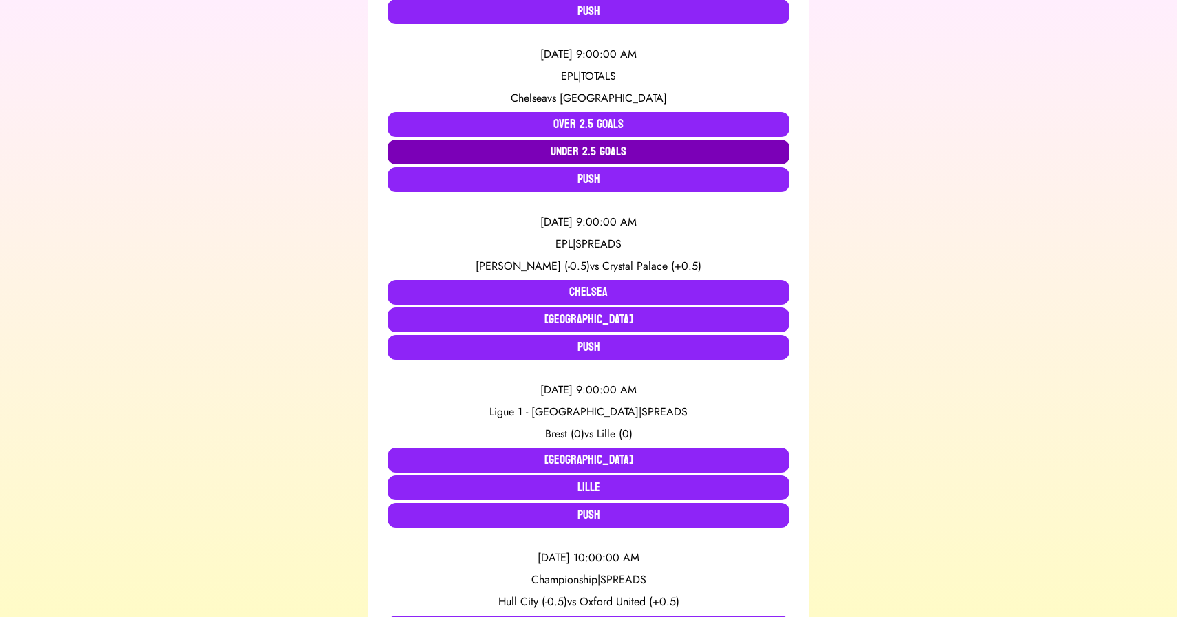
click at [573, 153] on button "Under 2.5 Goals" at bounding box center [589, 152] width 402 height 25
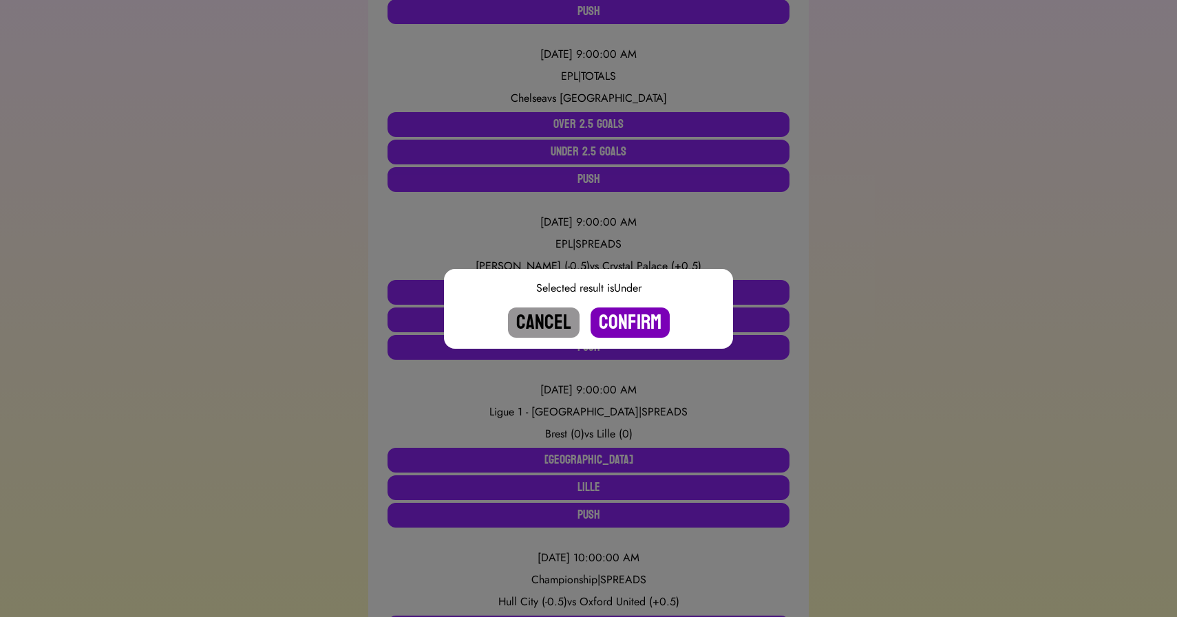
click at [626, 321] on button "Confirm" at bounding box center [630, 323] width 79 height 30
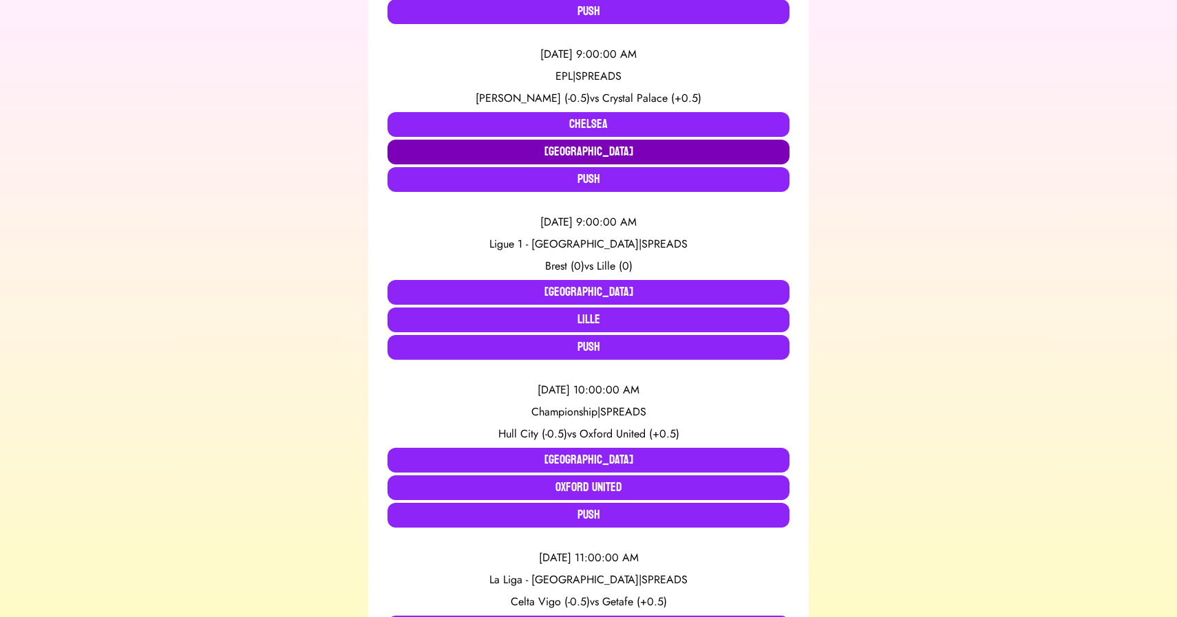
click at [591, 148] on button "Crystal Palace" at bounding box center [589, 152] width 402 height 25
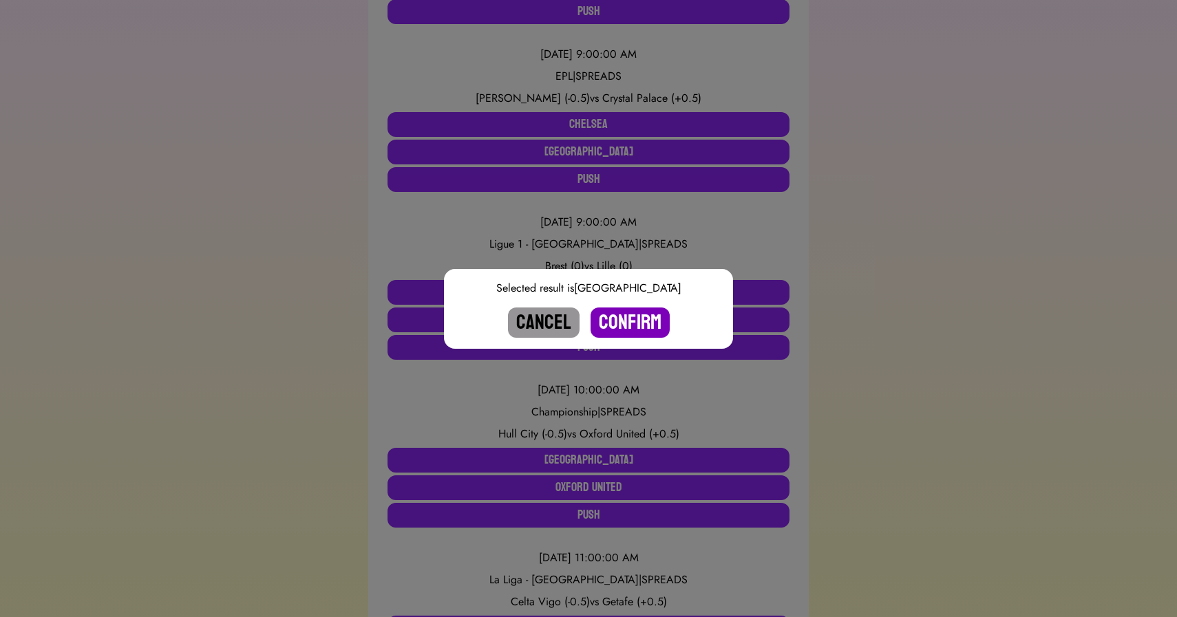
click at [620, 313] on button "Confirm" at bounding box center [630, 323] width 79 height 30
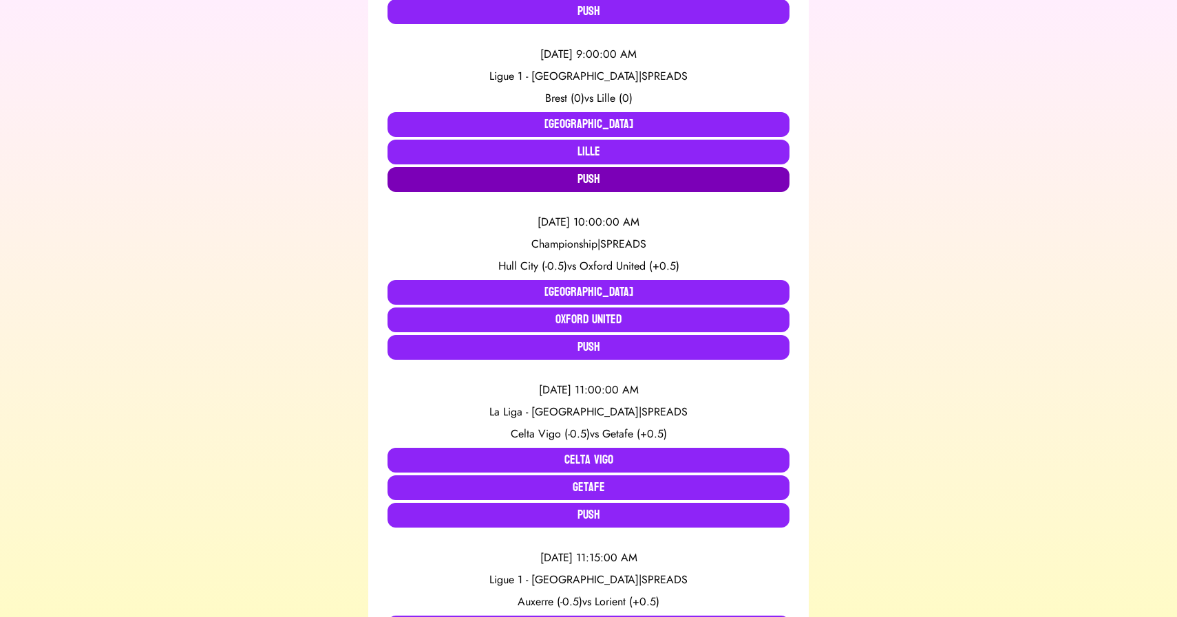
click at [544, 181] on button "Push" at bounding box center [589, 179] width 402 height 25
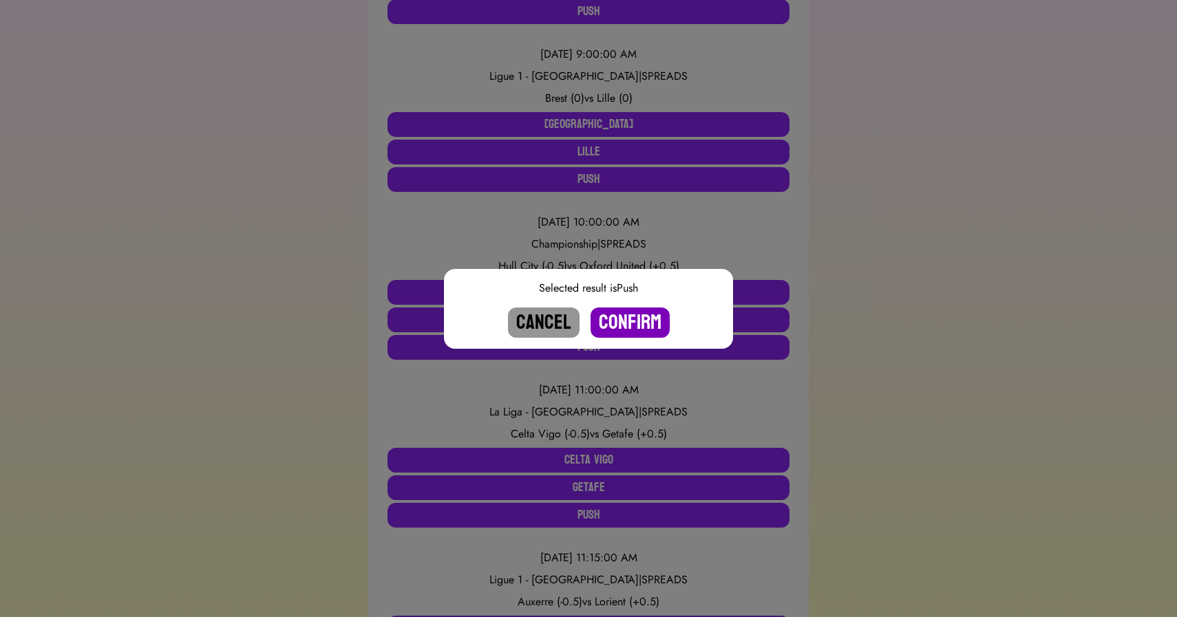
click at [618, 319] on button "Confirm" at bounding box center [630, 323] width 79 height 30
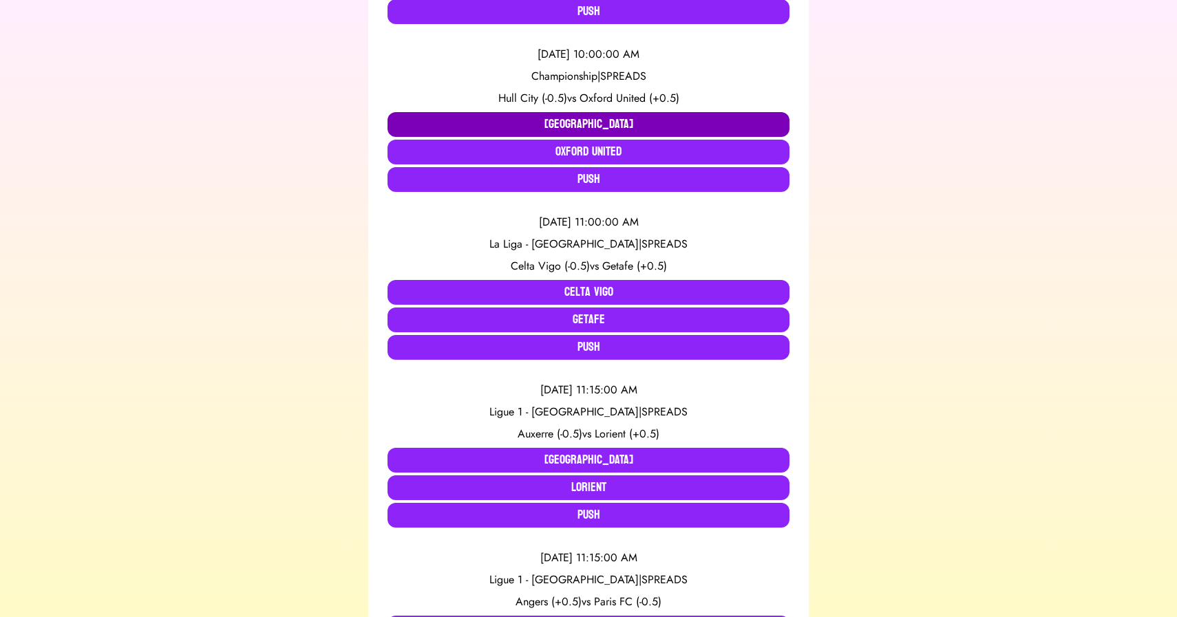
click at [480, 120] on button "Hull City" at bounding box center [589, 124] width 402 height 25
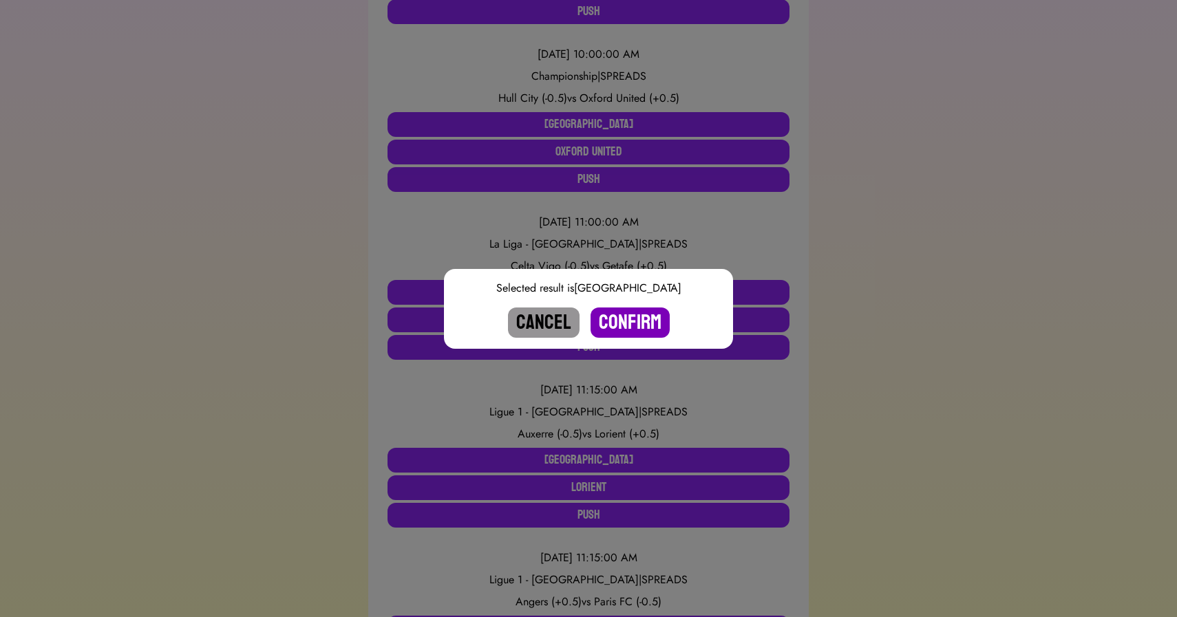
click at [633, 323] on button "Confirm" at bounding box center [630, 323] width 79 height 30
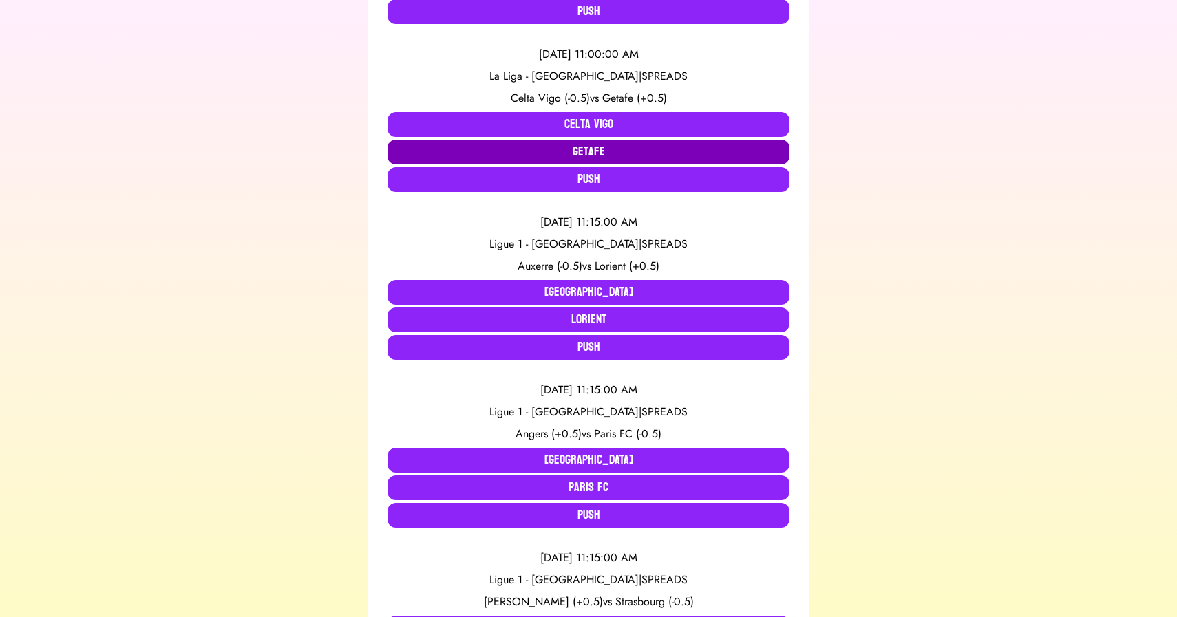
click at [585, 151] on button "Getafe" at bounding box center [589, 152] width 402 height 25
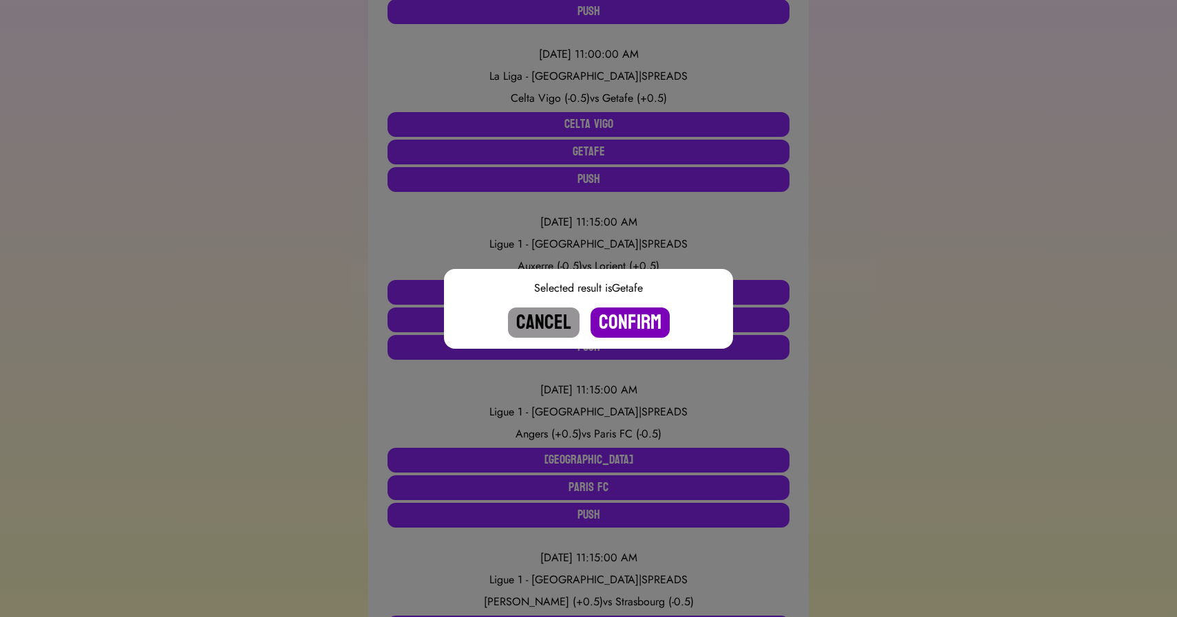
click at [641, 317] on button "Confirm" at bounding box center [630, 323] width 79 height 30
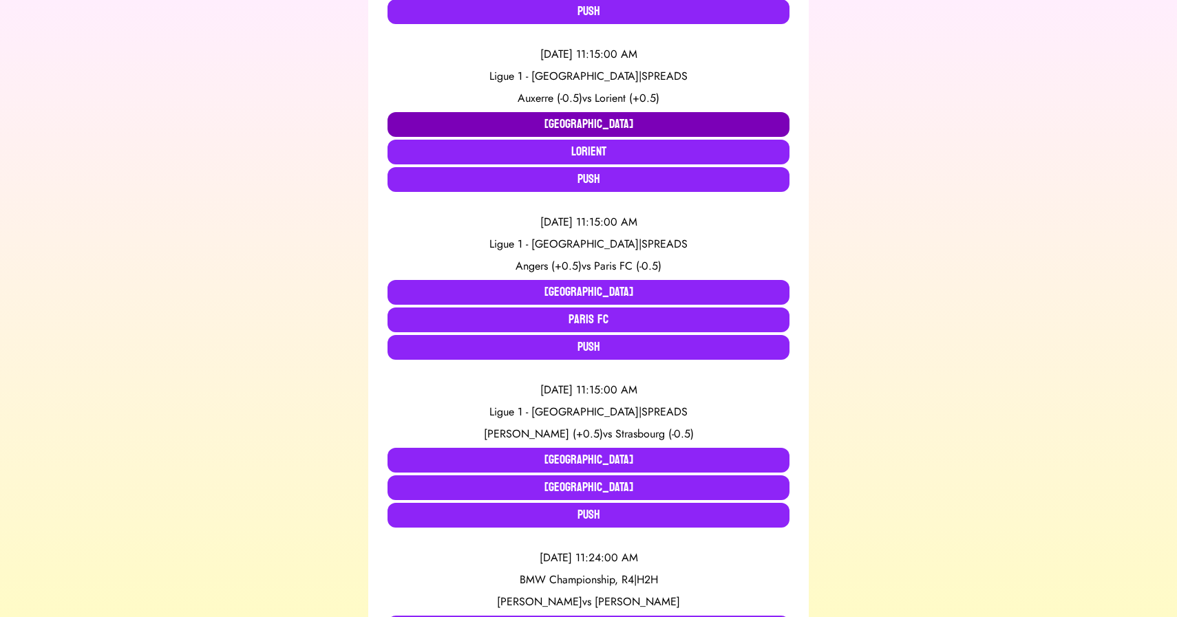
click at [489, 127] on button "Auxerre" at bounding box center [589, 124] width 402 height 25
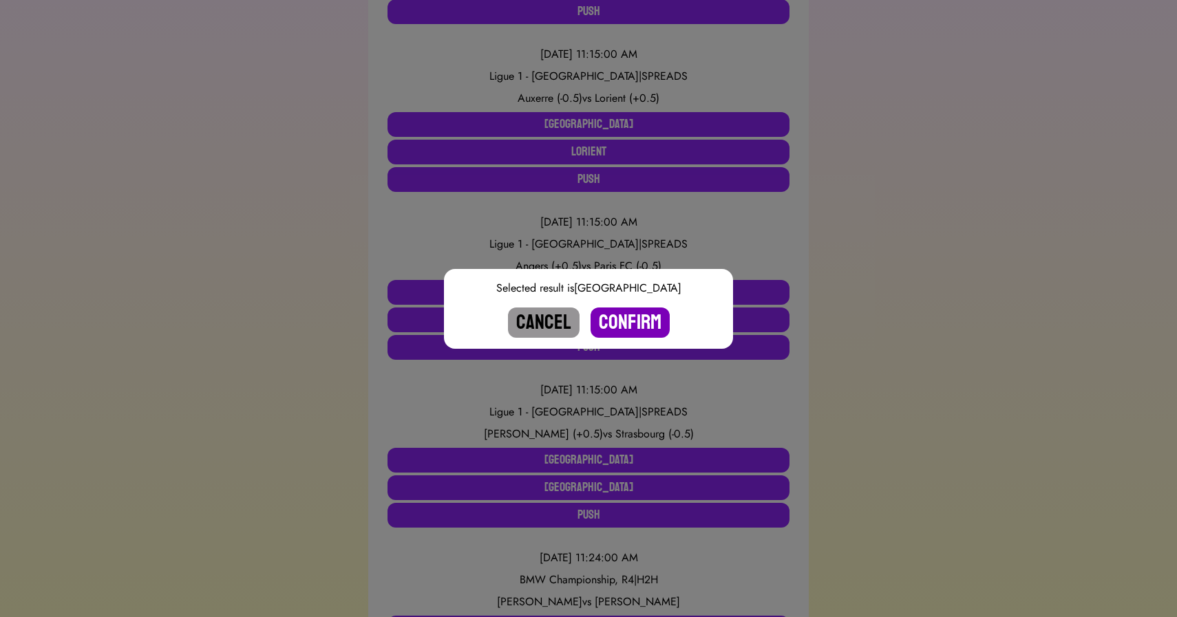
click at [625, 313] on button "Confirm" at bounding box center [630, 323] width 79 height 30
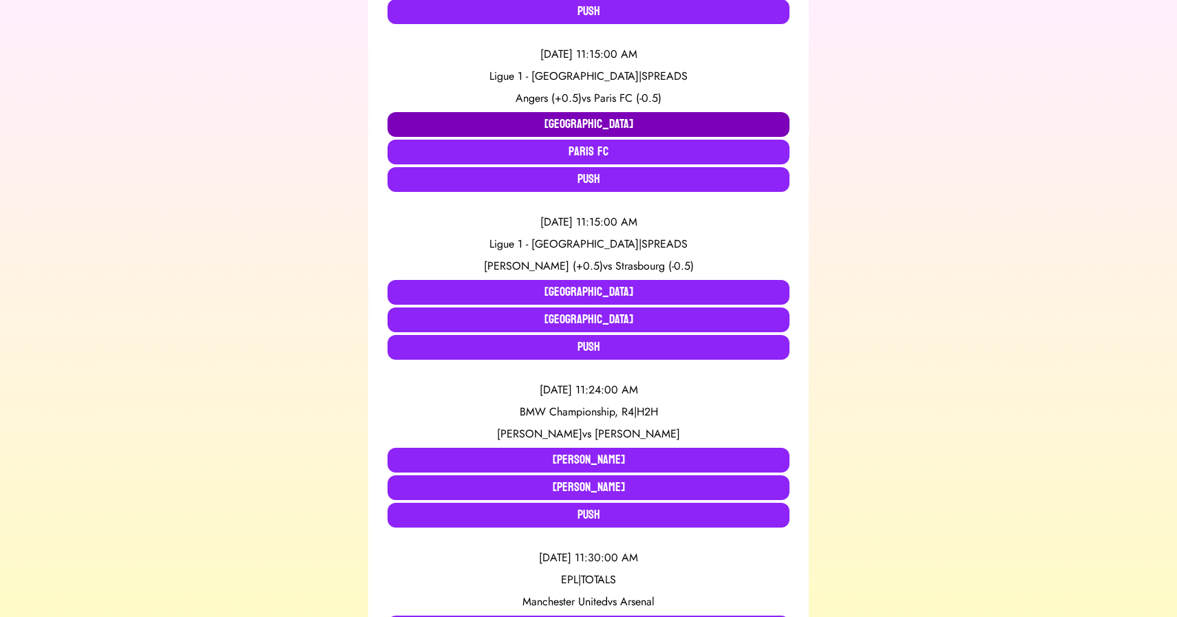
click at [554, 120] on button "Angers" at bounding box center [589, 124] width 402 height 25
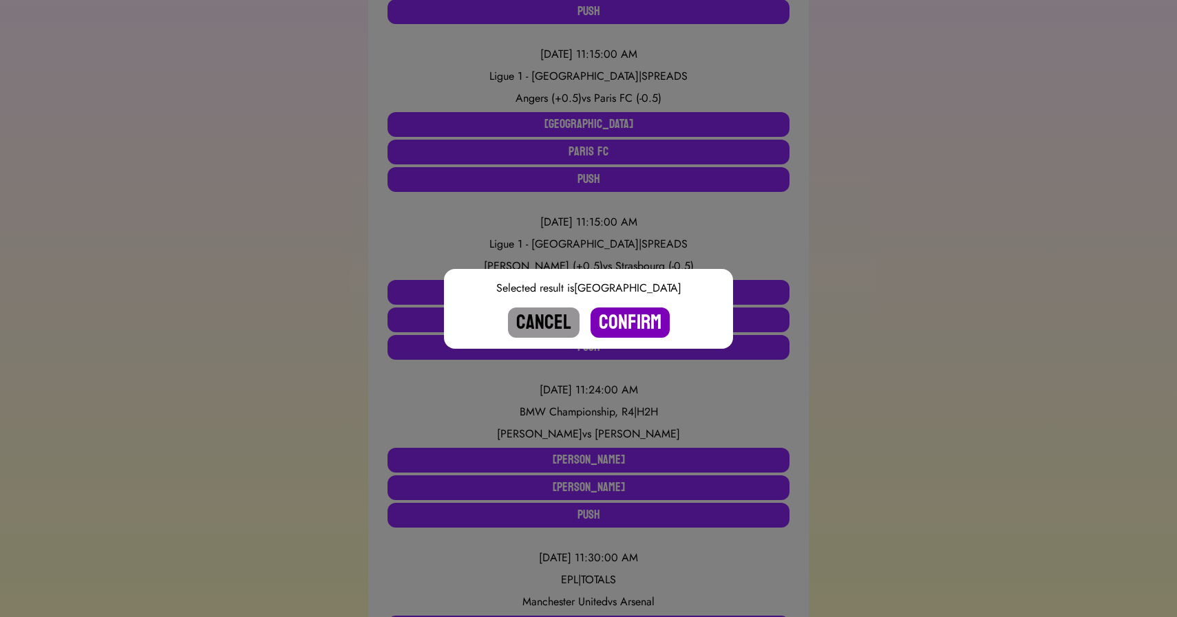
click at [622, 317] on button "Confirm" at bounding box center [630, 323] width 79 height 30
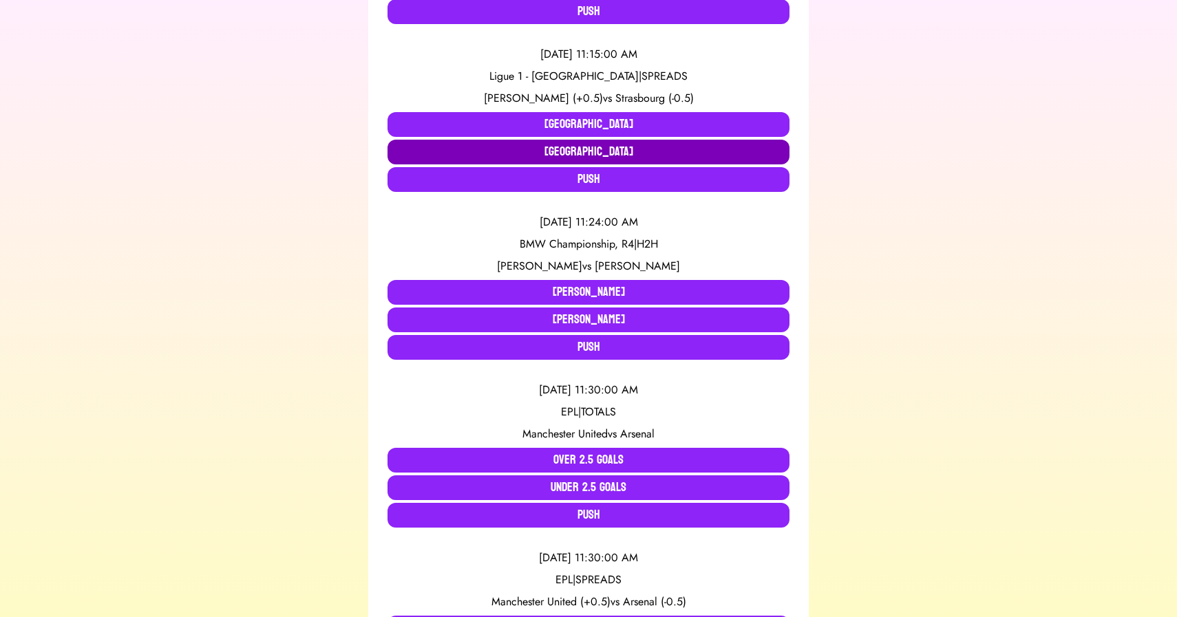
click at [547, 150] on button "Strasbourg" at bounding box center [589, 152] width 402 height 25
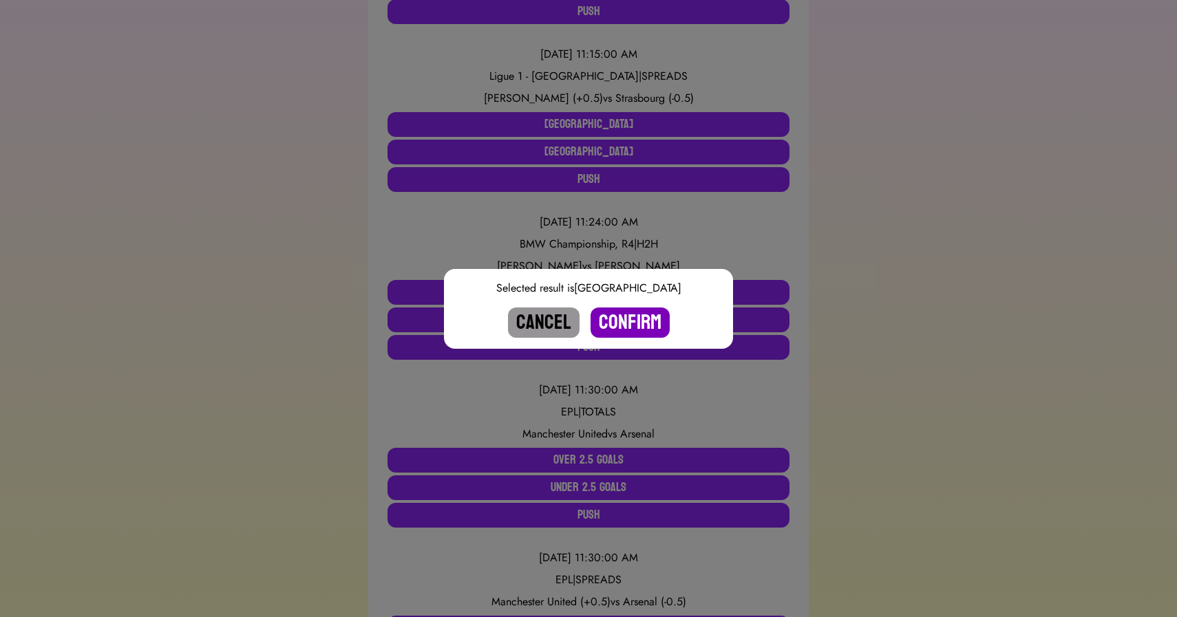
click at [619, 326] on button "Confirm" at bounding box center [630, 323] width 79 height 30
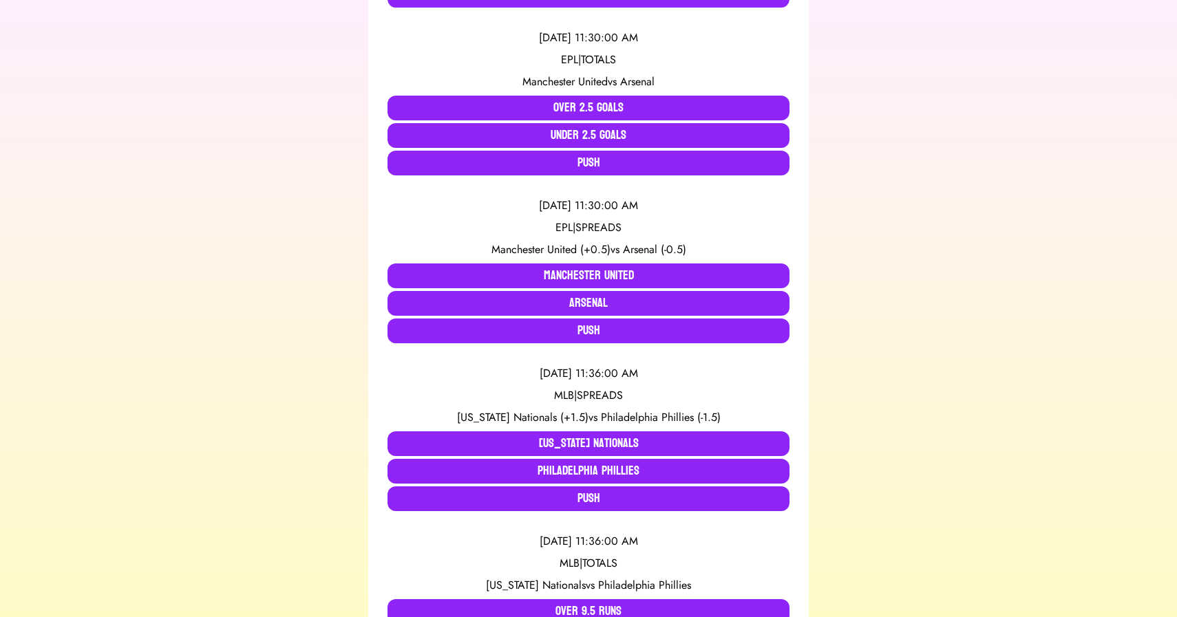
scroll to position [1140, 0]
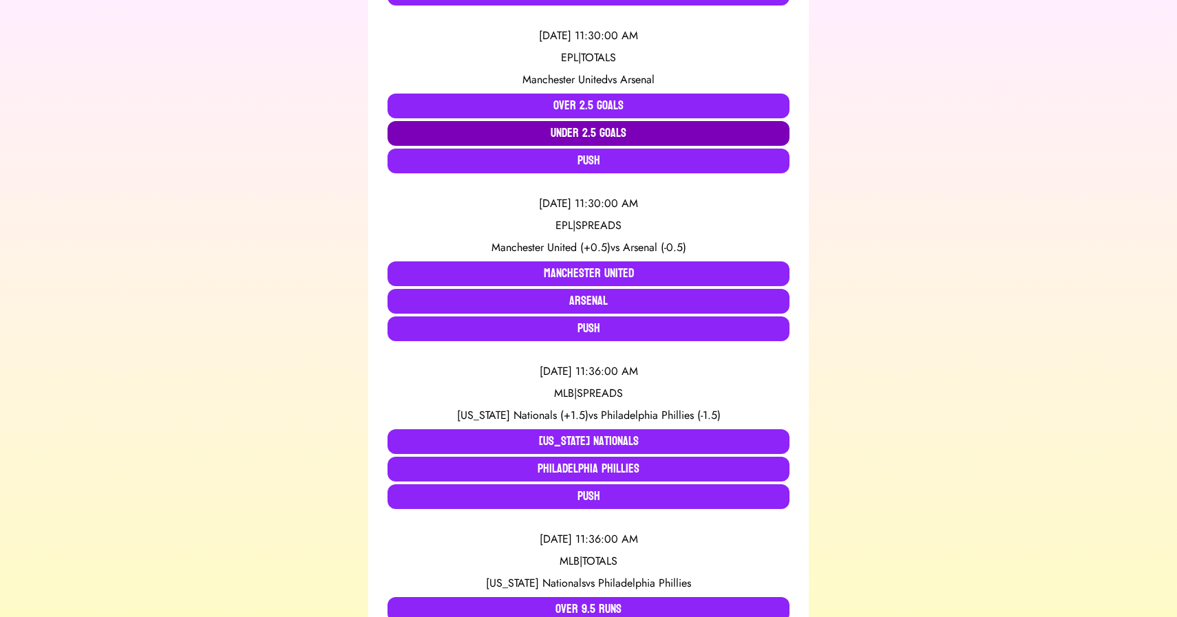
click at [601, 132] on button "Under 2.5 Goals" at bounding box center [589, 133] width 402 height 25
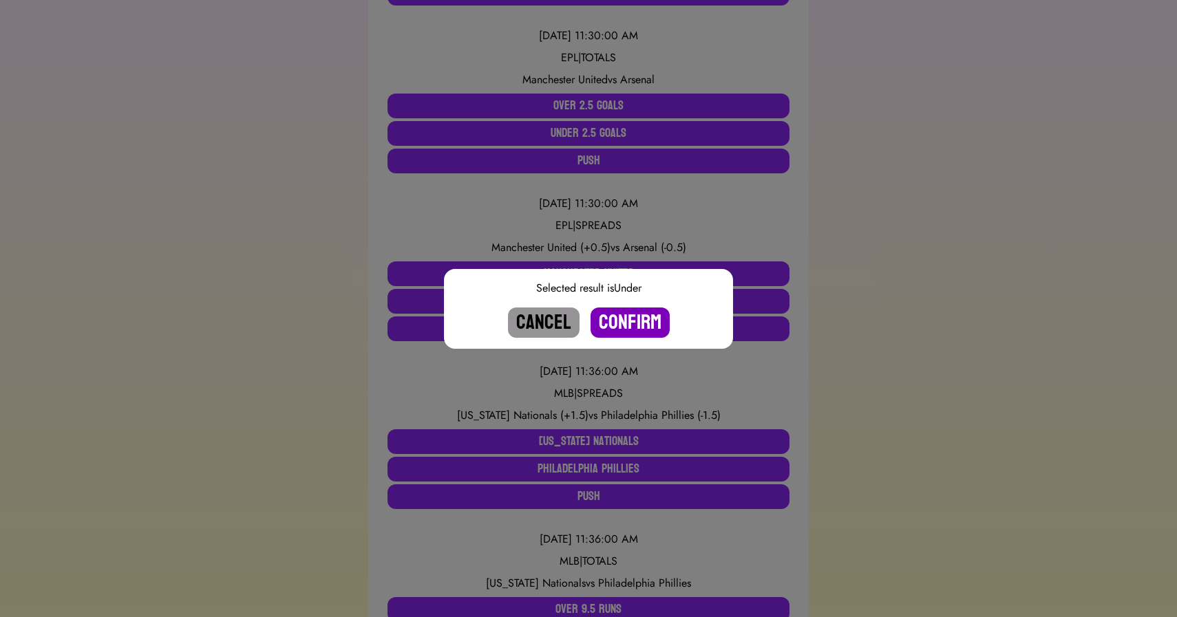
click at [620, 317] on button "Confirm" at bounding box center [630, 323] width 79 height 30
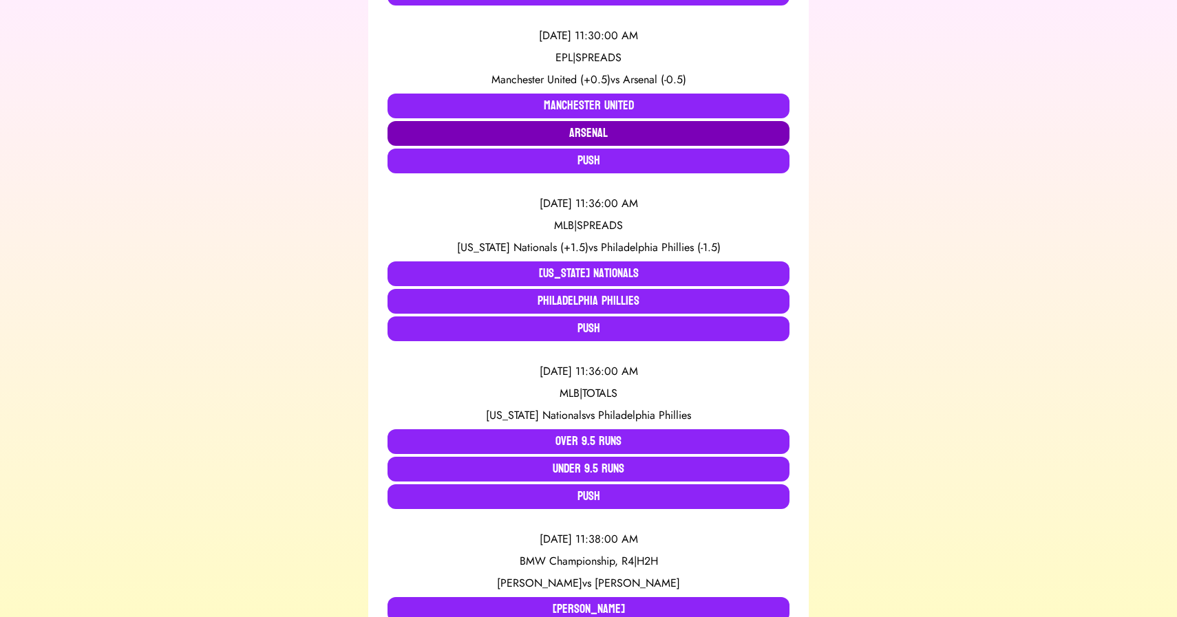
click at [612, 131] on button "Arsenal" at bounding box center [589, 133] width 402 height 25
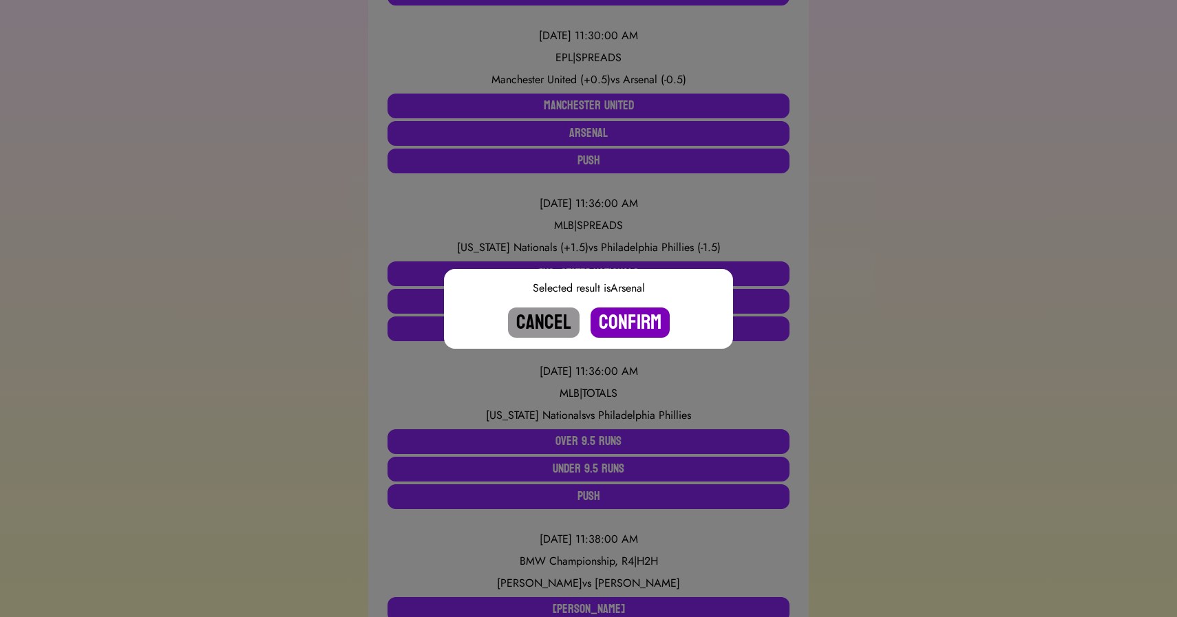
click at [625, 322] on button "Confirm" at bounding box center [630, 323] width 79 height 30
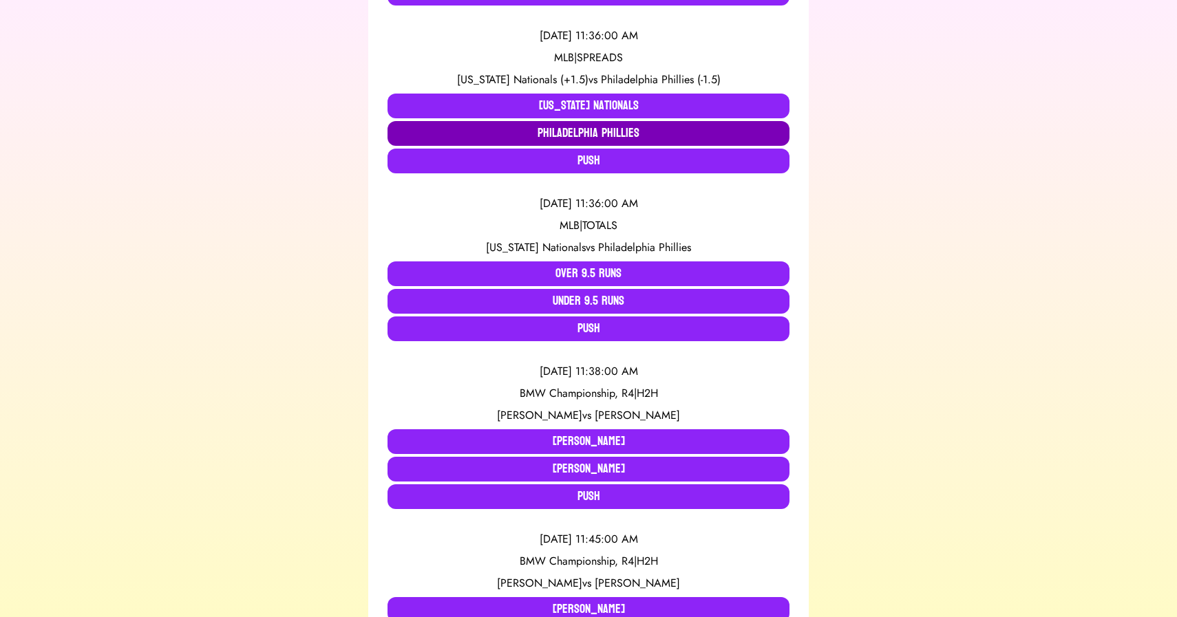
click at [561, 134] on button "Philadelphia Phillies" at bounding box center [589, 133] width 402 height 25
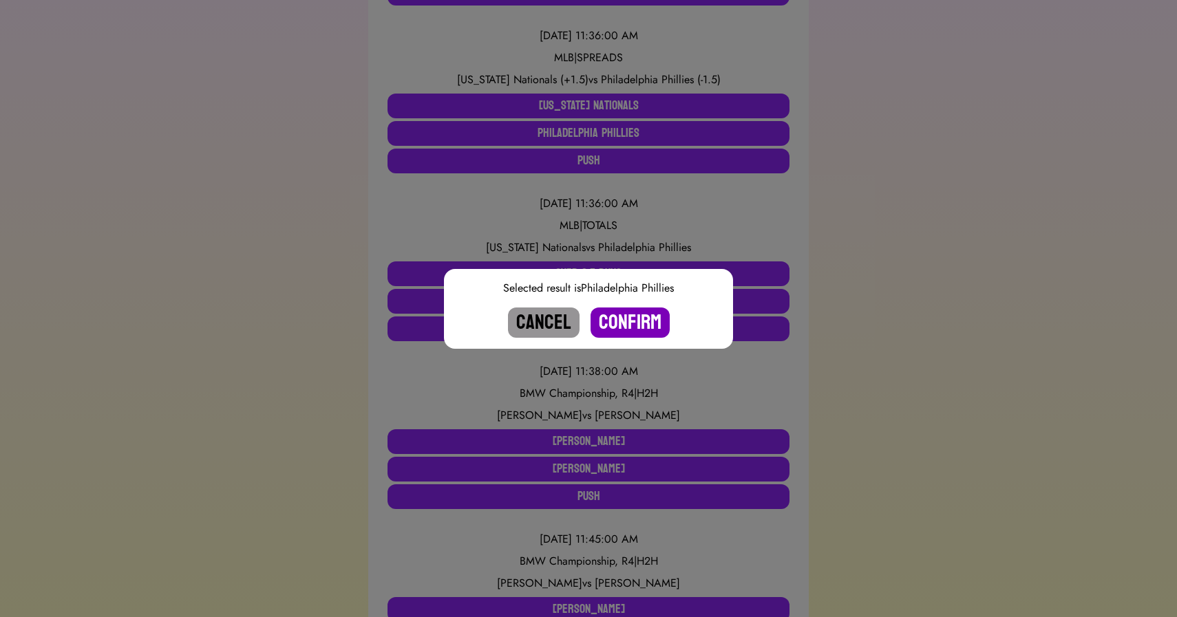
click at [638, 314] on button "Confirm" at bounding box center [630, 323] width 79 height 30
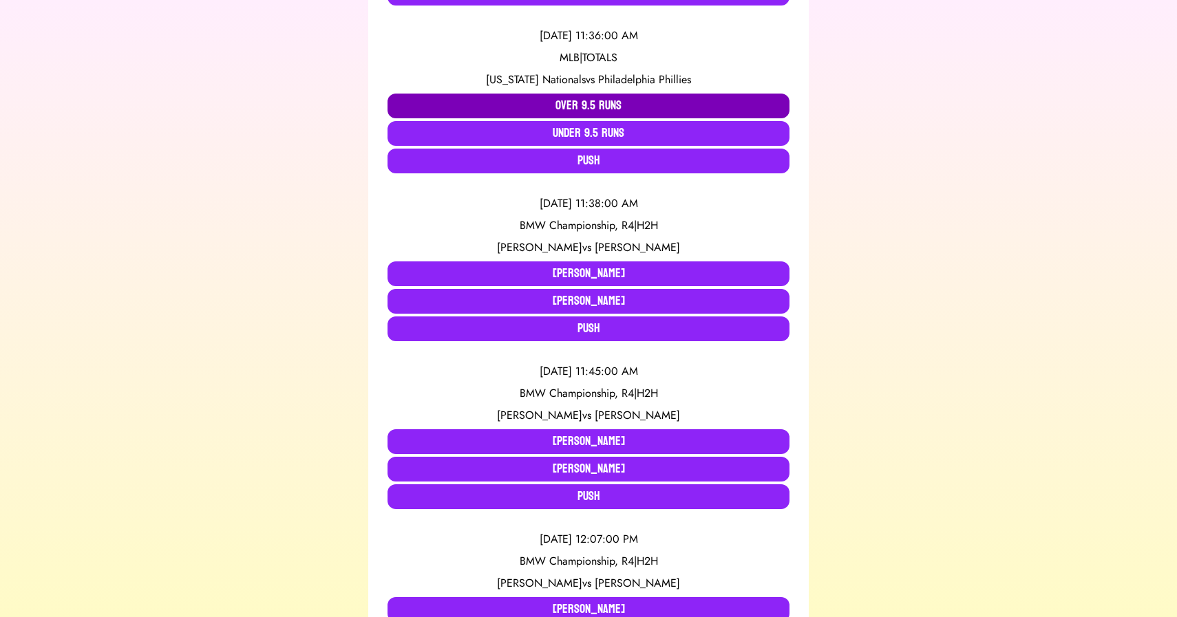
click at [599, 106] on button "Over 9.5 Runs" at bounding box center [589, 106] width 402 height 25
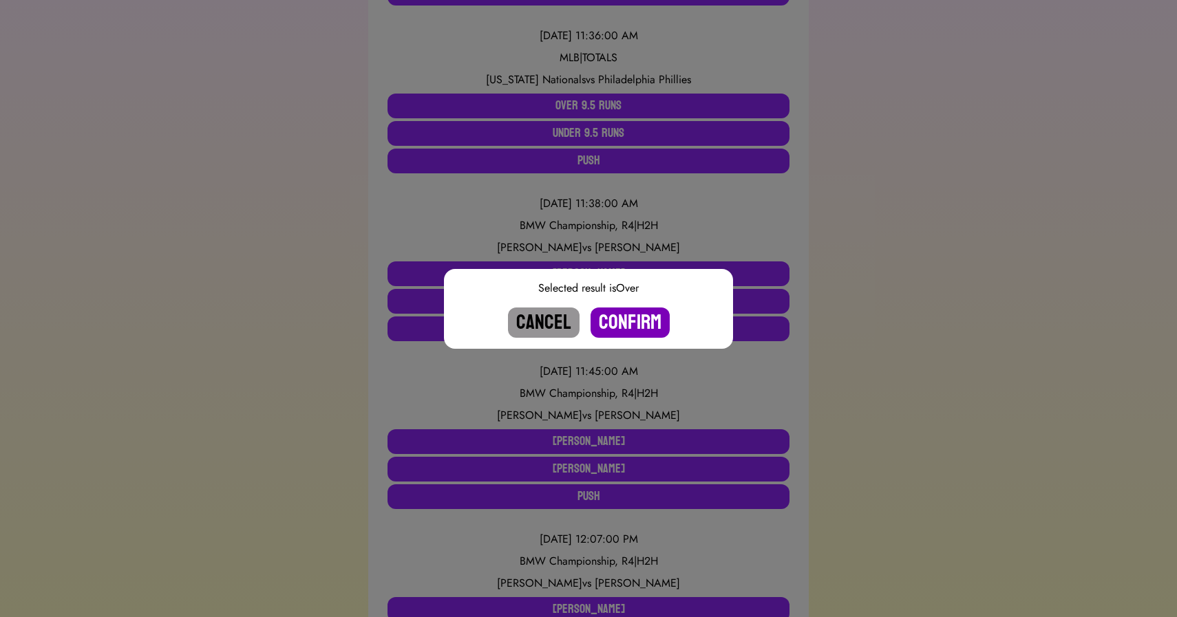
click at [625, 321] on button "Confirm" at bounding box center [630, 323] width 79 height 30
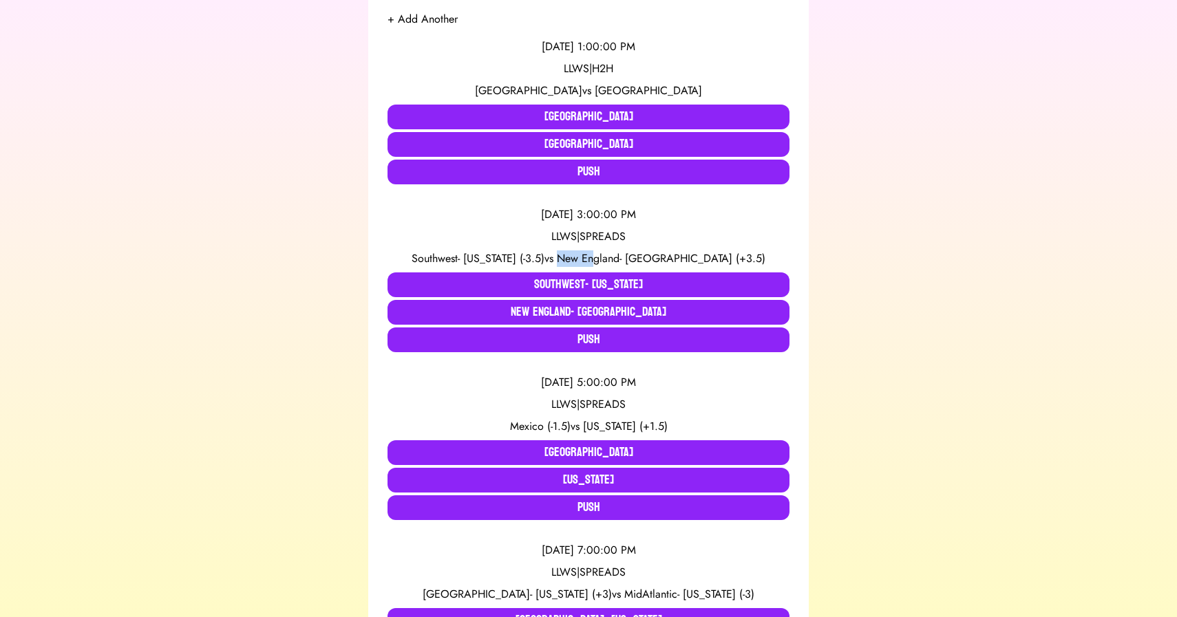
scroll to position [291, 0]
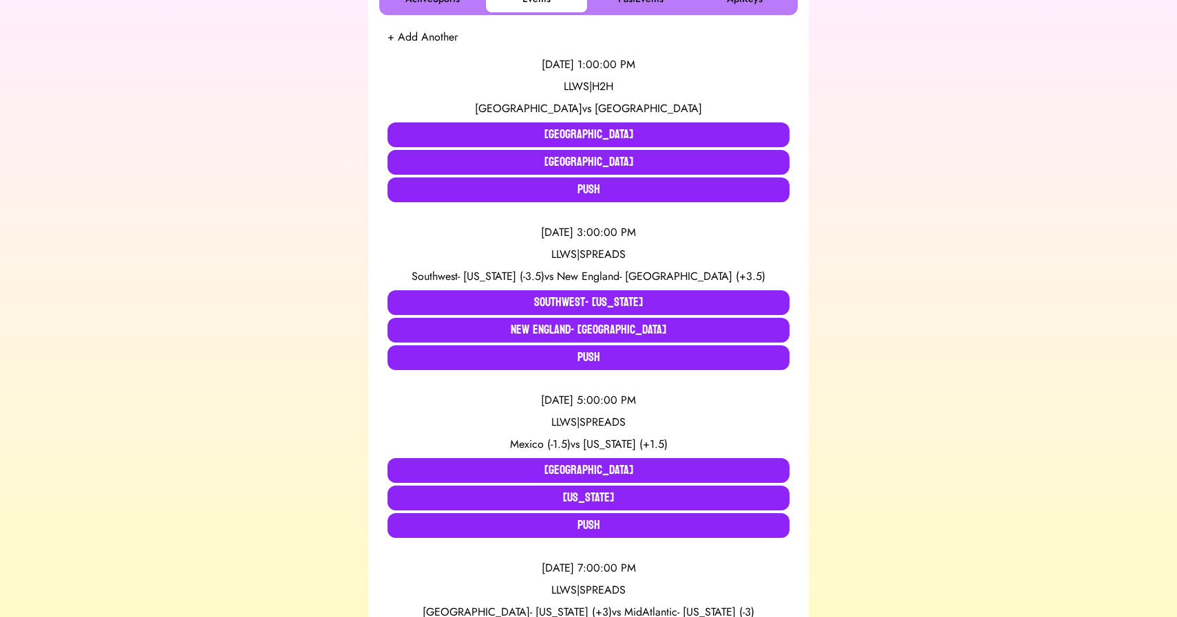
scroll to position [268, 0]
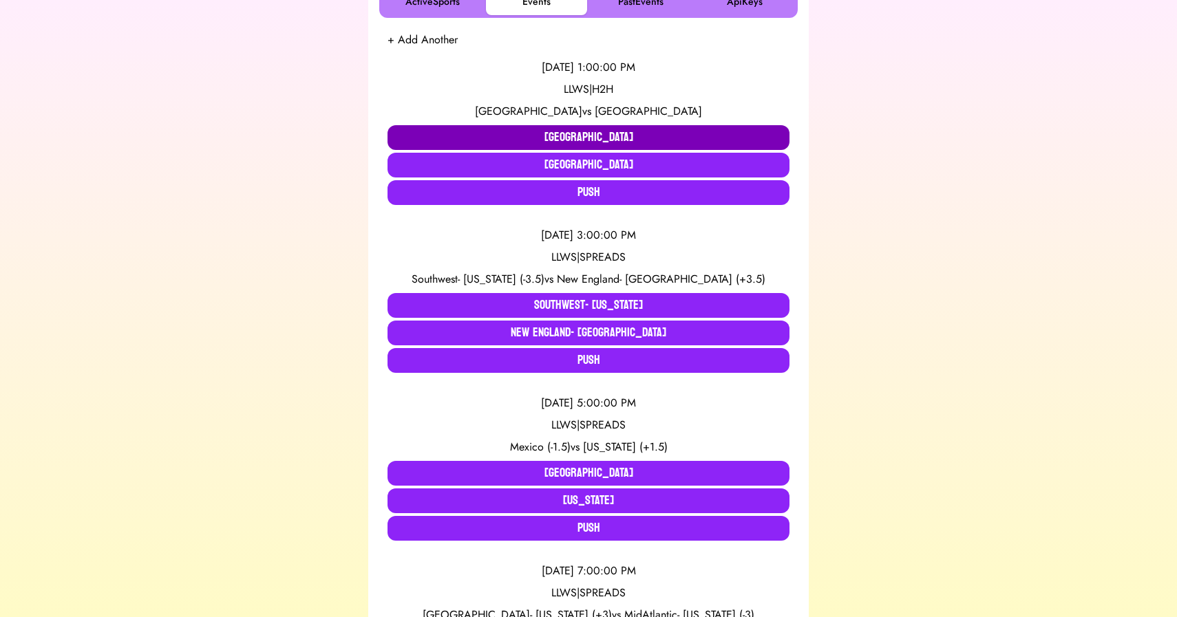
click at [670, 138] on button "Australia" at bounding box center [589, 137] width 402 height 25
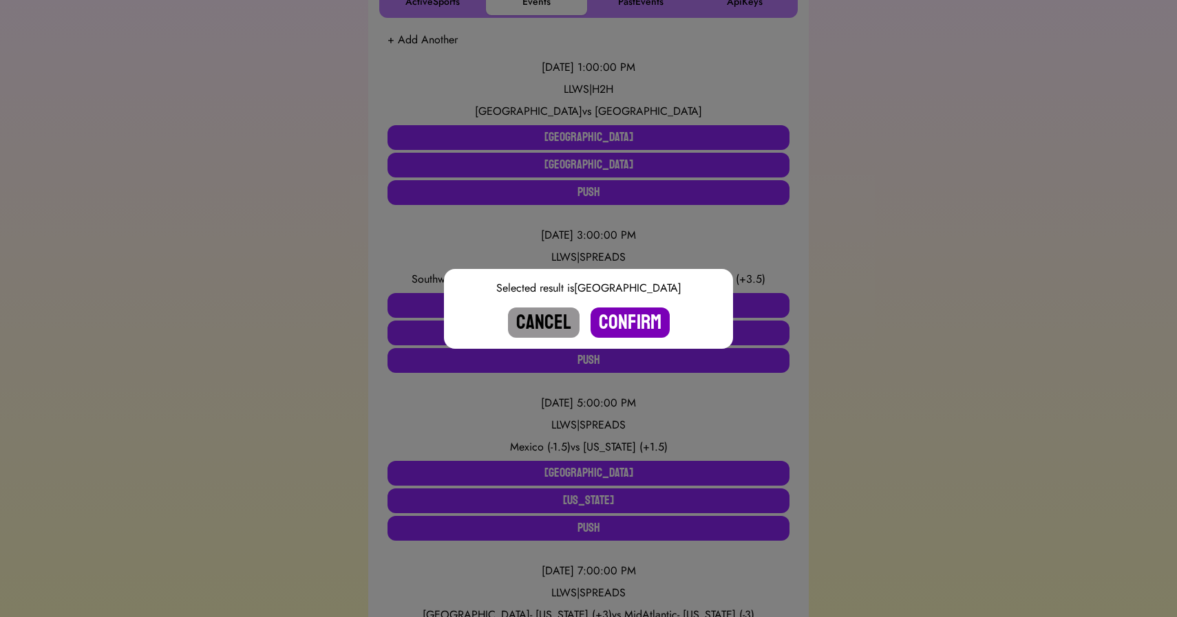
click at [631, 315] on button "Confirm" at bounding box center [630, 323] width 79 height 30
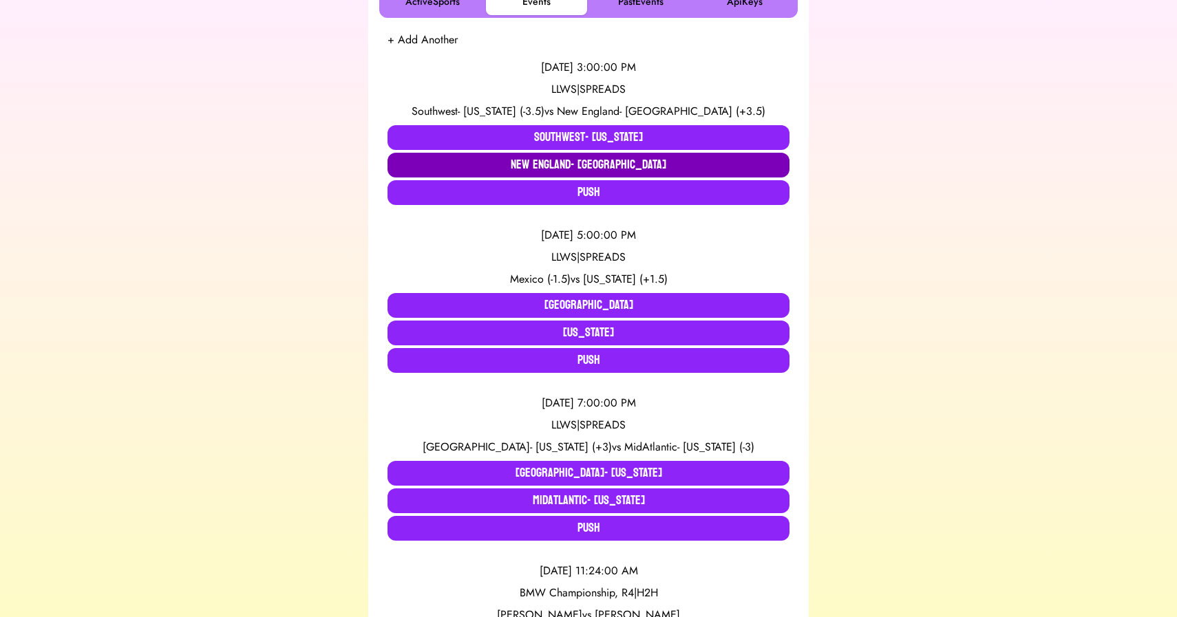
click at [556, 165] on button "New England- Braintree" at bounding box center [589, 165] width 402 height 25
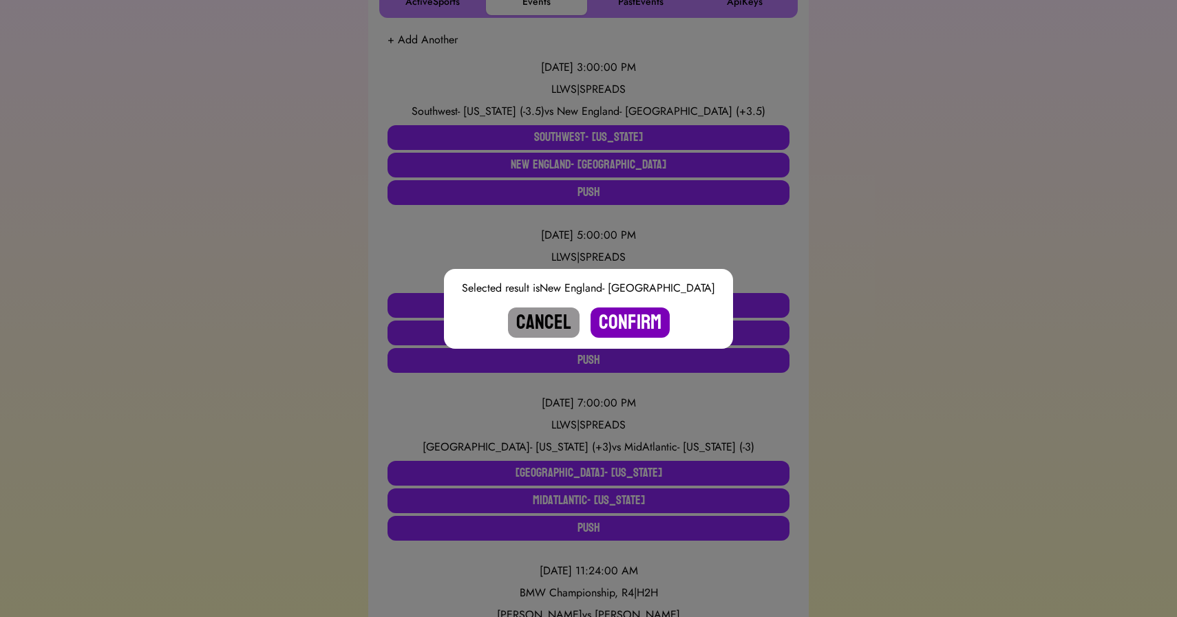
click at [622, 319] on button "Confirm" at bounding box center [630, 323] width 79 height 30
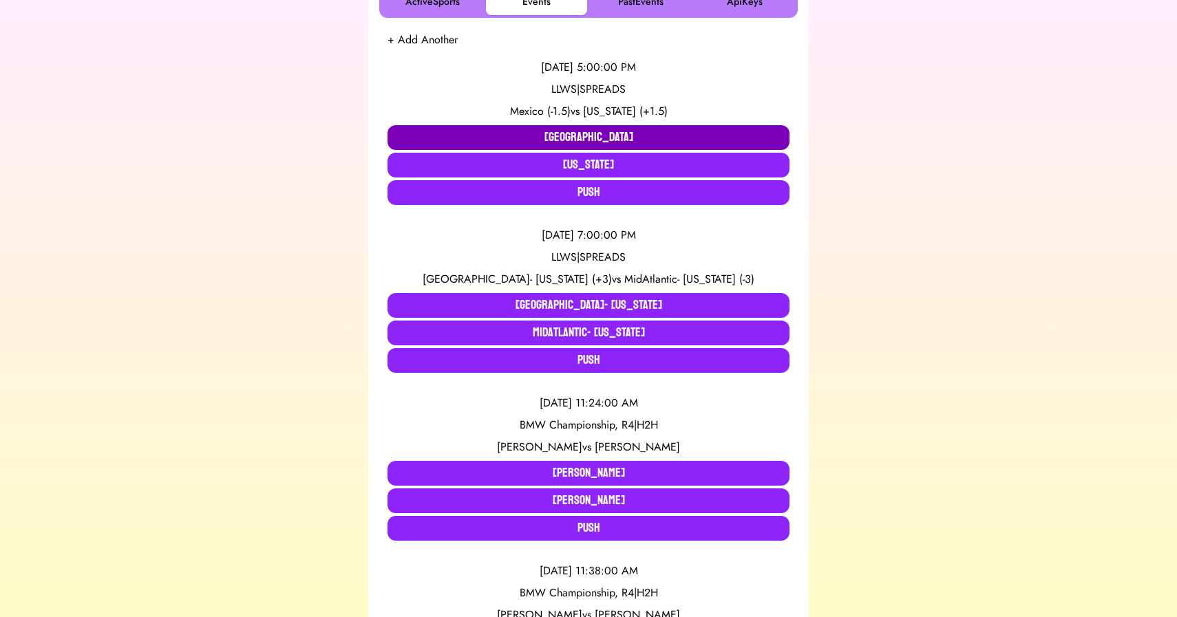
click at [565, 135] on button "Mexico" at bounding box center [589, 137] width 402 height 25
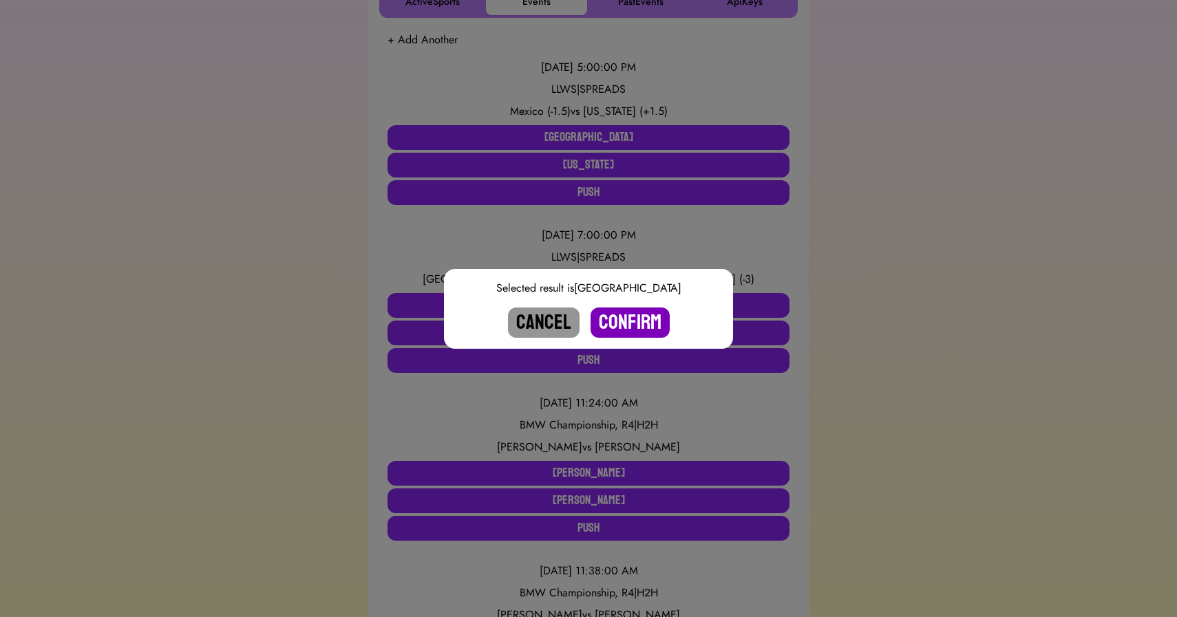
click at [627, 320] on button "Confirm" at bounding box center [630, 323] width 79 height 30
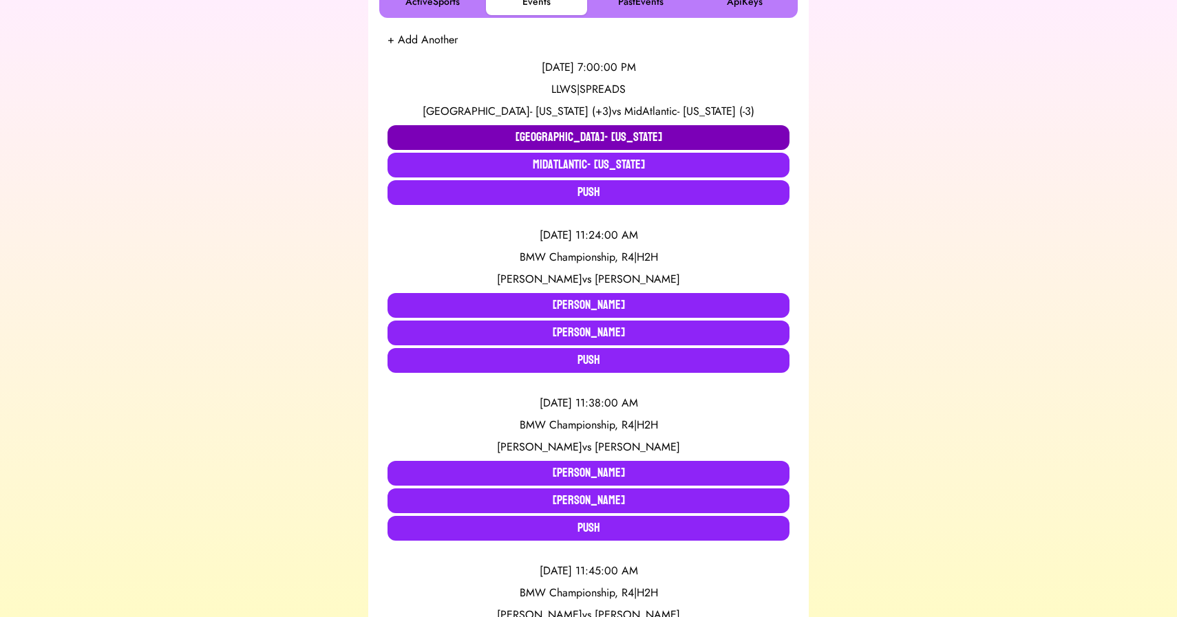
click at [474, 130] on button "Great Lakes- Illinois" at bounding box center [589, 137] width 402 height 25
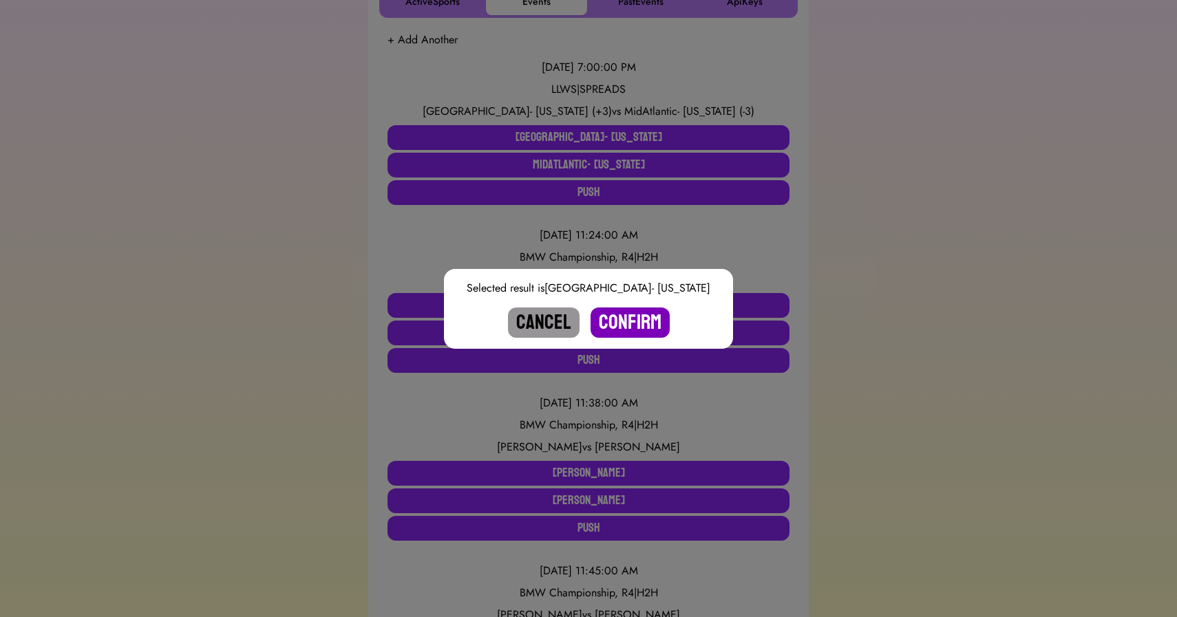
click at [616, 315] on button "Confirm" at bounding box center [630, 323] width 79 height 30
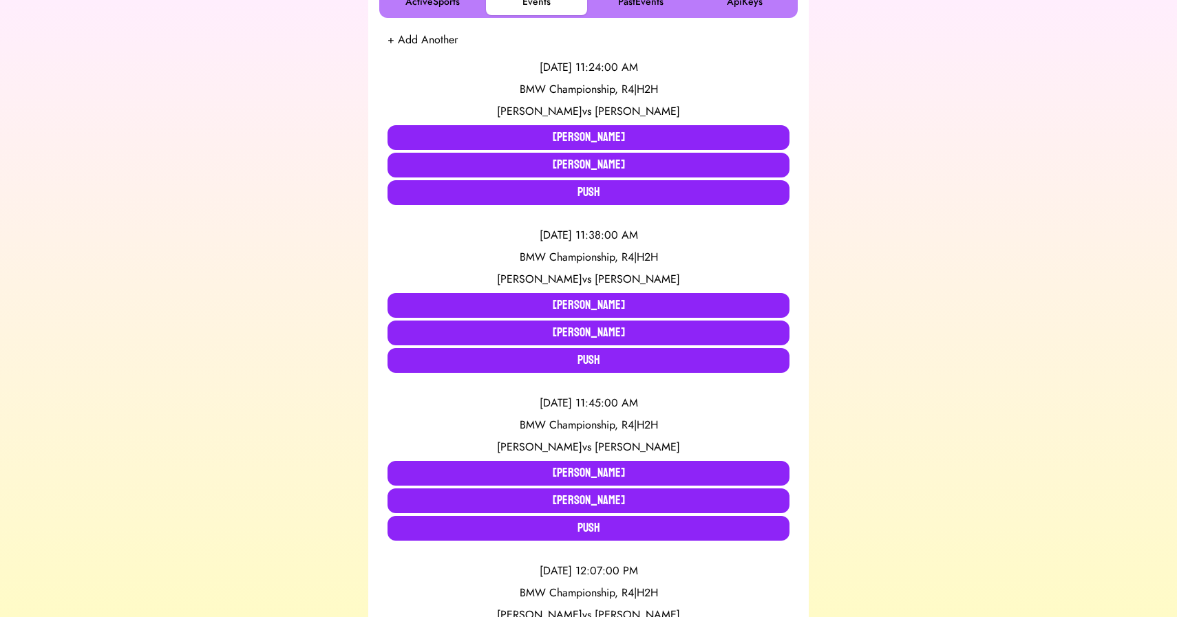
scroll to position [0, 0]
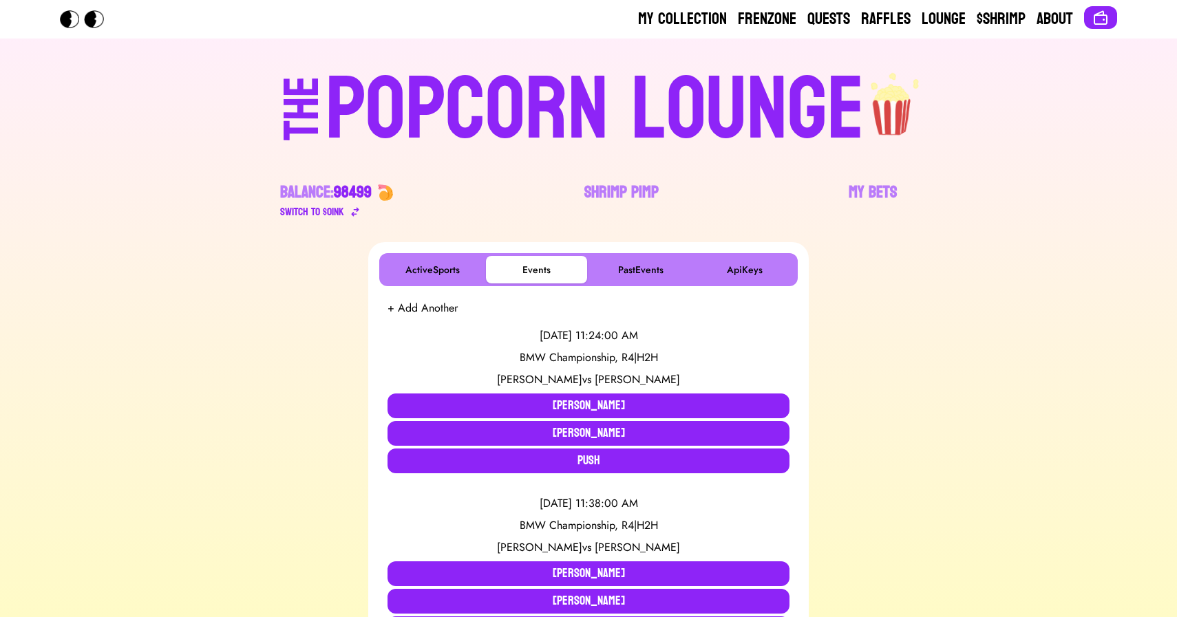
click at [396, 114] on div "POPCORN LOUNGE" at bounding box center [595, 110] width 539 height 88
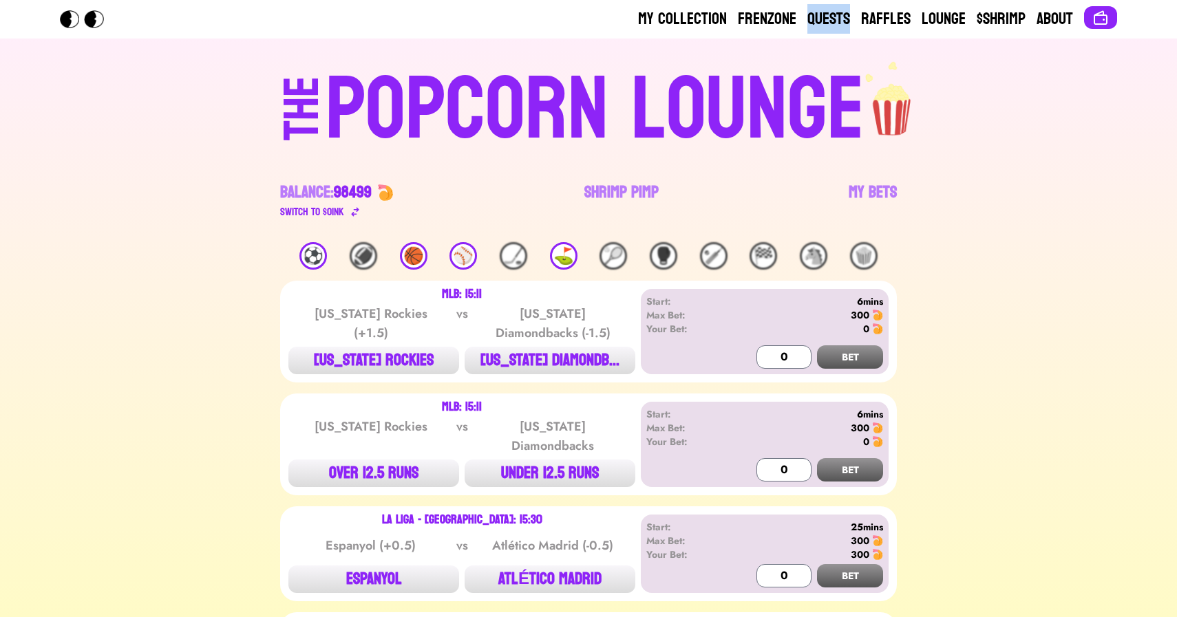
click at [409, 254] on div "🏀" at bounding box center [414, 256] width 28 height 28
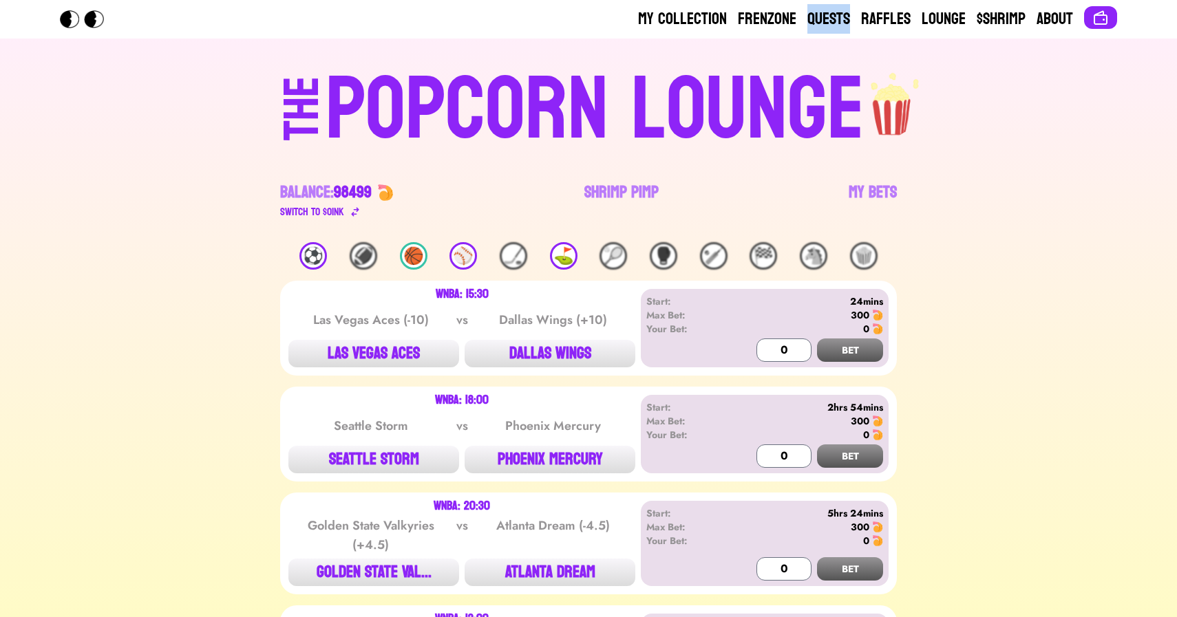
click at [396, 94] on div "POPCORN LOUNGE" at bounding box center [595, 110] width 539 height 88
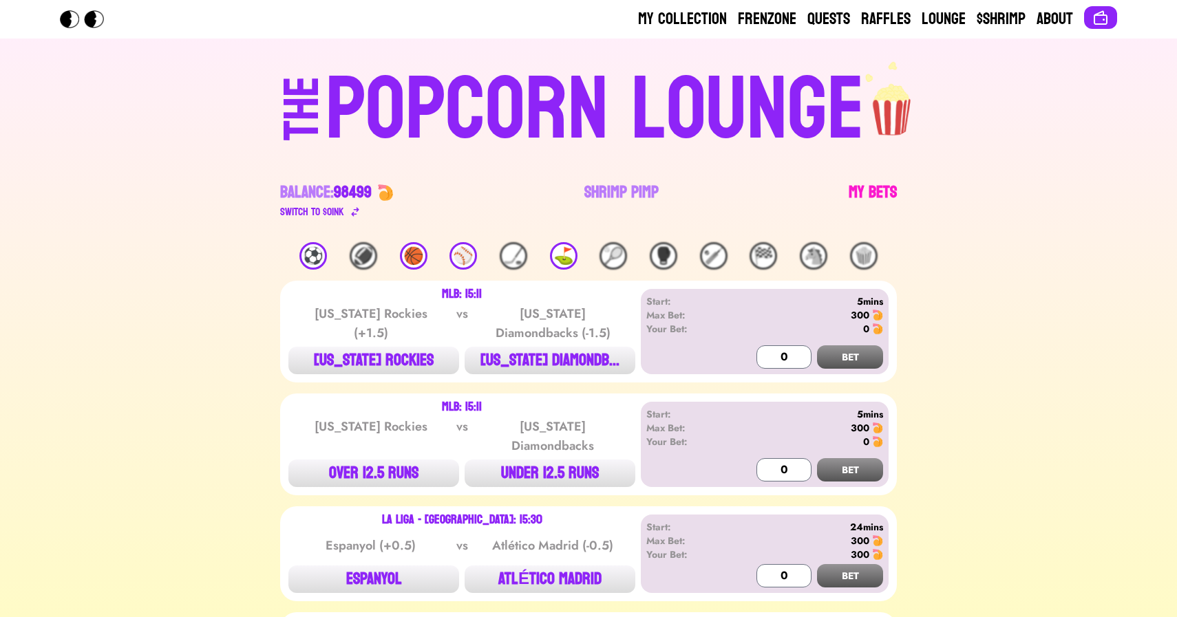
click at [871, 183] on link "My Bets" at bounding box center [873, 201] width 48 height 39
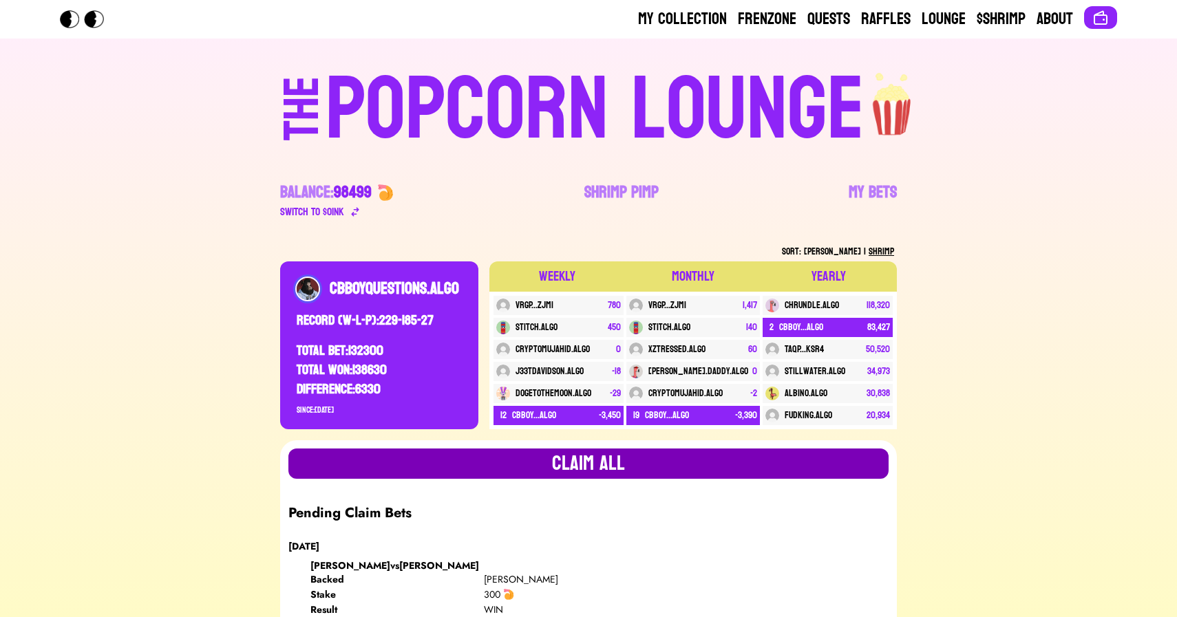
click at [668, 464] on button "Claim all" at bounding box center [588, 464] width 600 height 30
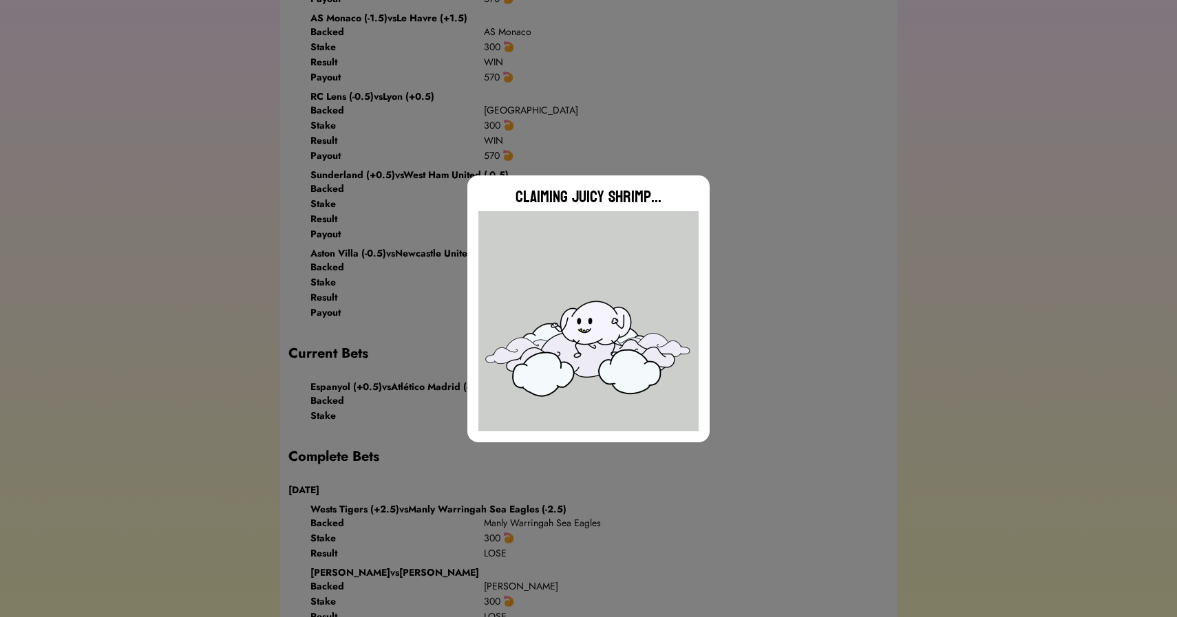
scroll to position [1532, 0]
